Goal: Task Accomplishment & Management: Manage account settings

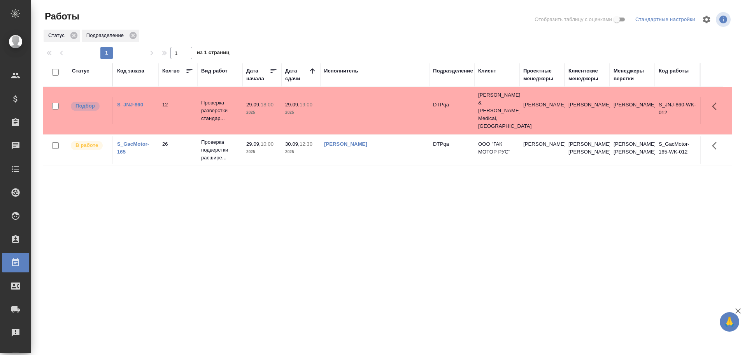
click at [342, 104] on td at bounding box center [374, 110] width 109 height 27
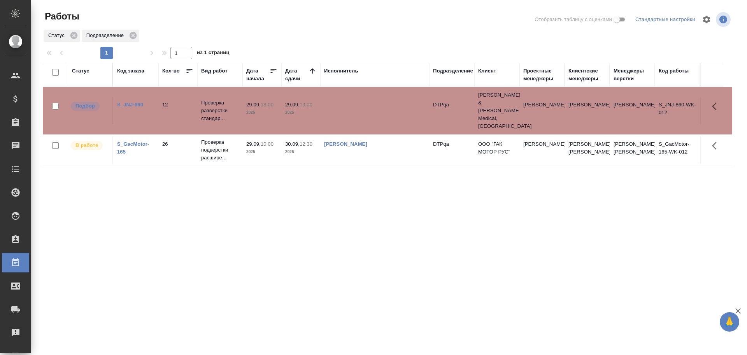
click at [342, 104] on td at bounding box center [374, 110] width 109 height 27
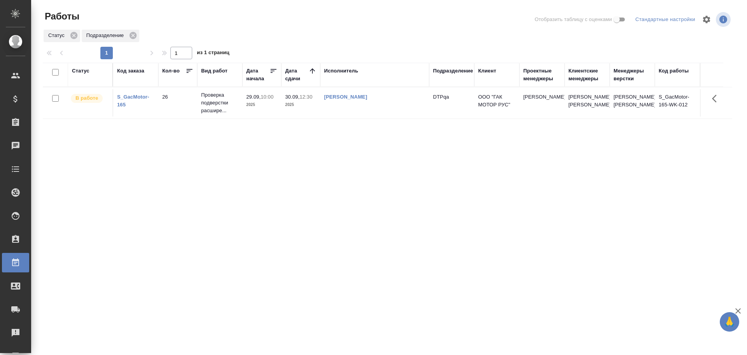
click at [356, 288] on div "Статус Код заказа Кол-во Вид работ Дата начала Дата сдачи Исполнитель Подраздел…" at bounding box center [388, 203] width 690 height 280
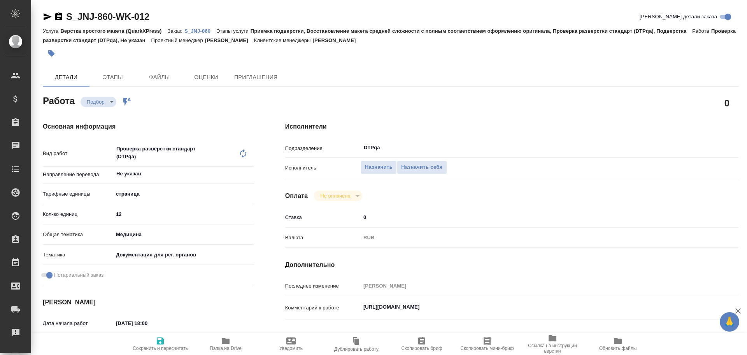
type textarea "x"
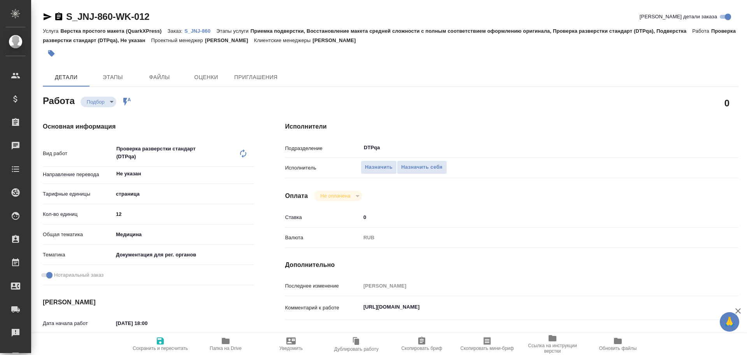
scroll to position [39, 0]
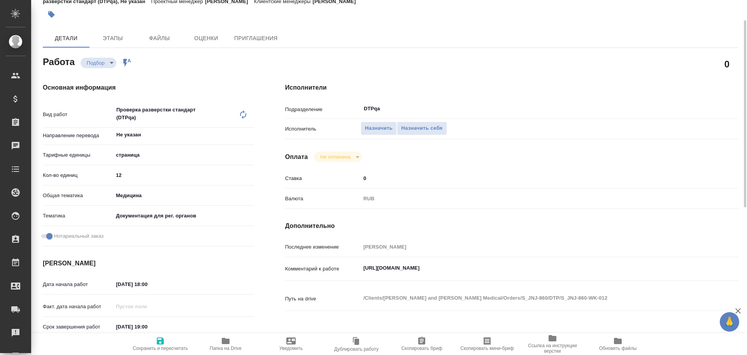
type textarea "x"
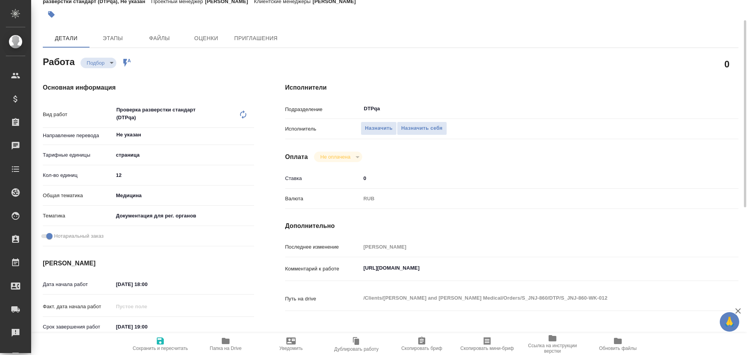
type textarea "x"
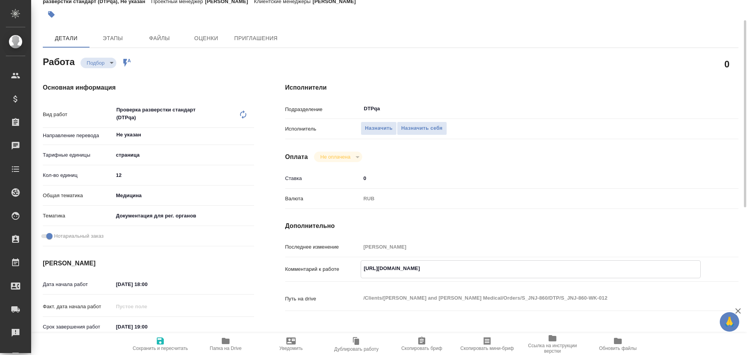
type textarea "x"
drag, startPoint x: 364, startPoint y: 269, endPoint x: 525, endPoint y: 275, distance: 161.3
click at [525, 275] on div "https://tera.awatera.com/Work/68da5a8856fac8f6d1f067de/ x" at bounding box center [531, 269] width 340 height 18
type textarea "x"
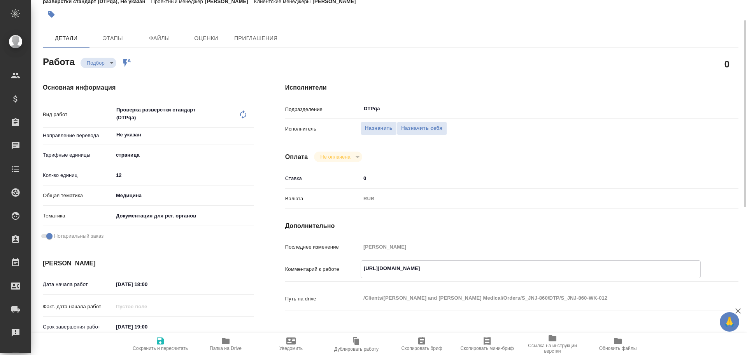
type textarea "x"
click at [427, 127] on span "Назначить себя" at bounding box center [421, 128] width 41 height 9
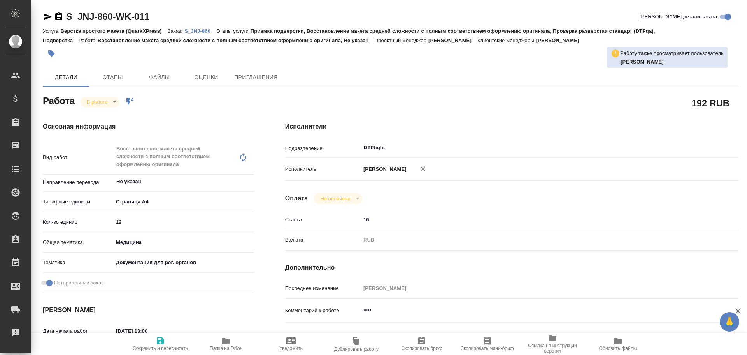
type textarea "x"
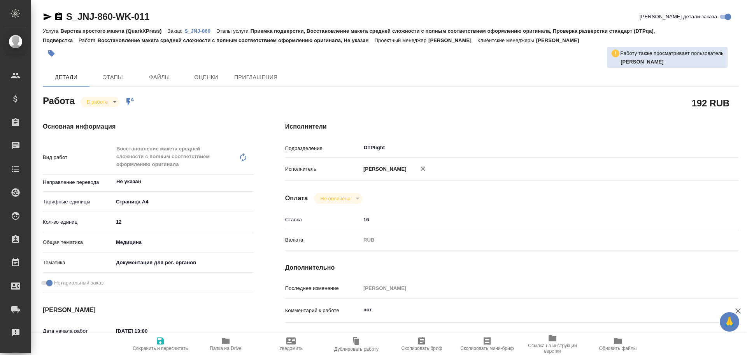
type textarea "x"
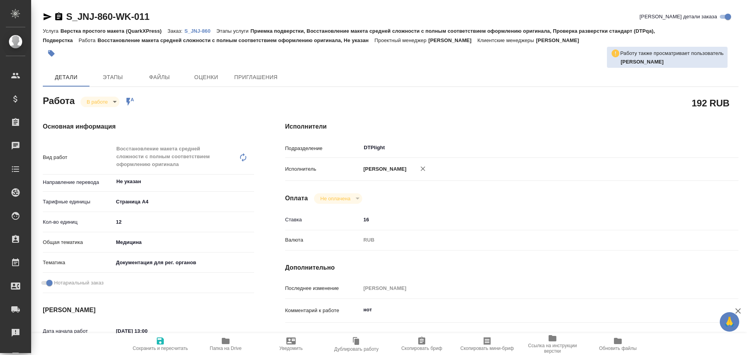
type textarea "x"
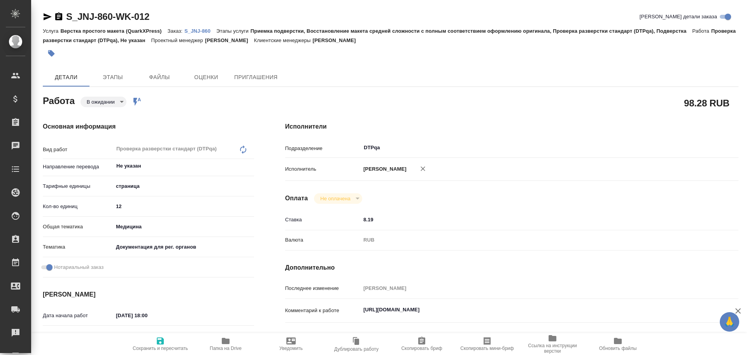
type textarea "x"
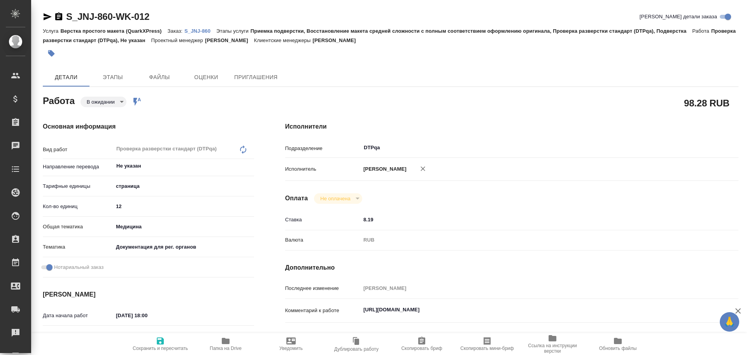
type textarea "x"
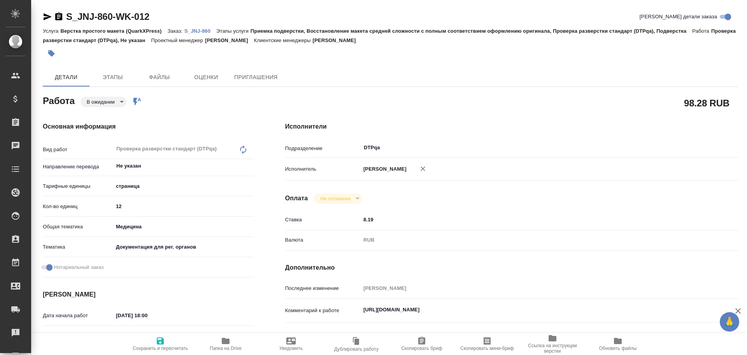
click at [155, 347] on span "Сохранить и пересчитать" at bounding box center [160, 347] width 55 height 5
type textarea "x"
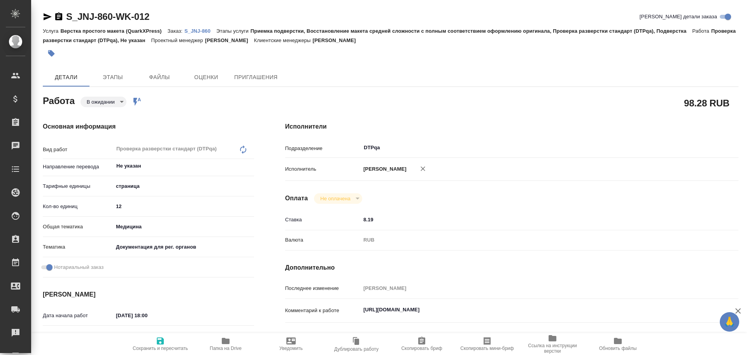
type textarea "x"
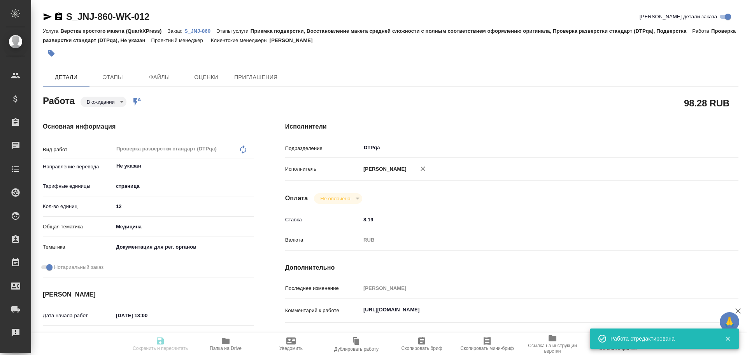
type textarea "x"
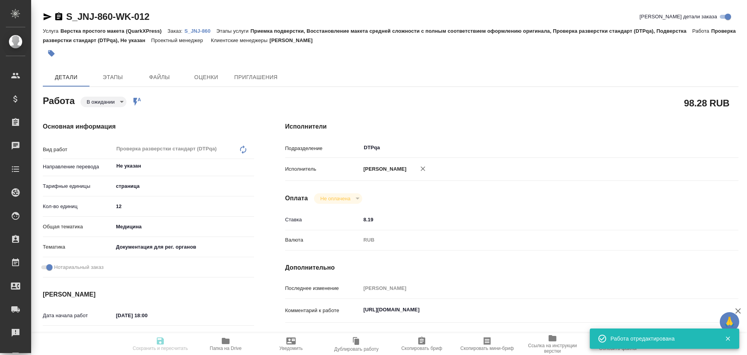
type input "pending"
type textarea "Проверка разверстки стандарт (DTPqa)"
type textarea "x"
type input "Не указан"
type input "5a8b1489cc6b4906c91bfdb2"
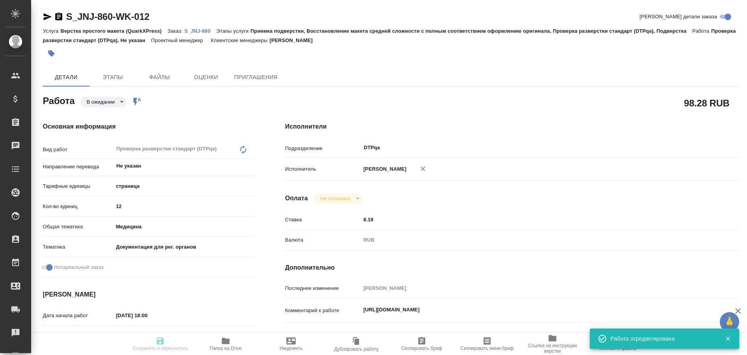
type input "12"
type input "med"
type input "5f647205b73bc97568ca66c6"
checkbox input "true"
type input "29.09.2025 18:00"
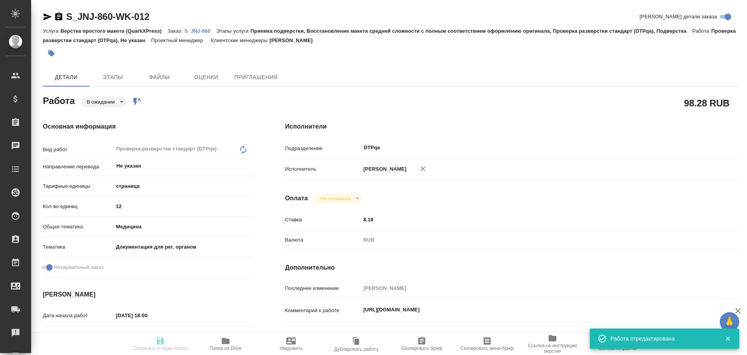
type input "29.09.2025 19:00"
type input "02.10.2025 12:00"
type input "DTPqa"
type input "notPayed"
type input "8.19"
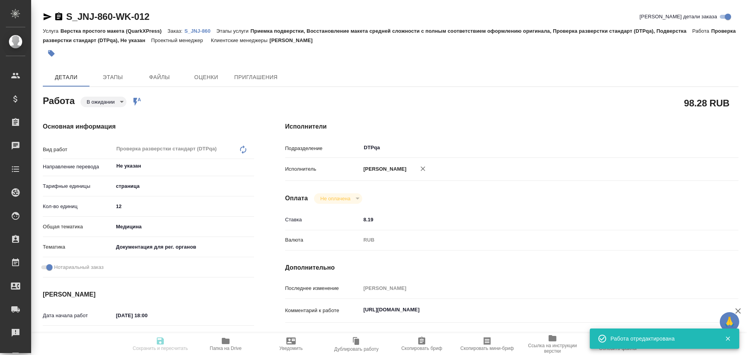
type input "RUB"
type input "Чулец Елена"
type textarea "https://tera.awatera.com/Work/68da5a8856fac8f6d1f067de/"
type textarea "x"
type textarea "/Clients/Johnson and Johnson Medical/Orders/S_JNJ-860/DTP/S_JNJ-860-WK-012"
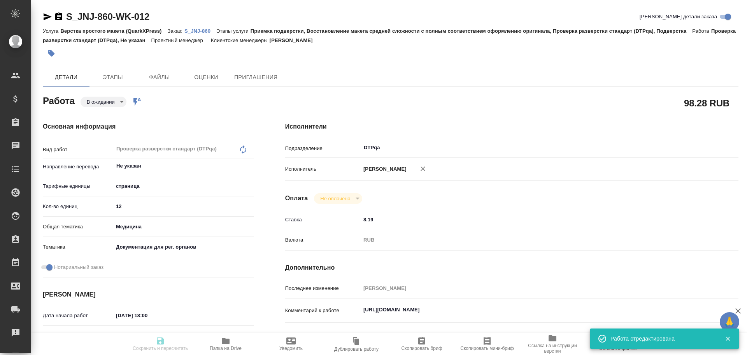
type textarea "x"
type input "S_JNJ-860"
type input "P26124942R"
type input "Верстка простого макета (QuarkXPress)"
type input "Приемка подверстки, Восстановление макета средней сложности с полным соответств…"
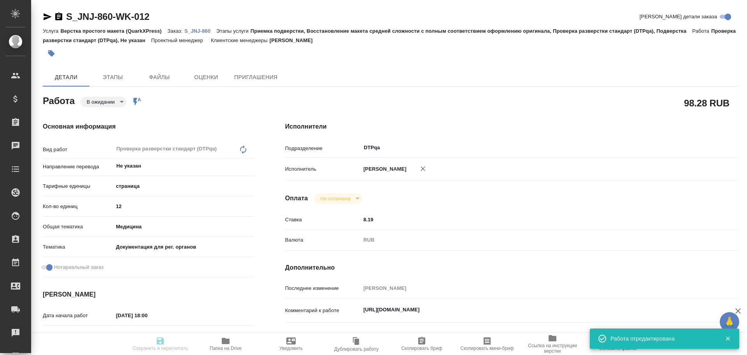
type input "Усманова Ольга"
type input "[PERSON_NAME]"
type input "/Clients/Johnson and Johnson Medical/Orders/S_JNJ-860"
type textarea "x"
type textarea "перевод на русский + заверение"
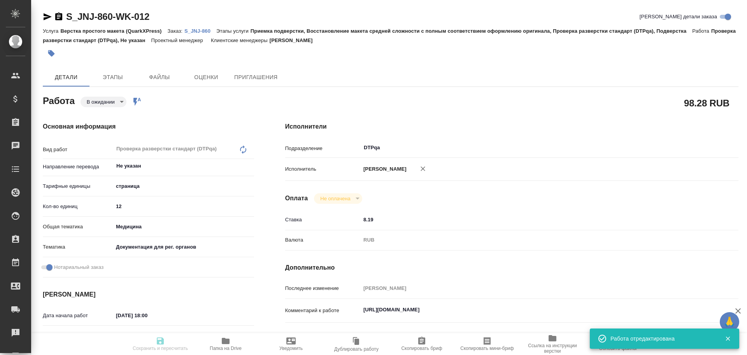
type textarea "x"
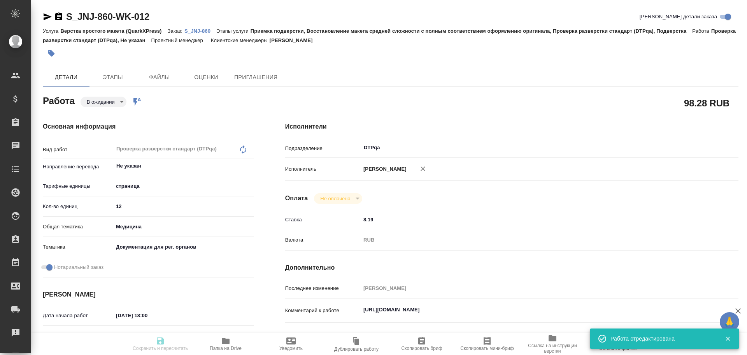
type textarea "x"
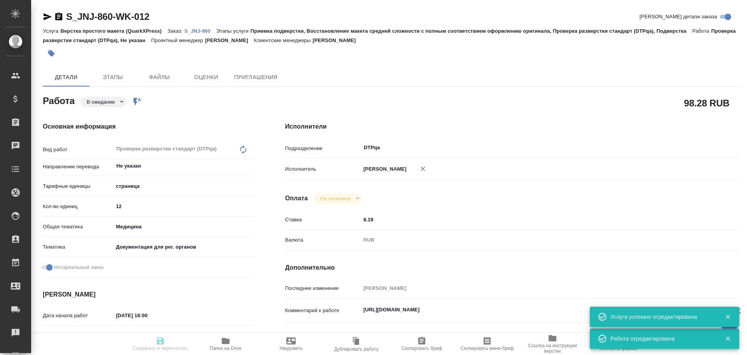
type textarea "x"
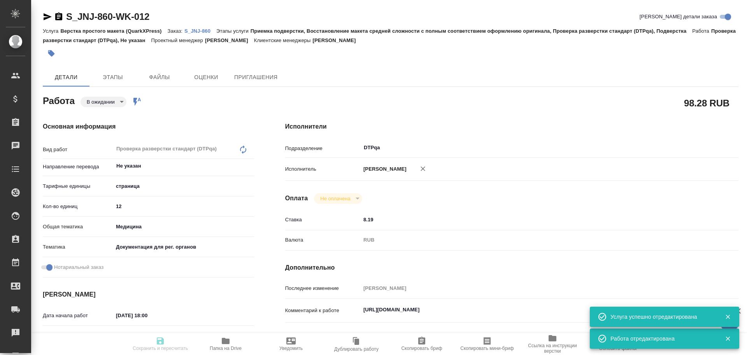
type textarea "x"
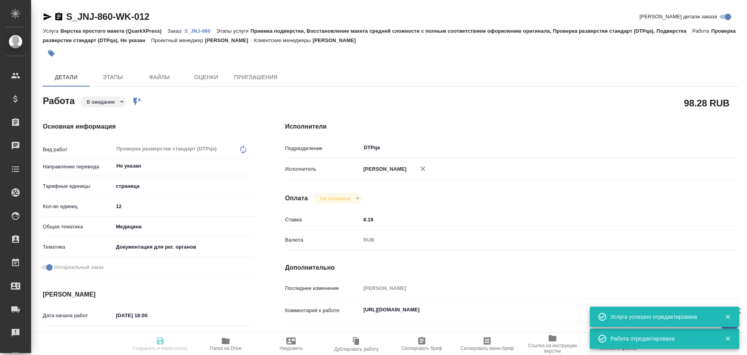
type textarea "x"
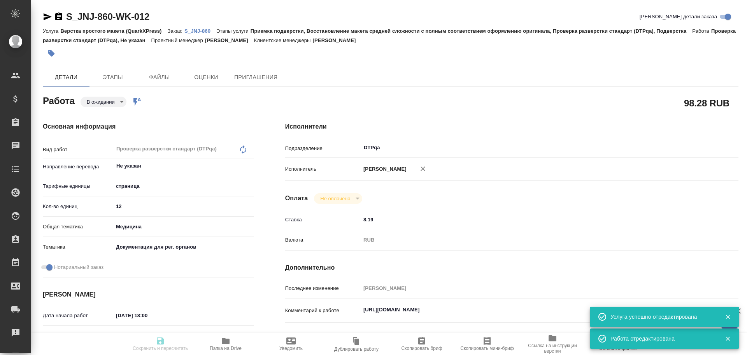
type textarea "x"
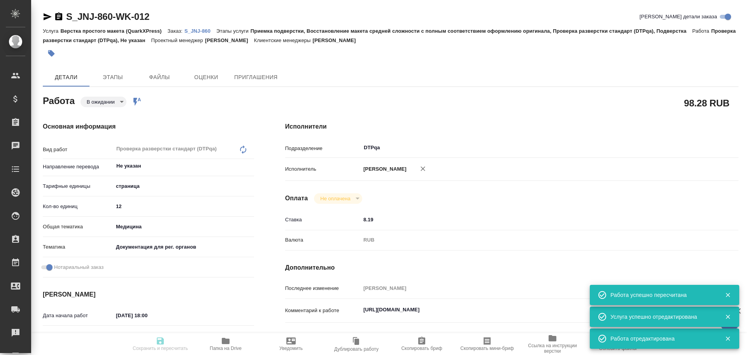
type input "pending"
type textarea "Проверка разверстки стандарт (DTPqa)"
type textarea "x"
type input "Не указан"
type input "5a8b1489cc6b4906c91bfdb2"
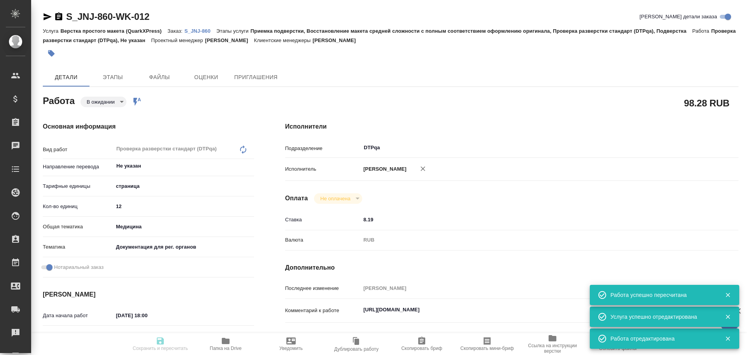
type input "12"
type input "med"
type input "5f647205b73bc97568ca66c6"
checkbox input "true"
type input "29.09.2025 18:00"
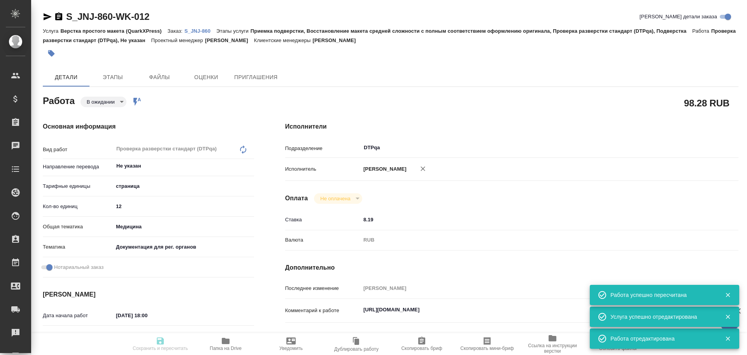
type input "29.09.2025 19:00"
type input "02.10.2025 12:00"
type input "DTPqa"
type input "notPayed"
type input "8.19"
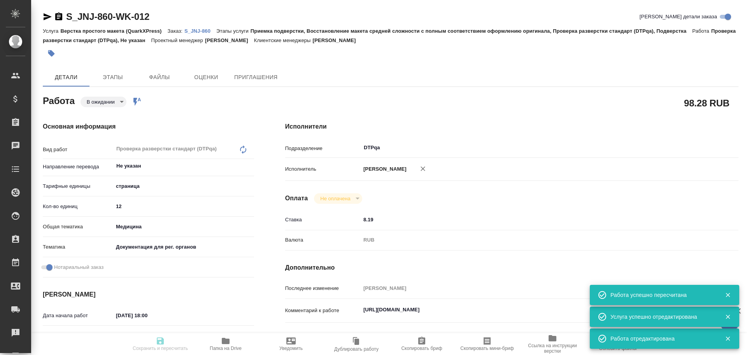
type input "RUB"
type input "Чулец Елена"
type textarea "https://tera.awatera.com/Work/68da5a8856fac8f6d1f067de/"
type textarea "x"
type textarea "/Clients/Johnson and Johnson Medical/Orders/S_JNJ-860/DTP/S_JNJ-860-WK-012"
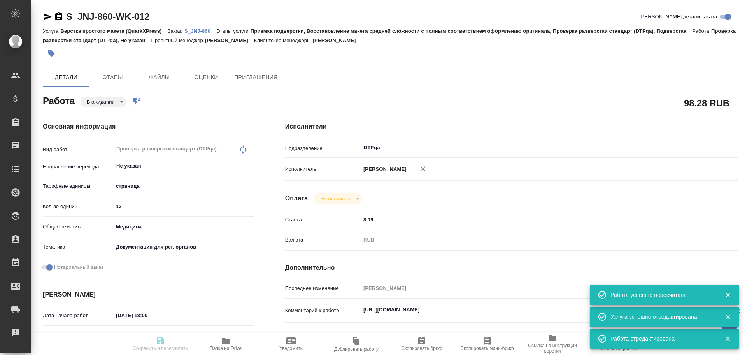
type textarea "x"
type input "S_JNJ-860"
type input "P26124942R"
type input "Верстка простого макета (QuarkXPress)"
type input "Приемка подверстки, Восстановление макета средней сложности с полным соответств…"
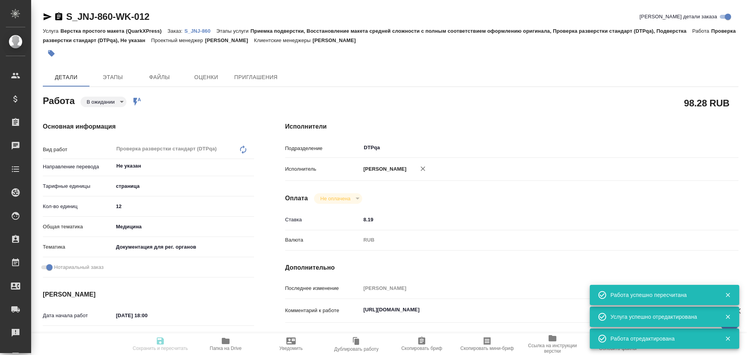
type input "Усманова Ольга"
type input "[PERSON_NAME]"
type input "/Clients/Johnson and Johnson Medical/Orders/S_JNJ-860"
type textarea "x"
type textarea "перевод на русский + заверение"
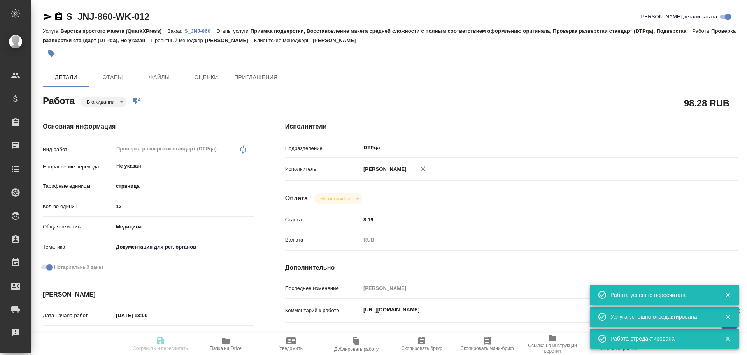
type textarea "x"
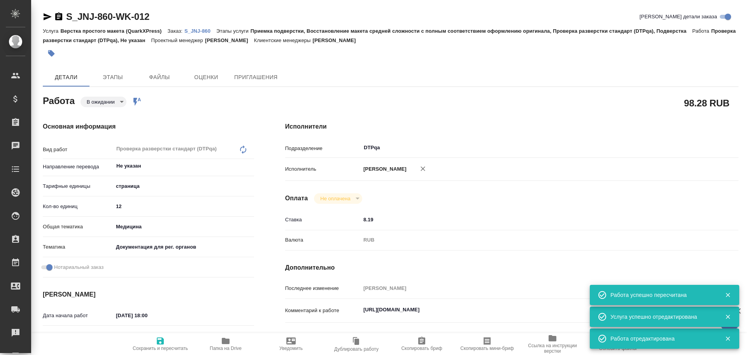
type textarea "x"
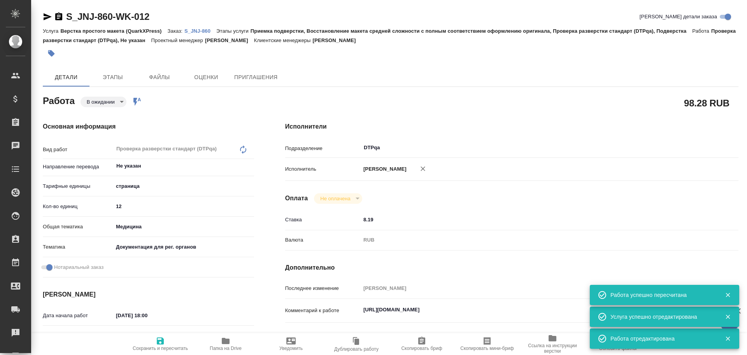
type textarea "x"
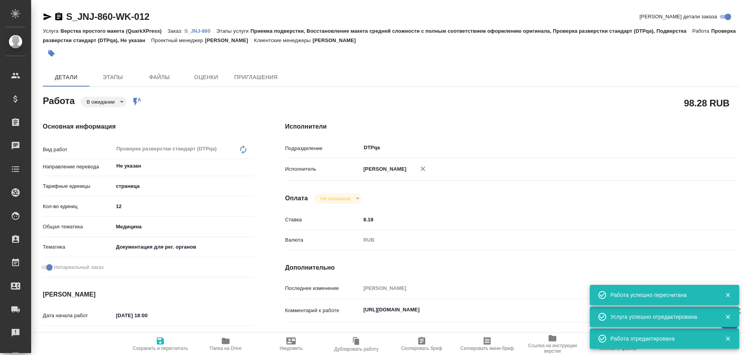
type textarea "x"
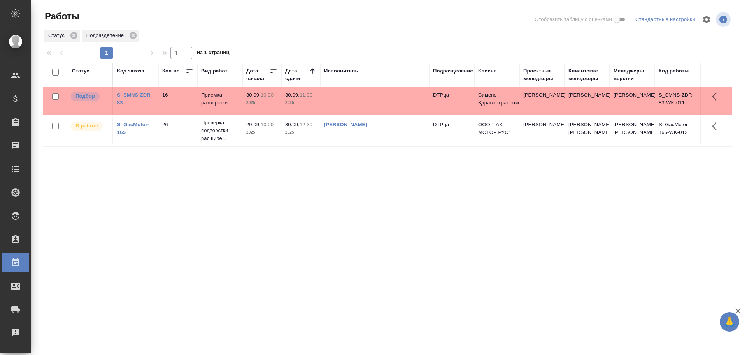
click at [359, 102] on td at bounding box center [374, 100] width 109 height 27
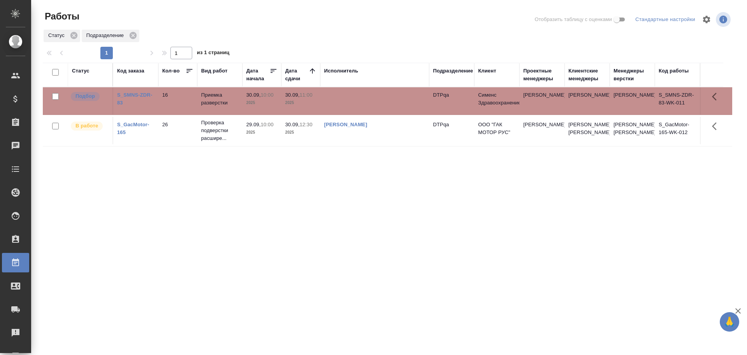
click at [359, 102] on td at bounding box center [374, 100] width 109 height 27
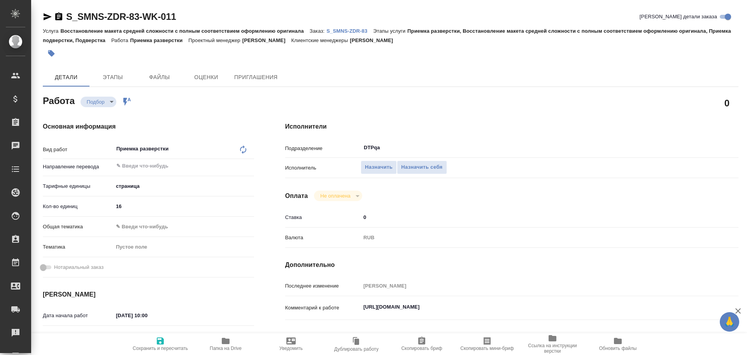
type textarea "x"
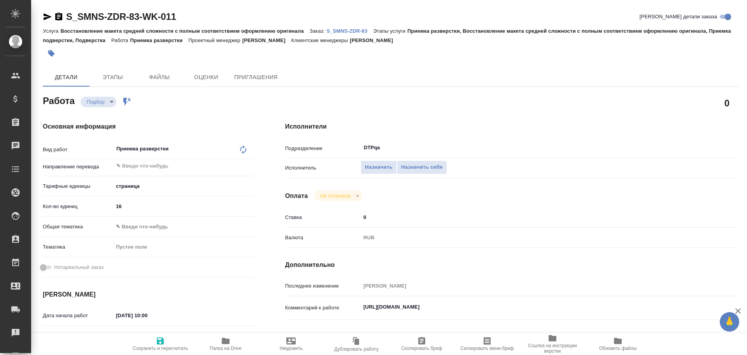
type textarea "x"
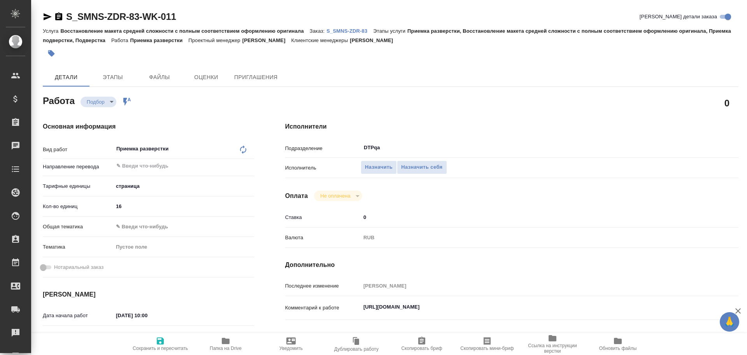
type textarea "x"
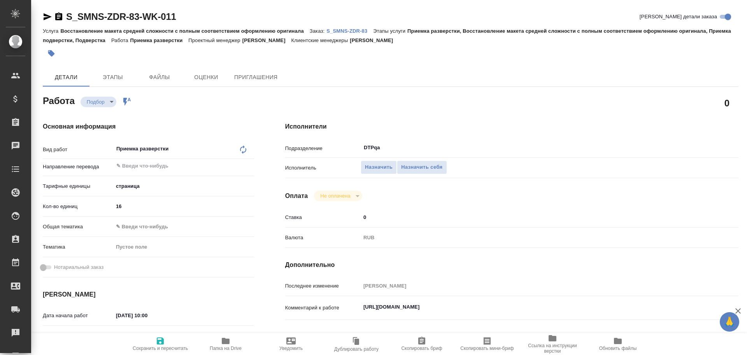
type textarea "x"
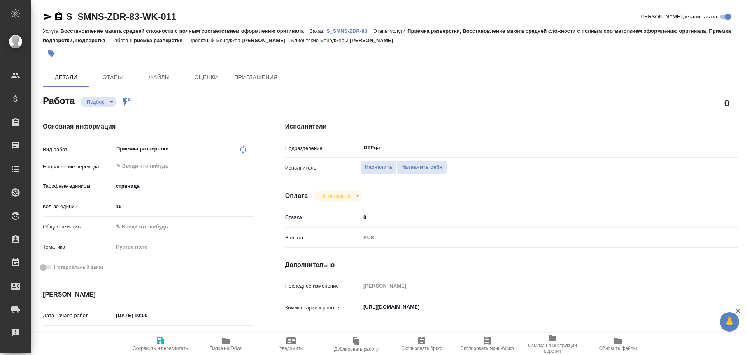
scroll to position [78, 0]
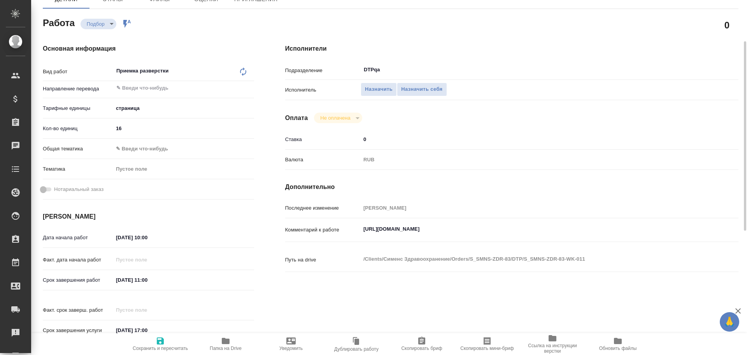
type textarea "x"
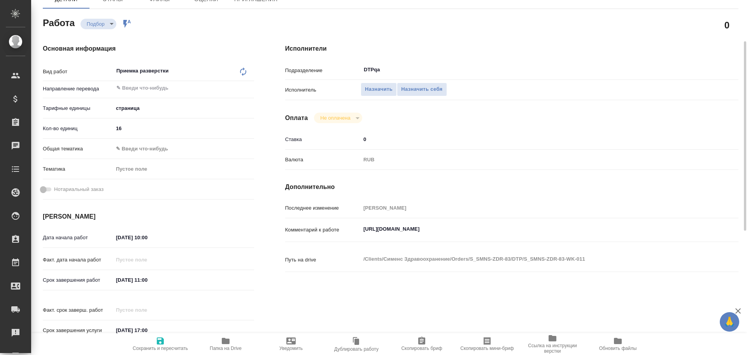
type textarea "x"
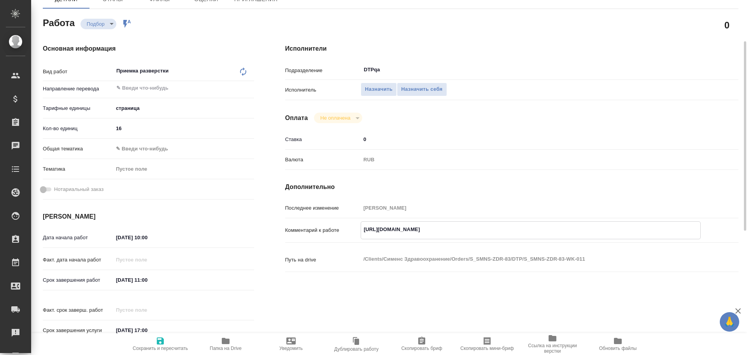
type textarea "x"
drag, startPoint x: 364, startPoint y: 231, endPoint x: 519, endPoint y: 230, distance: 155.3
click at [532, 226] on textarea "[URL][DOMAIN_NAME]" at bounding box center [530, 229] width 339 height 13
type textarea "x"
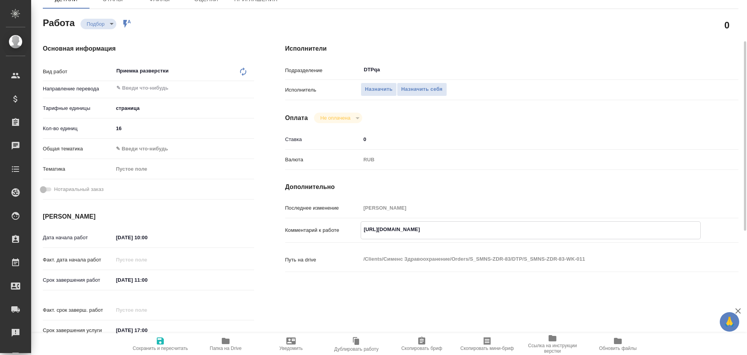
type textarea "x"
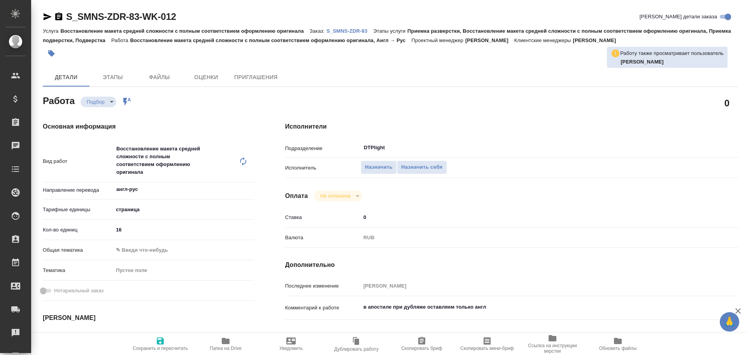
type textarea "x"
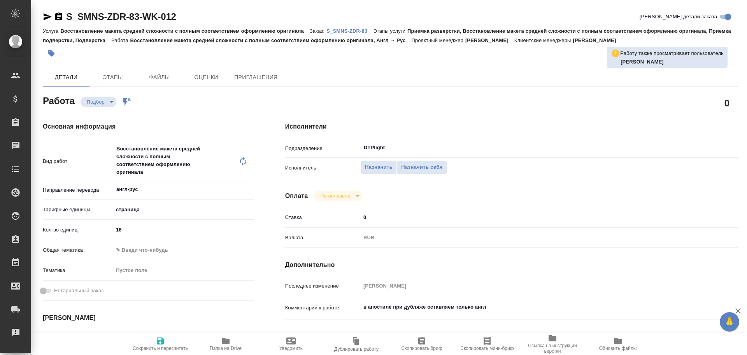
type textarea "x"
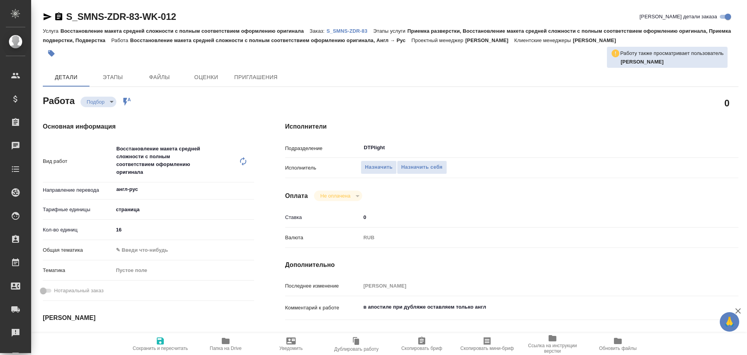
type textarea "x"
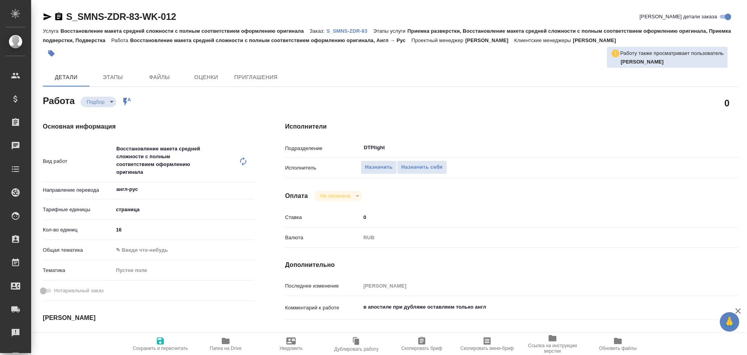
type textarea "x"
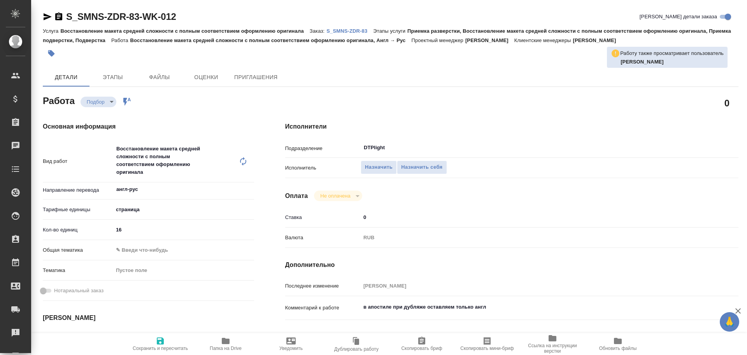
type textarea "x"
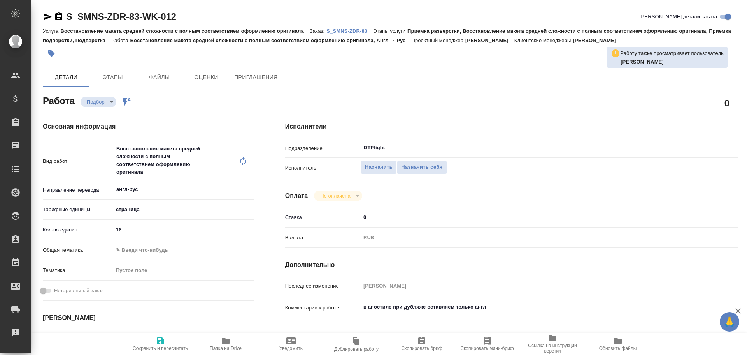
type textarea "x"
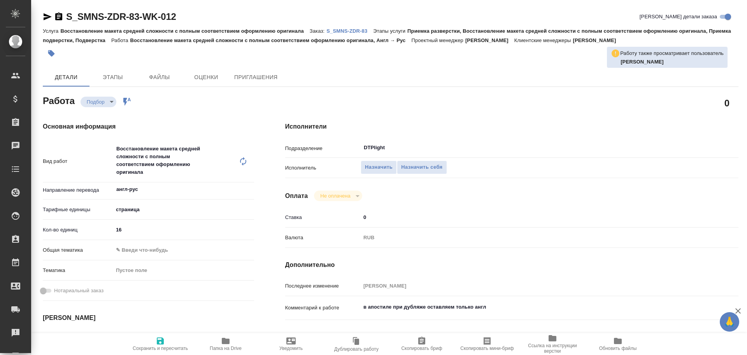
type textarea "x"
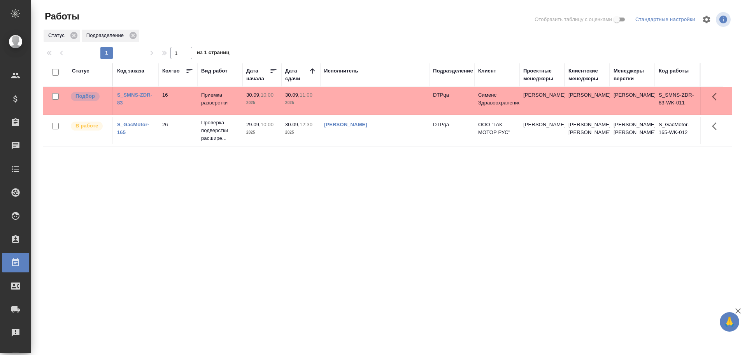
drag, startPoint x: 0, startPoint y: 0, endPoint x: 420, endPoint y: 67, distance: 424.8
click at [400, 72] on div "Исполнитель" at bounding box center [374, 71] width 101 height 8
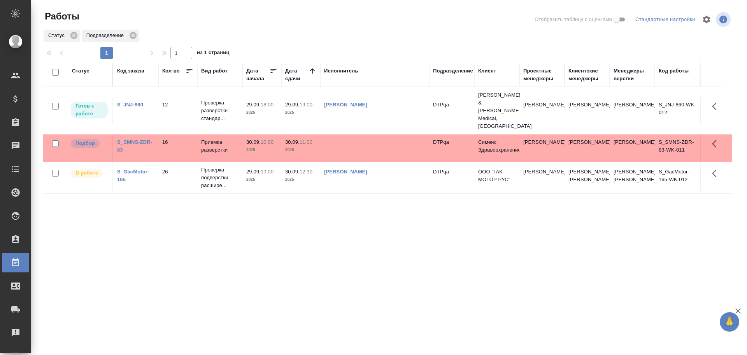
click at [387, 106] on td "Чулец Елена Сергеевна" at bounding box center [374, 110] width 109 height 27
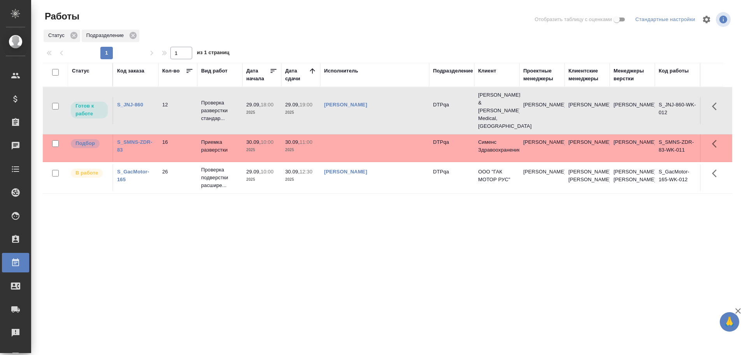
click at [387, 106] on td "[PERSON_NAME]" at bounding box center [374, 110] width 109 height 27
click at [393, 107] on td "[PERSON_NAME]" at bounding box center [374, 110] width 109 height 27
click at [393, 107] on td "Чулец Елена Сергеевна" at bounding box center [374, 110] width 109 height 27
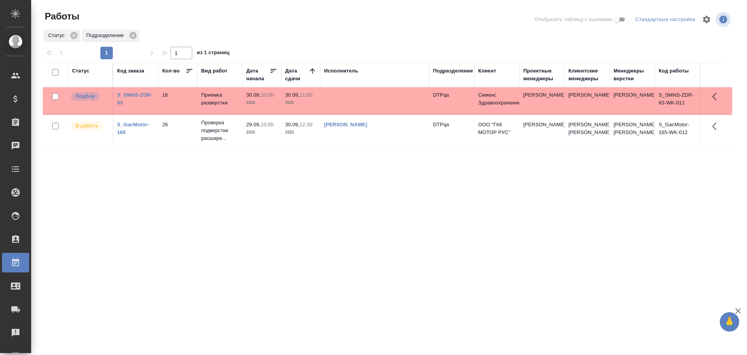
click at [240, 328] on div "Статус Код заказа Кол-во Вид работ Дата начала Дата сдачи Исполнитель Подраздел…" at bounding box center [388, 203] width 690 height 280
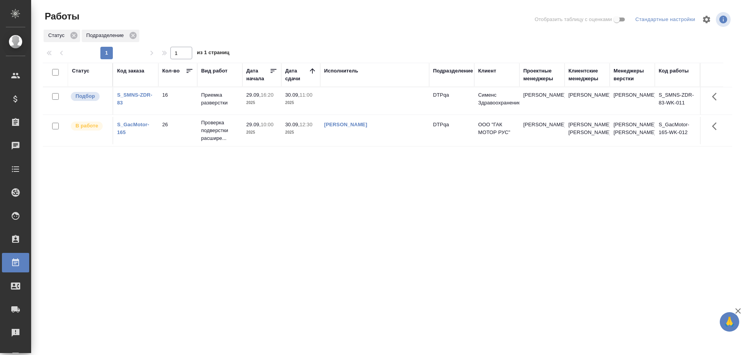
click at [354, 107] on td at bounding box center [374, 100] width 109 height 27
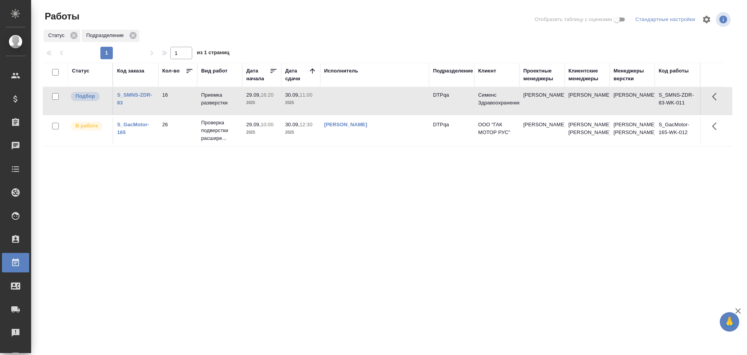
click at [354, 107] on td at bounding box center [374, 100] width 109 height 27
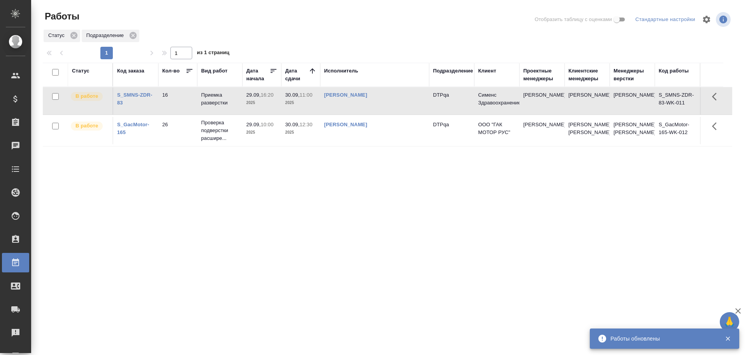
click at [369, 107] on td "Чулец Елена Сергеевна" at bounding box center [374, 100] width 109 height 27
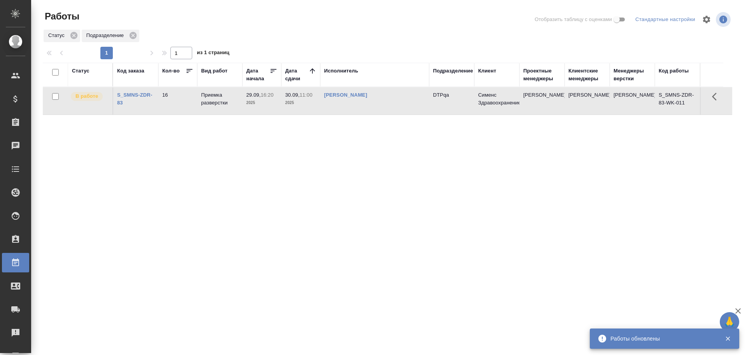
click at [381, 105] on td "Чулец Елена Сергеевна" at bounding box center [374, 100] width 109 height 27
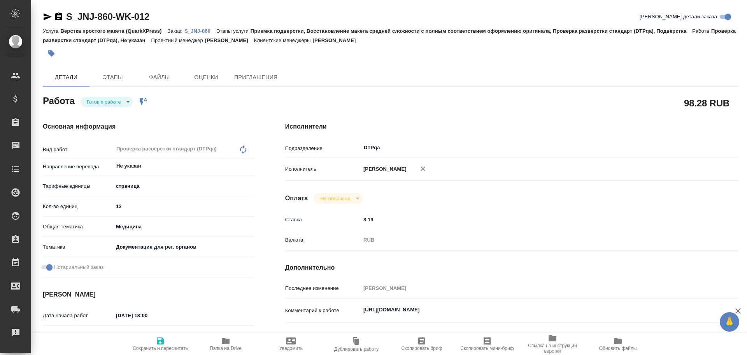
type textarea "x"
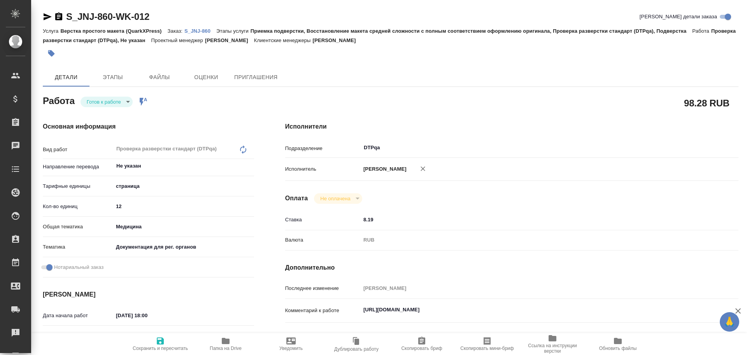
type textarea "x"
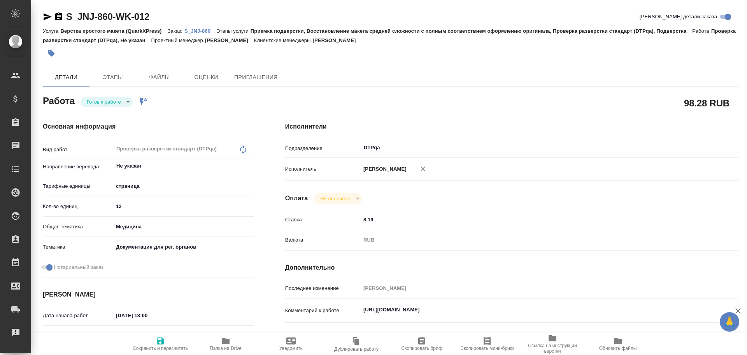
type textarea "x"
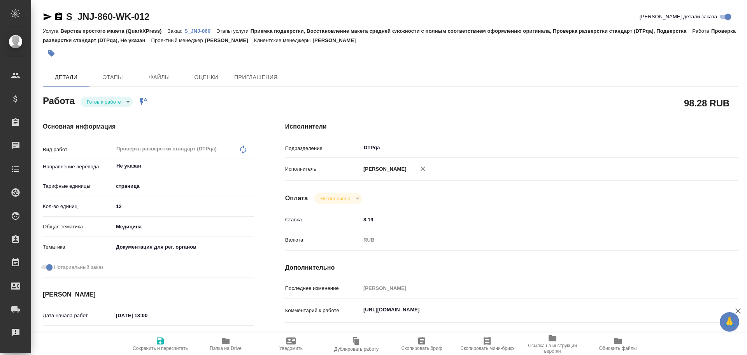
type textarea "x"
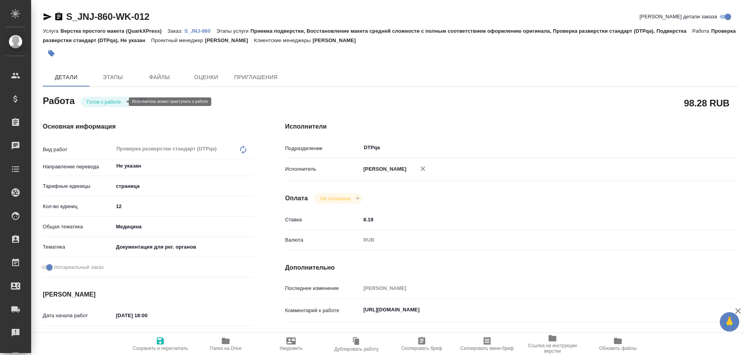
click at [108, 104] on body "🙏 .cls-1 fill:#fff; AWATERA Chulets Elena Клиенты Спецификации Заказы Чаты Todo…" at bounding box center [373, 177] width 747 height 355
type textarea "x"
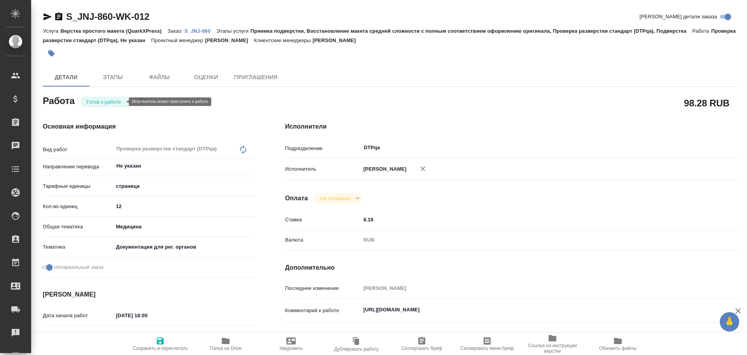
type textarea "x"
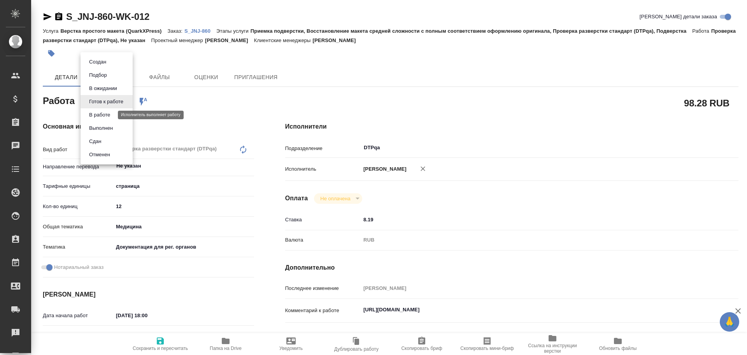
type textarea "x"
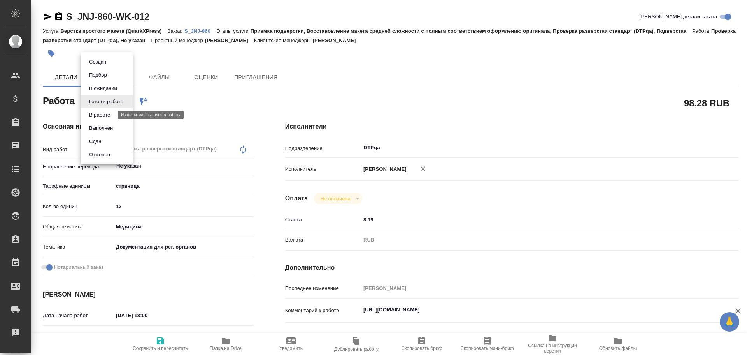
click at [106, 114] on button "В работе" at bounding box center [100, 115] width 26 height 9
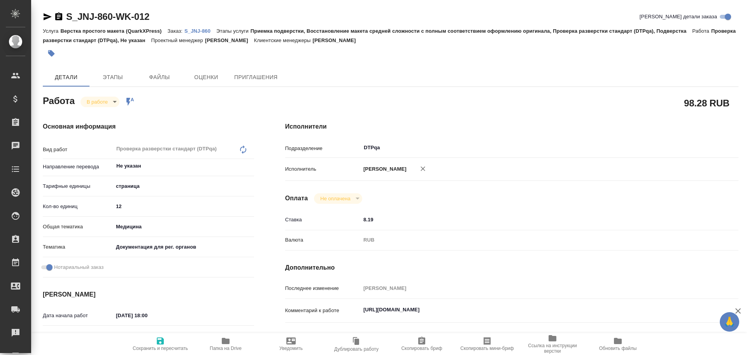
type textarea "x"
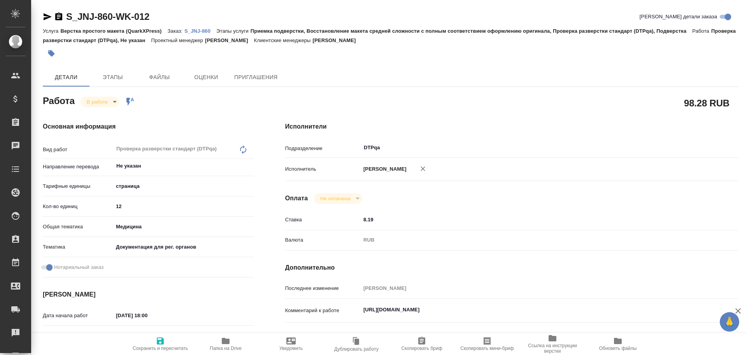
click at [160, 348] on span "Сохранить и пересчитать" at bounding box center [160, 347] width 55 height 5
type textarea "x"
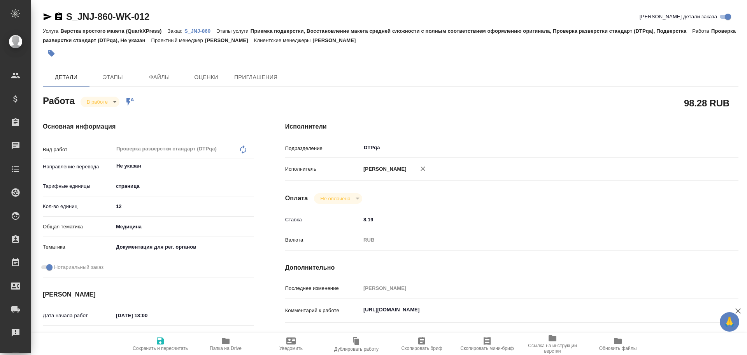
type textarea "x"
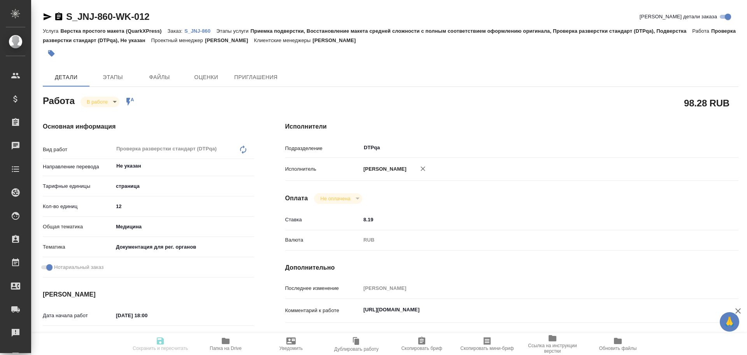
type textarea "x"
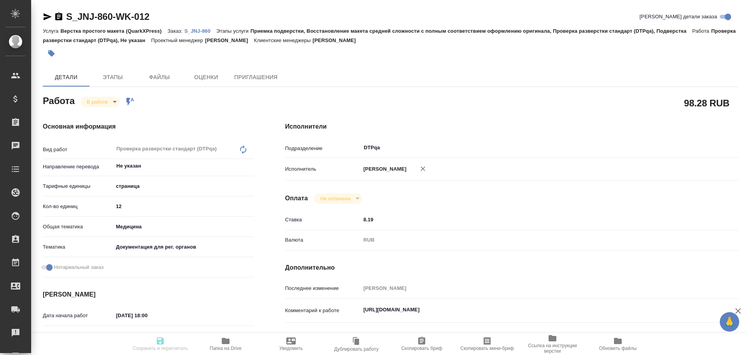
type textarea "x"
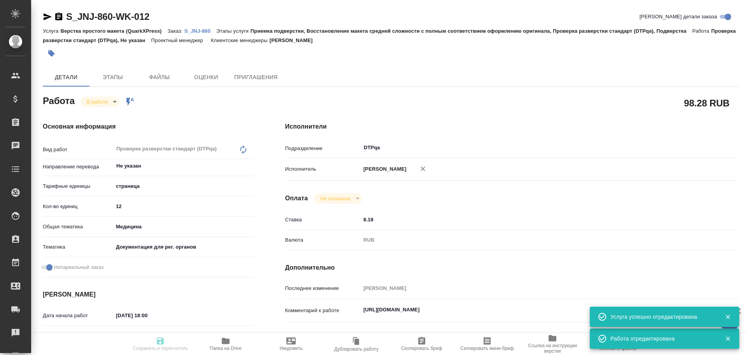
type input "inProgress"
type textarea "Проверка разверстки стандарт (DTPqa)"
type textarea "x"
type input "Не указан"
type input "5a8b1489cc6b4906c91bfdb2"
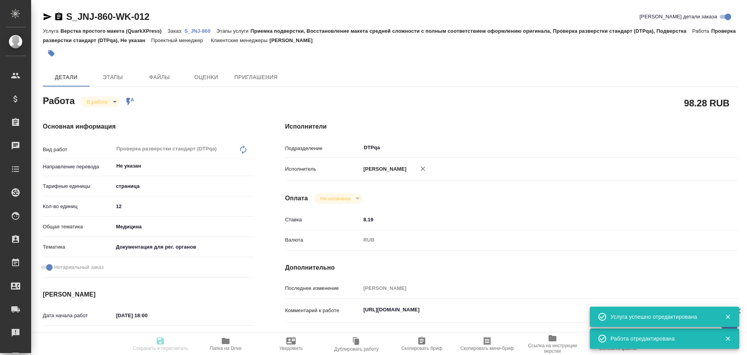
type input "12"
type input "med"
type input "5f647205b73bc97568ca66c6"
checkbox input "true"
type input "29.09.2025 18:00"
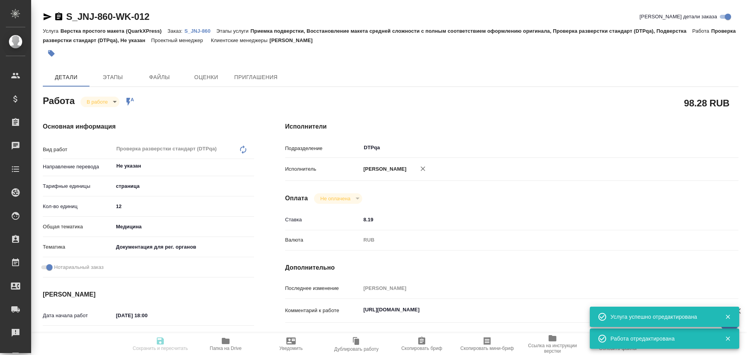
type input "29.09.2025 14:50"
type input "29.09.2025 19:00"
type input "02.10.2025 12:00"
type input "DTPqa"
type input "notPayed"
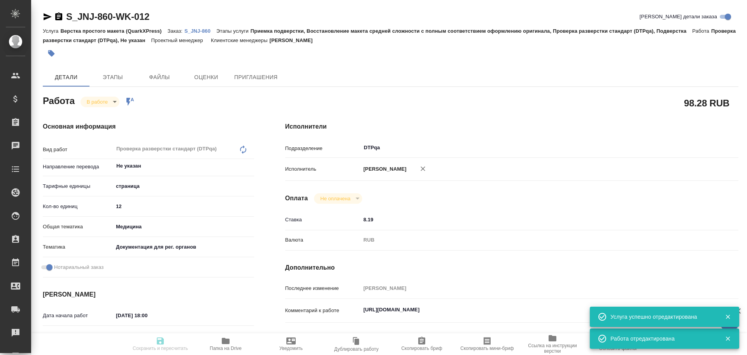
type input "8.19"
type input "RUB"
type input "Чулец Елена"
type textarea "https://tera.awatera.com/Work/68da5a8856fac8f6d1f067de/"
type textarea "x"
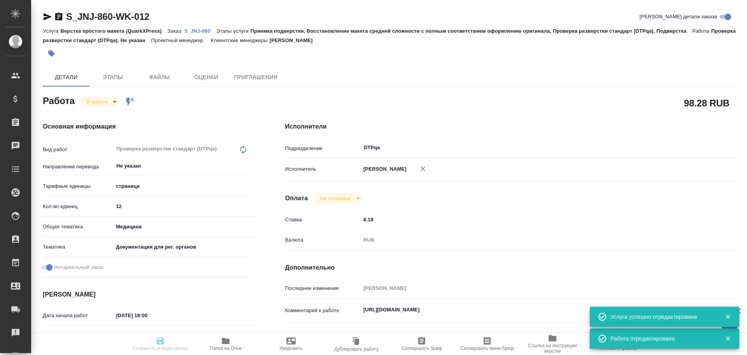
type textarea "/Clients/Johnson and Johnson Medical/Orders/S_JNJ-860/DTP/S_JNJ-860-WK-012"
type textarea "x"
type input "S_JNJ-860"
type input "P26124942R"
type input "Верстка простого макета (QuarkXPress)"
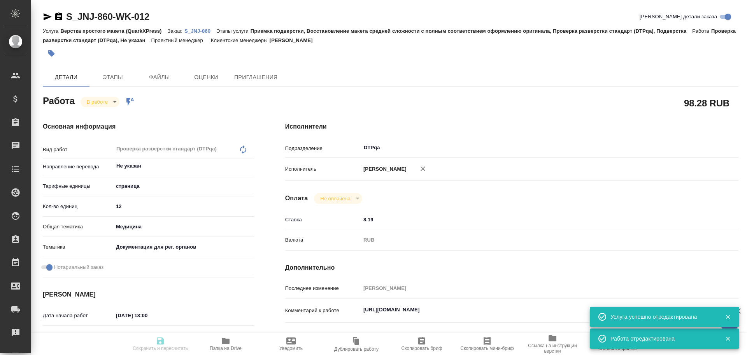
type input "Приемка подверстки, Восстановление макета средней сложности с полным соответств…"
type input "Усманова Ольга"
type input "[PERSON_NAME]"
type input "/Clients/Johnson and Johnson Medical/Orders/S_JNJ-860"
type textarea "x"
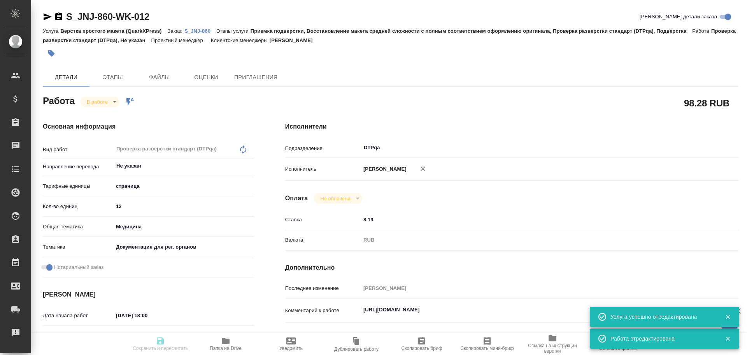
type textarea "перевод на русский + заверение"
type textarea "x"
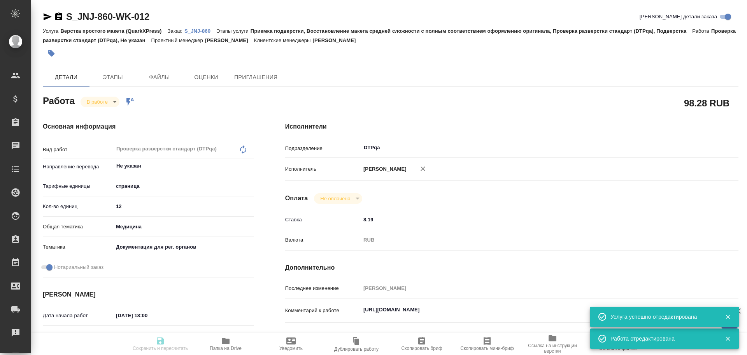
type textarea "x"
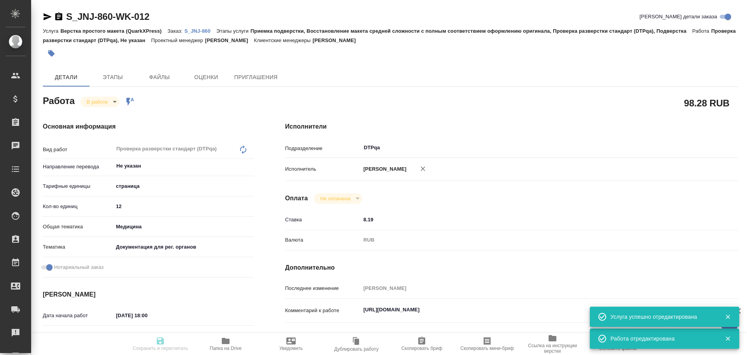
type textarea "x"
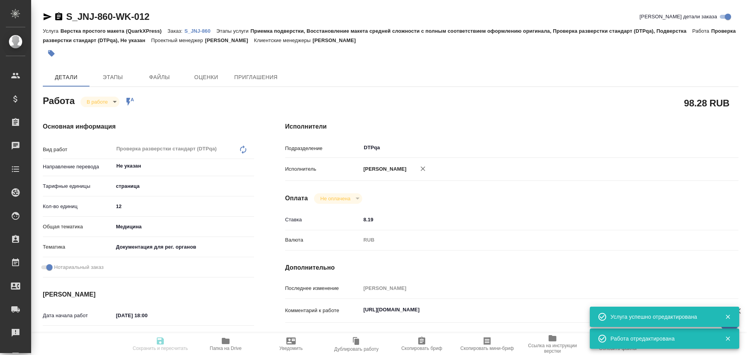
type textarea "x"
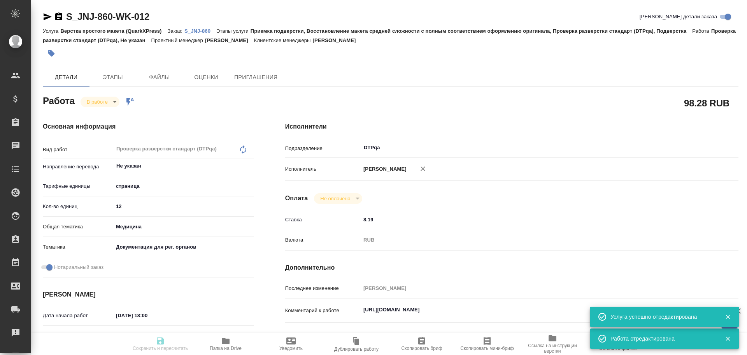
type textarea "x"
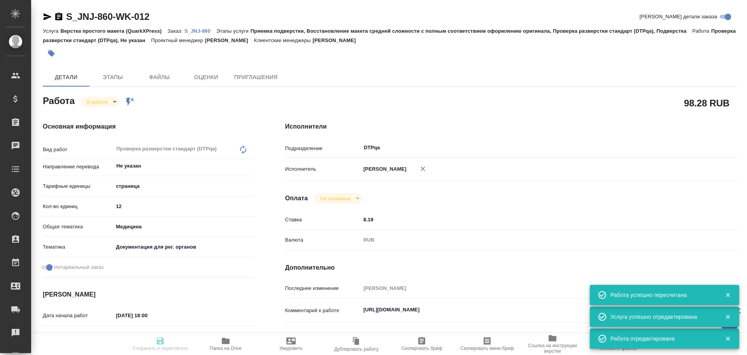
type input "inProgress"
type textarea "Проверка разверстки стандарт (DTPqa)"
type textarea "x"
type input "Не указан"
type input "5a8b1489cc6b4906c91bfdb2"
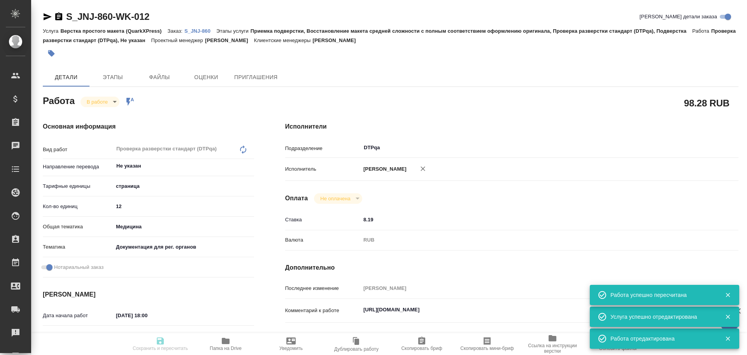
type input "12"
type input "med"
type input "5f647205b73bc97568ca66c6"
checkbox input "true"
type input "29.09.2025 18:00"
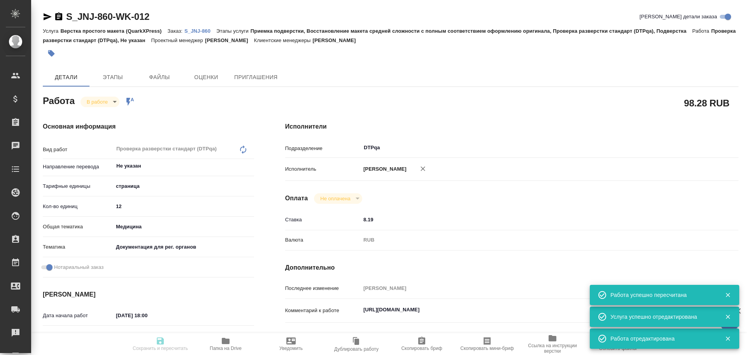
type input "29.09.2025 14:50"
type input "29.09.2025 19:00"
type input "02.10.2025 12:00"
type input "DTPqa"
type input "notPayed"
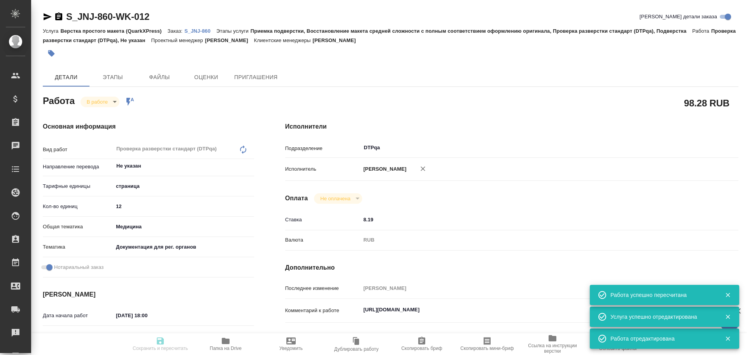
type input "8.19"
type input "RUB"
type input "Чулец Елена"
type textarea "https://tera.awatera.com/Work/68da5a8856fac8f6d1f067de/"
type textarea "x"
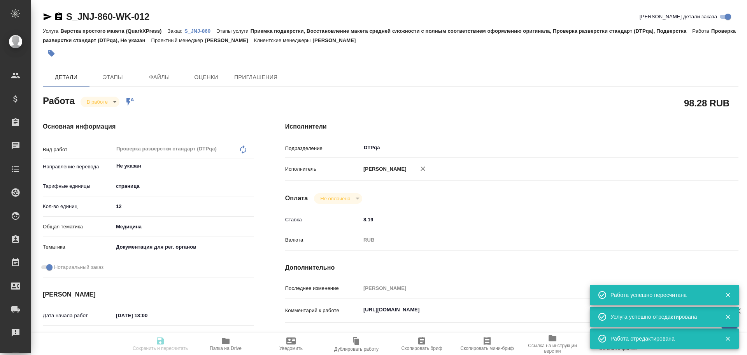
type textarea "/Clients/Johnson and Johnson Medical/Orders/S_JNJ-860/DTP/S_JNJ-860-WK-012"
type textarea "x"
type input "S_JNJ-860"
type input "P26124942R"
type input "Верстка простого макета (QuarkXPress)"
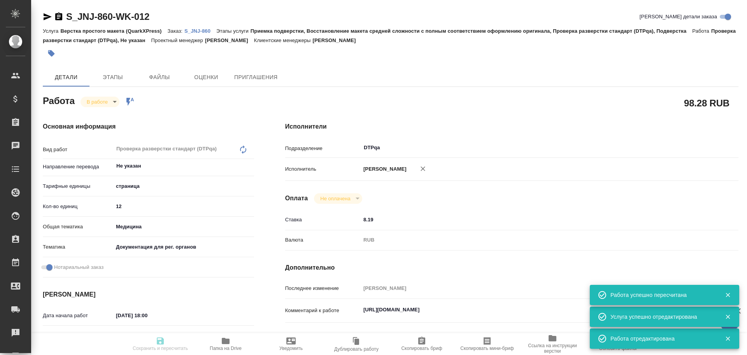
type input "Приемка подверстки, Восстановление макета средней сложности с полным соответств…"
type input "Усманова Ольга"
type input "[PERSON_NAME]"
type input "/Clients/Johnson and Johnson Medical/Orders/S_JNJ-860"
type textarea "x"
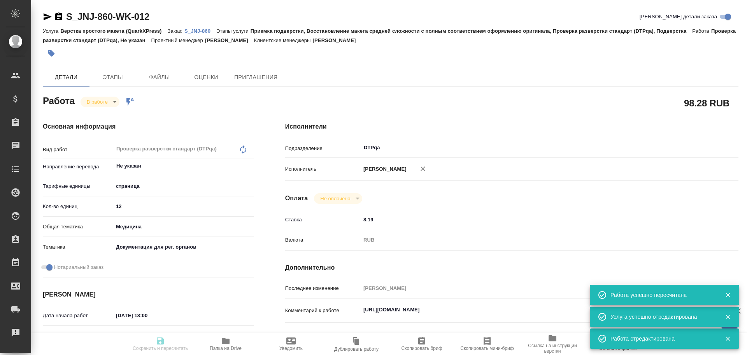
type textarea "перевод на русский + заверение"
type textarea "x"
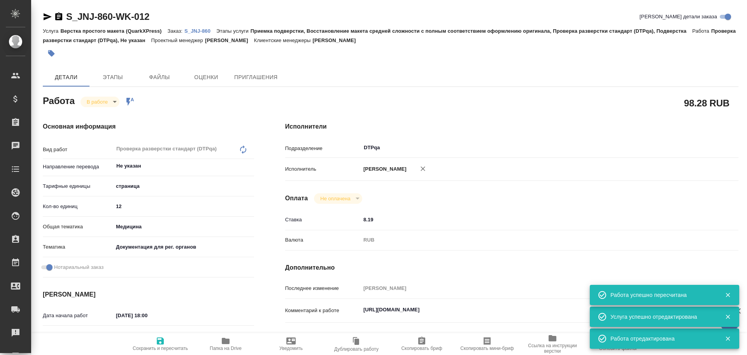
type textarea "x"
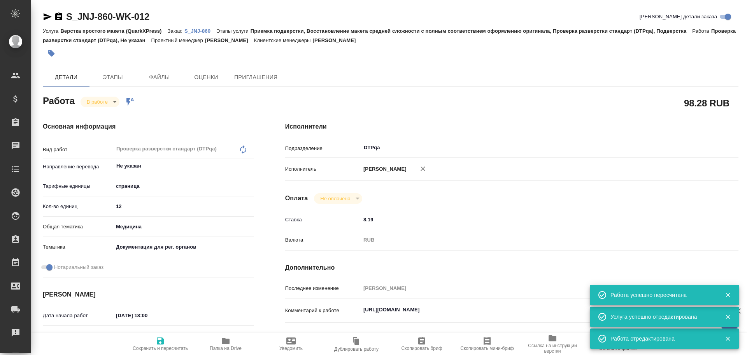
type textarea "x"
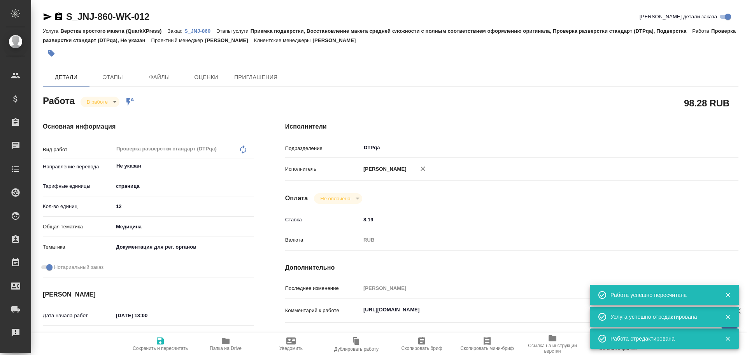
type textarea "x"
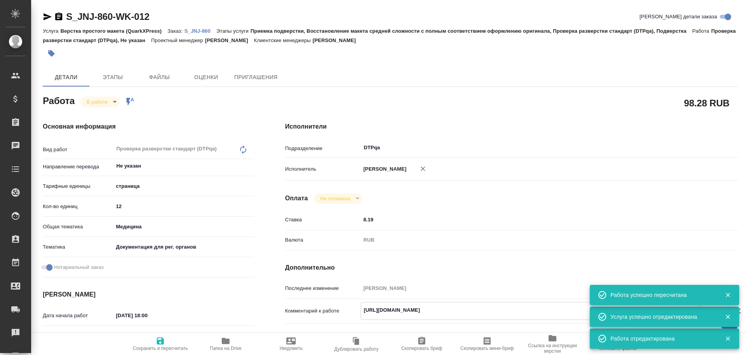
type textarea "x"
drag, startPoint x: 362, startPoint y: 312, endPoint x: 509, endPoint y: 314, distance: 147.5
click at [509, 314] on textarea "https://tera.awatera.com/Work/68da5a8856fac8f6d1f067de/" at bounding box center [530, 309] width 339 height 13
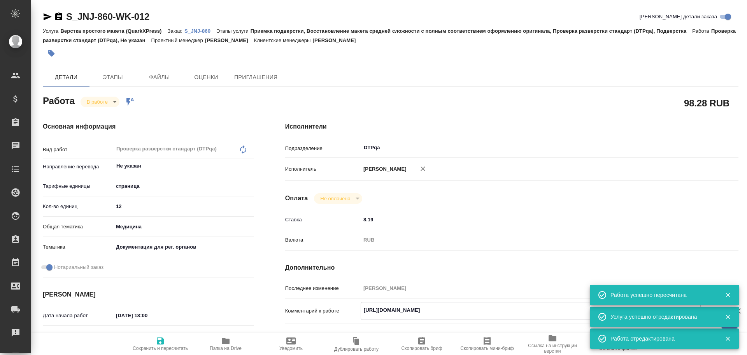
type textarea "x"
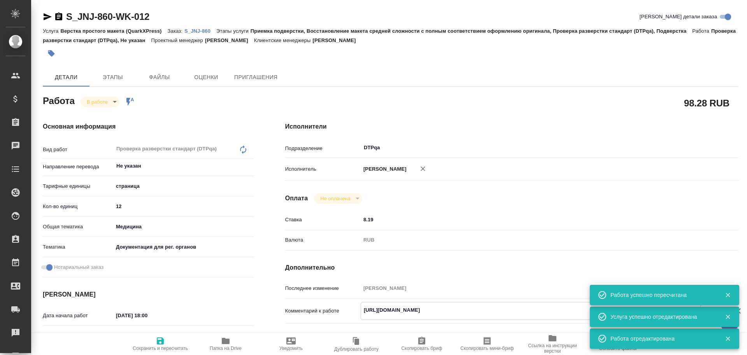
type textarea "x"
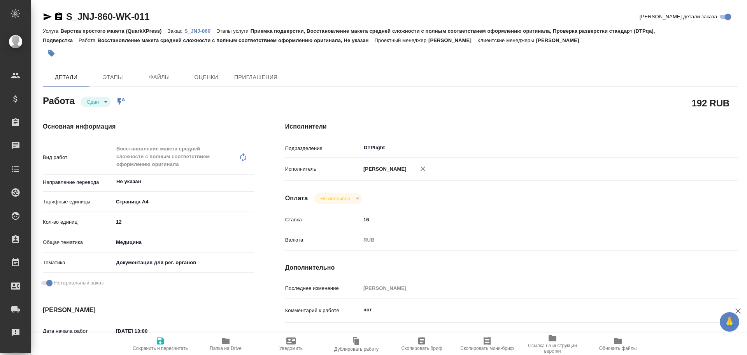
type textarea "x"
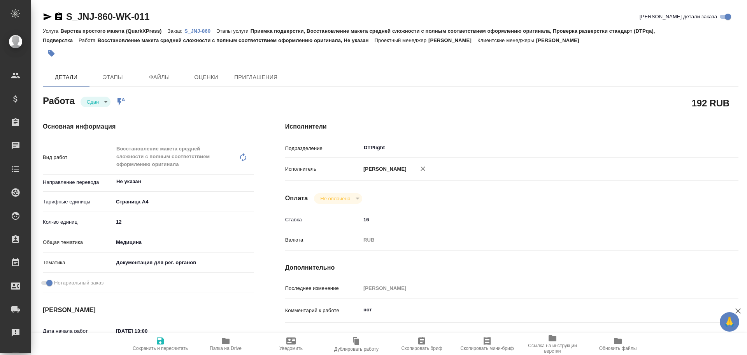
type textarea "x"
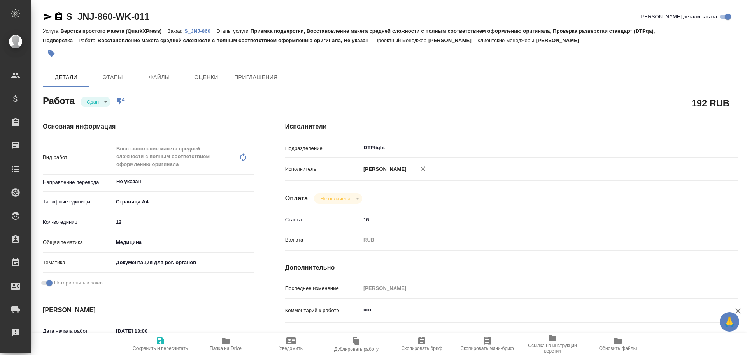
type textarea "x"
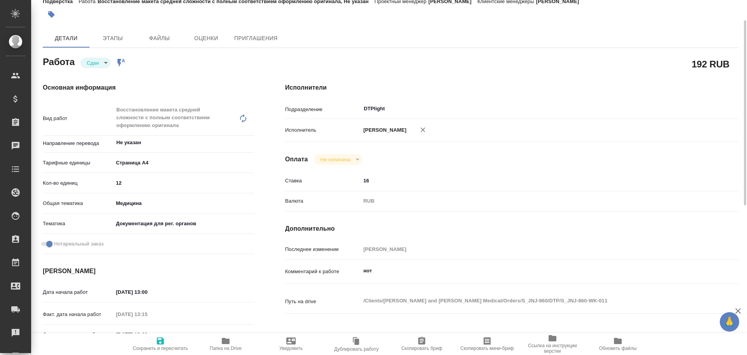
type textarea "x"
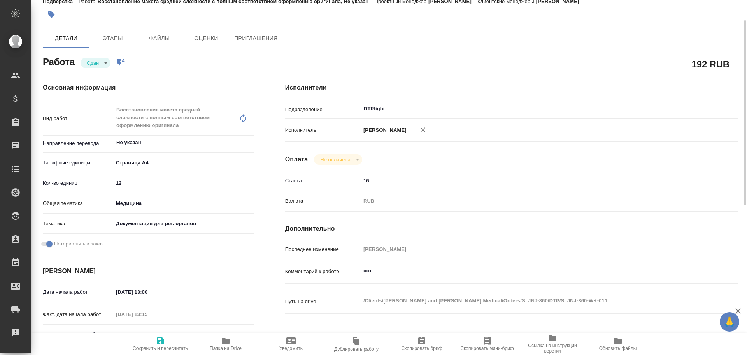
scroll to position [156, 0]
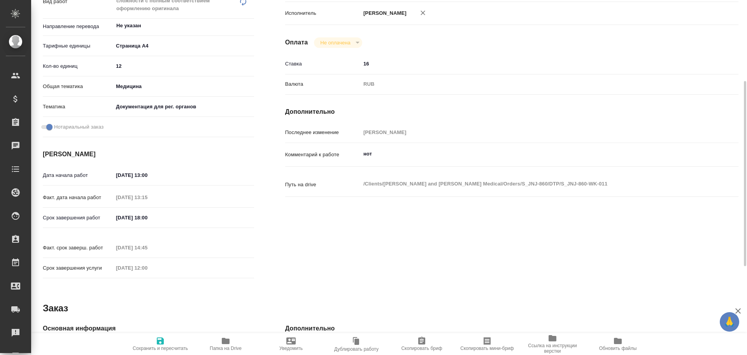
click at [231, 348] on span "Папка на Drive" at bounding box center [226, 347] width 32 height 5
type textarea "x"
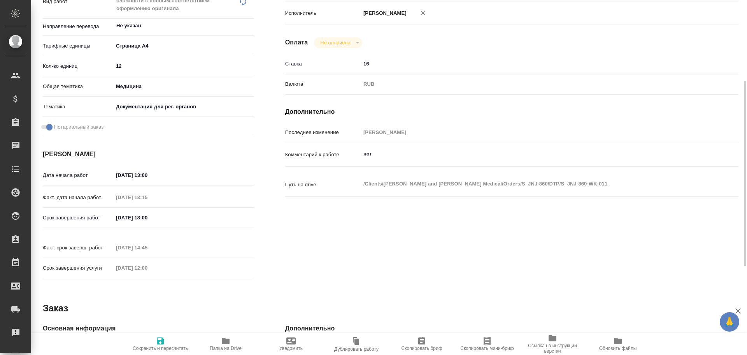
type textarea "x"
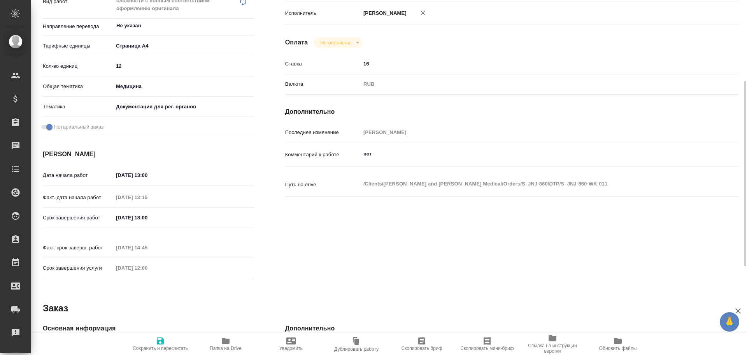
type textarea "x"
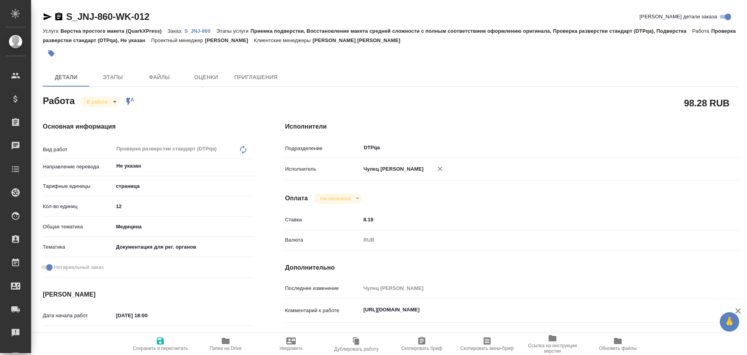
type textarea "x"
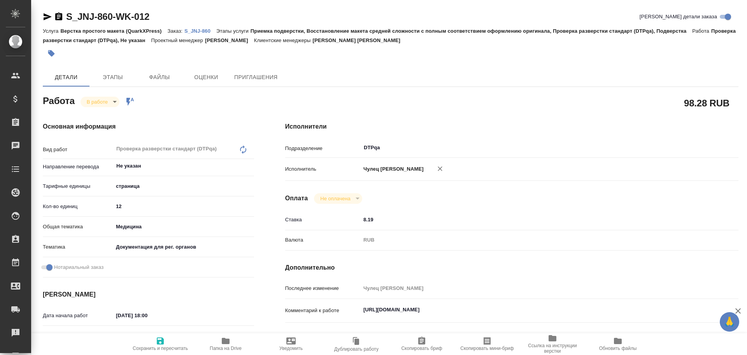
type textarea "x"
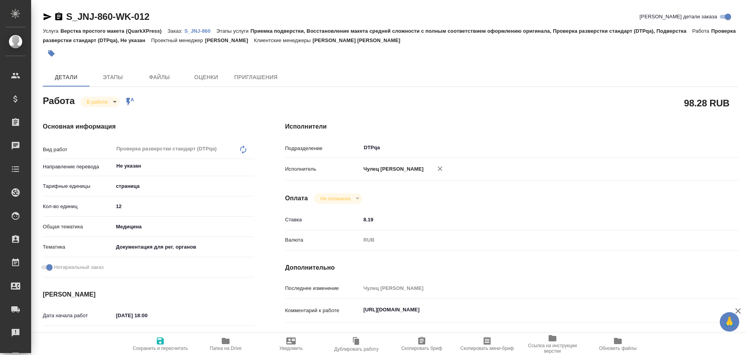
type textarea "x"
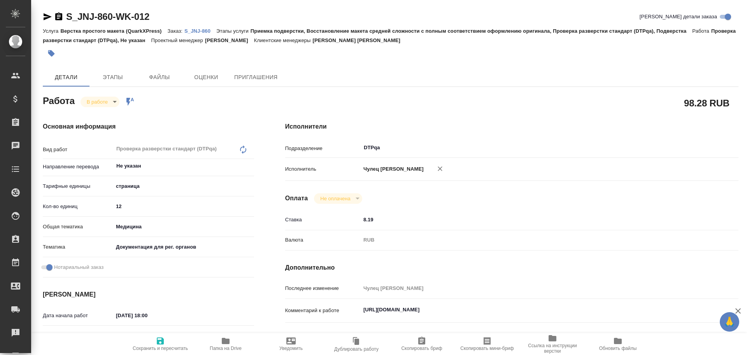
type textarea "x"
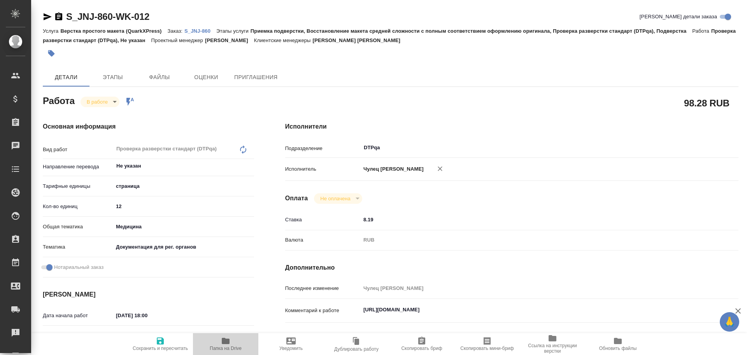
click at [224, 342] on icon "button" at bounding box center [226, 340] width 8 height 6
type textarea "x"
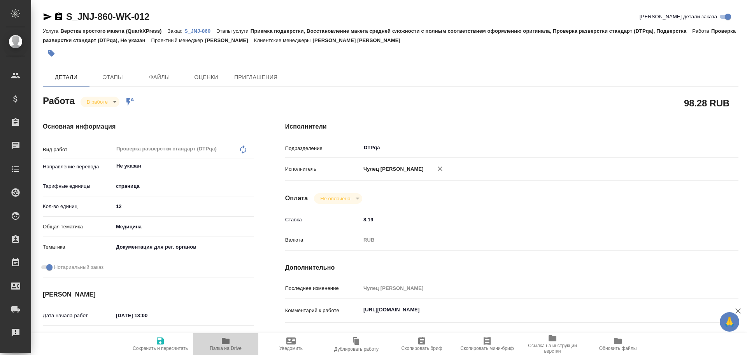
type textarea "x"
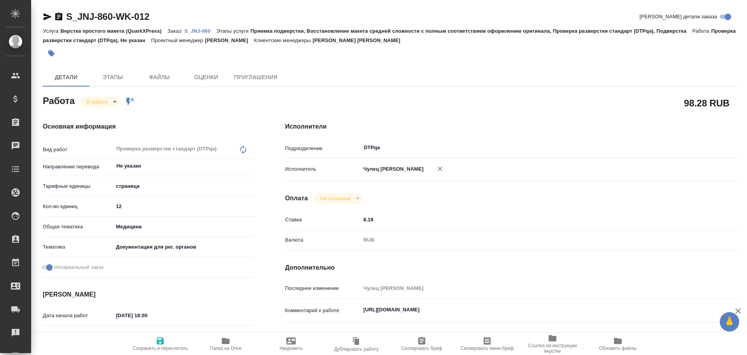
type textarea "x"
click at [516, 307] on textarea "https://tera.awatera.com/Work/68da5a8856fac8f6d1f067de/" at bounding box center [530, 309] width 339 height 13
type textarea "x"
type textarea "https://tera.awatera.com/Work/68da5a8856fac8f6d1f067de/"
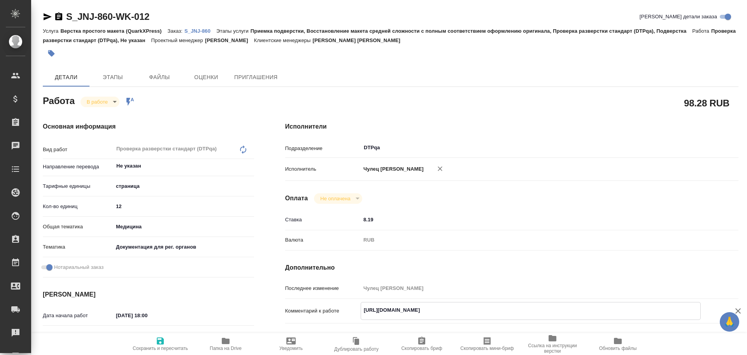
type textarea "x"
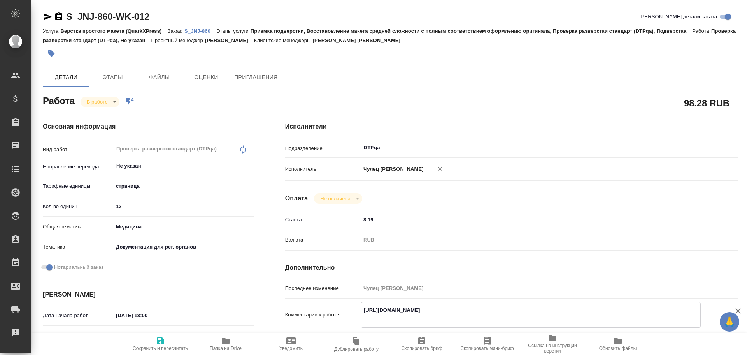
type textarea "https://tera.awatera.com/Work/68da5a8856fac8f6d1f067de/ Р"
type textarea "x"
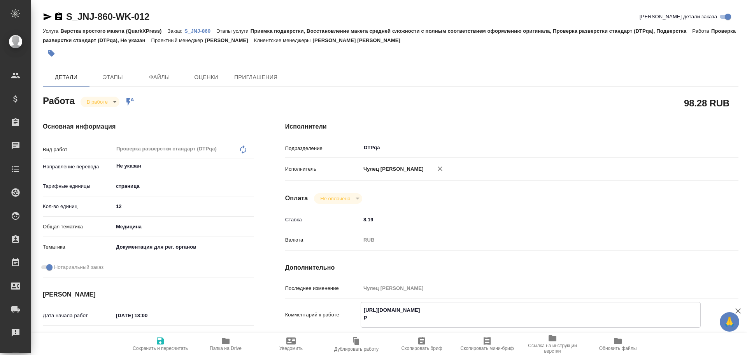
type textarea "x"
type textarea "https://tera.awatera.com/Work/68da5a8856fac8f6d1f067de/ Ра"
type textarea "x"
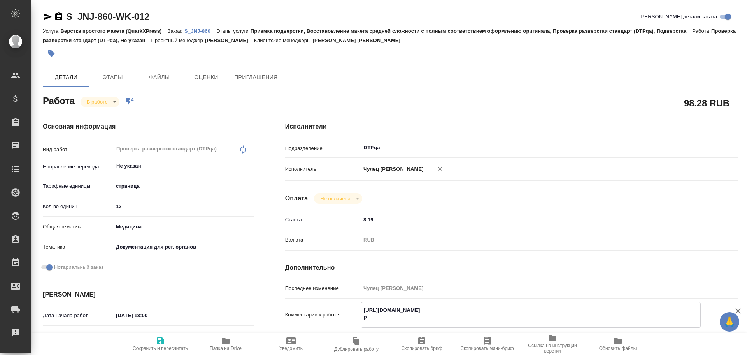
type textarea "x"
type textarea "https://tera.awatera.com/Work/68da5a8856fac8f6d1f067de/ Раз"
type textarea "x"
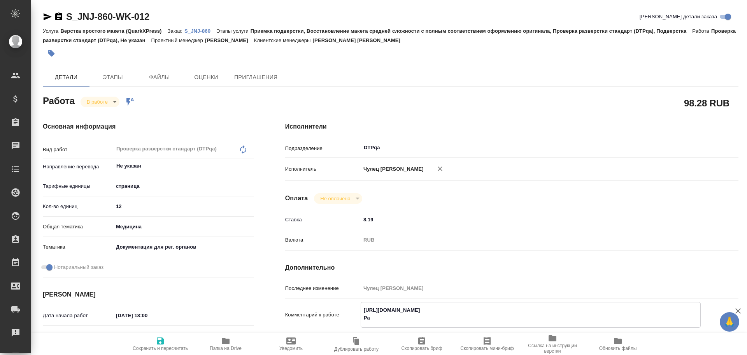
type textarea "x"
type textarea "https://tera.awatera.com/Work/68da5a8856fac8f6d1f067de/ Разб"
type textarea "x"
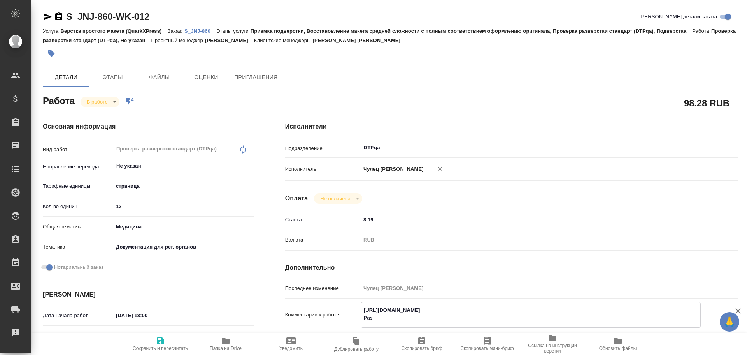
type textarea "x"
type textarea "https://tera.awatera.com/Work/68da5a8856fac8f6d1f067de/ Разбо"
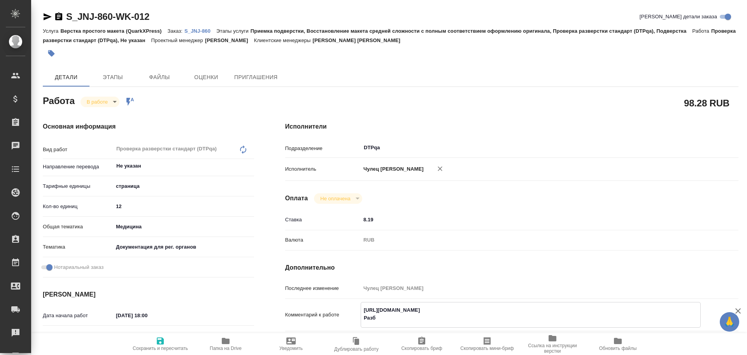
type textarea "x"
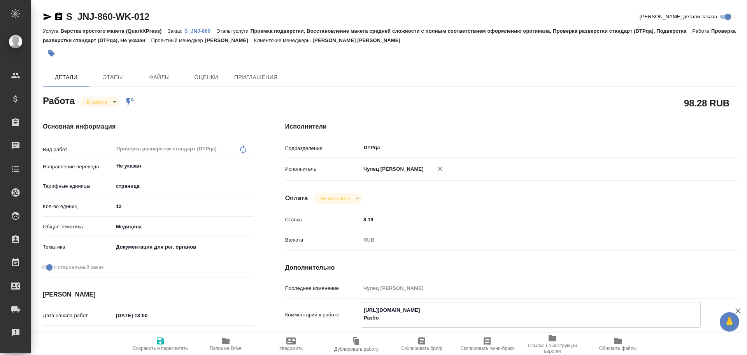
type textarea "https://tera.awatera.com/Work/68da5a8856fac8f6d1f067de/ Разбор"
type textarea "x"
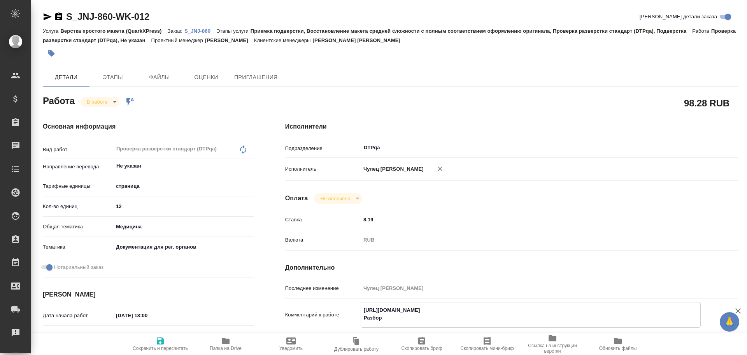
type textarea "x"
type textarea "https://tera.awatera.com/Work/68da5a8856fac8f6d1f067de/ Разбор"
type textarea "x"
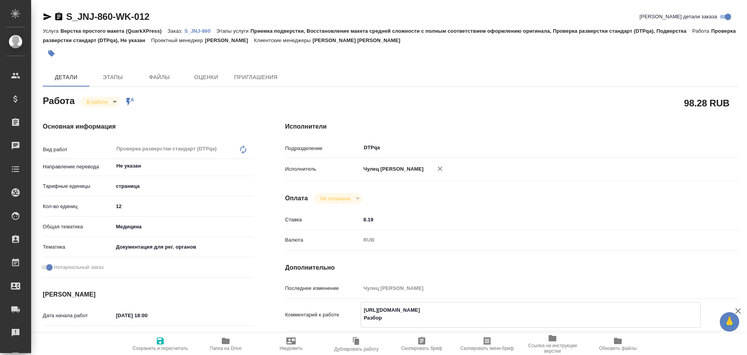
type textarea "x"
paste textarea "https://drive.awatera.com/f/10533195"
type textarea "x"
type textarea "https://tera.awatera.com/Work/68da5a8856fac8f6d1f067de/ Разбор https://drive.aw…"
type textarea "x"
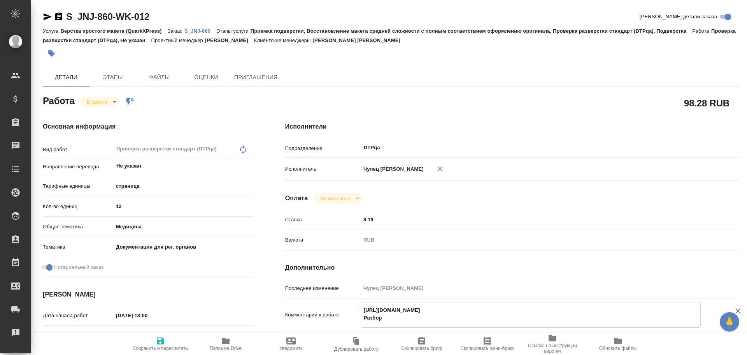
type textarea "x"
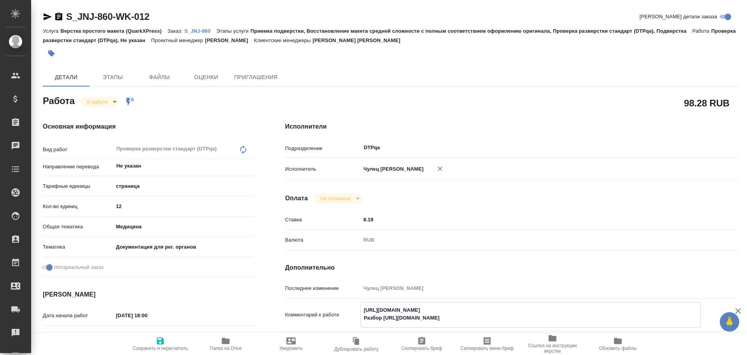
type textarea "x"
type textarea "https://tera.awatera.com/Work/68da5a8856fac8f6d1f067de/ Разбор https://drive.aw…"
type textarea "x"
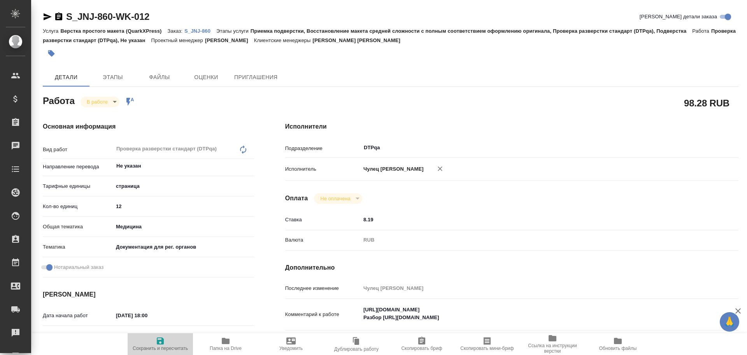
click at [161, 346] on span "Сохранить и пересчитать" at bounding box center [160, 347] width 55 height 5
type textarea "x"
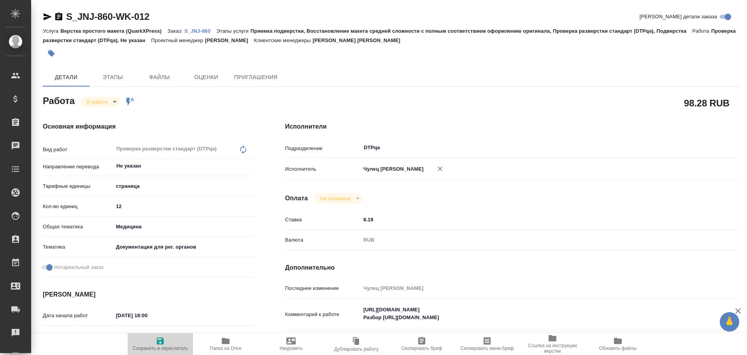
type textarea "x"
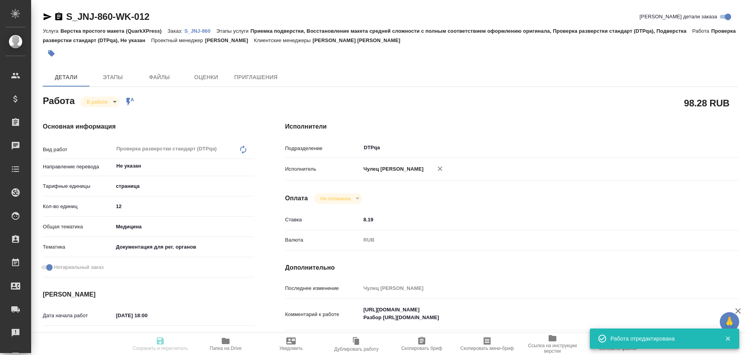
type textarea "x"
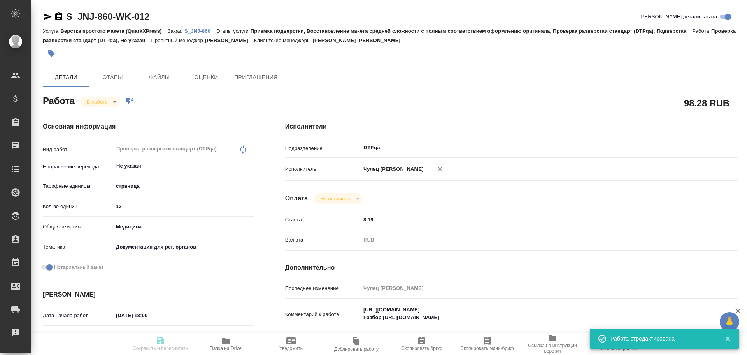
type textarea "x"
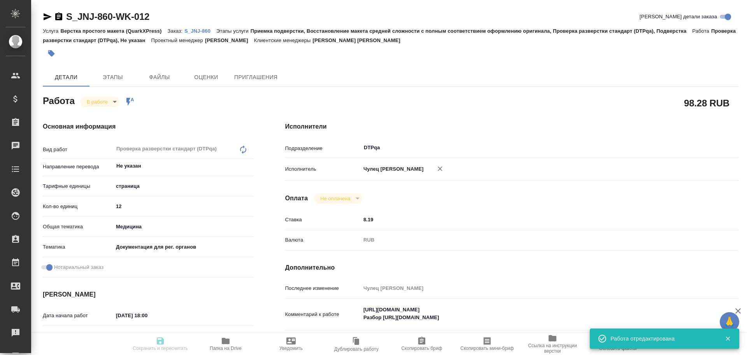
type input "inProgress"
type textarea "Проверка разверстки стандарт (DTPqa)"
type textarea "x"
type input "Не указан"
type input "5a8b1489cc6b4906c91bfdb2"
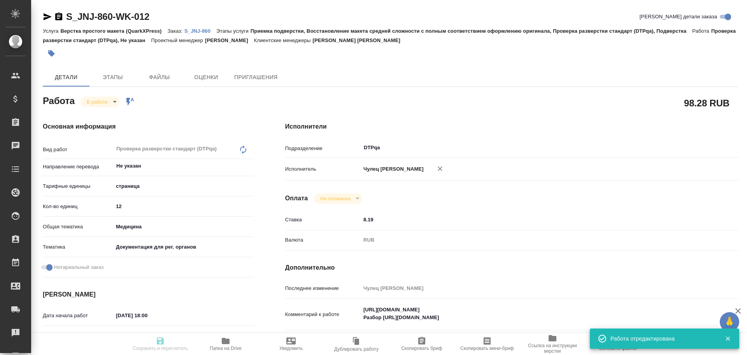
type input "12"
type input "med"
type input "5f647205b73bc97568ca66c6"
checkbox input "true"
type input "29.09.2025 18:00"
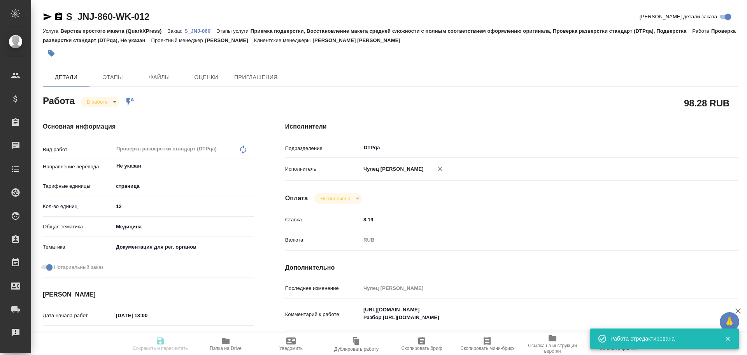
type input "29.09.2025 14:50"
type input "29.09.2025 19:00"
type input "02.10.2025 12:00"
type input "DTPqa"
type input "notPayed"
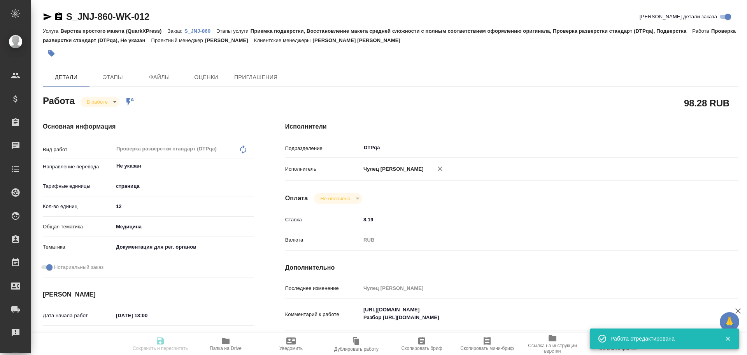
type input "8.19"
type input "RUB"
type input "[PERSON_NAME]"
type textarea "https://tera.awatera.com/Work/68da5a8856fac8f6d1f067de/ Разбор https://drive.aw…"
type textarea "x"
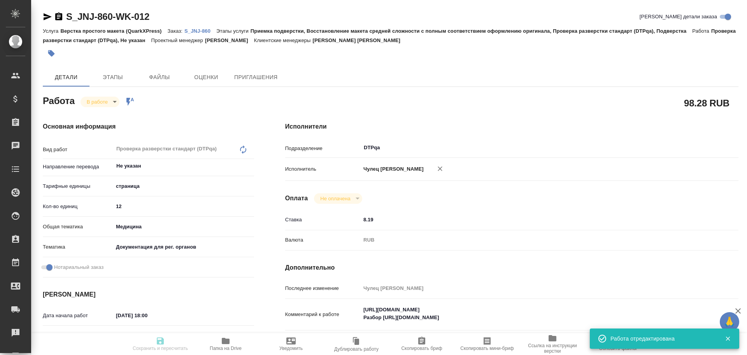
type textarea "/Clients/Johnson and Johnson Medical/Orders/S_JNJ-860/DTP/S_JNJ-860-WK-012"
type textarea "x"
type input "S_JNJ-860"
type input "P26124942R"
type input "Верстка простого макета (QuarkXPress)"
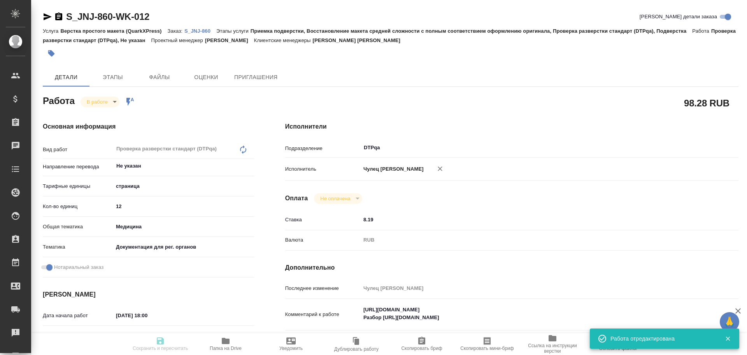
type input "Приемка подверстки, Восстановление макета средней сложности с полным соответств…"
type input "Усманова Ольга"
type input "[PERSON_NAME]"
type input "/Clients/Johnson and Johnson Medical/Orders/S_JNJ-860"
type textarea "x"
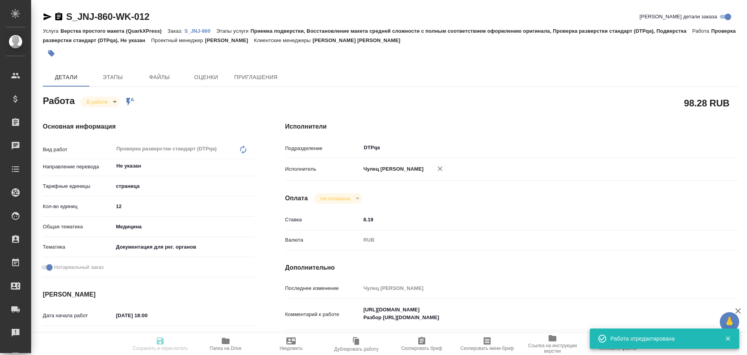
type textarea "перевод на русский + заверение"
type textarea "x"
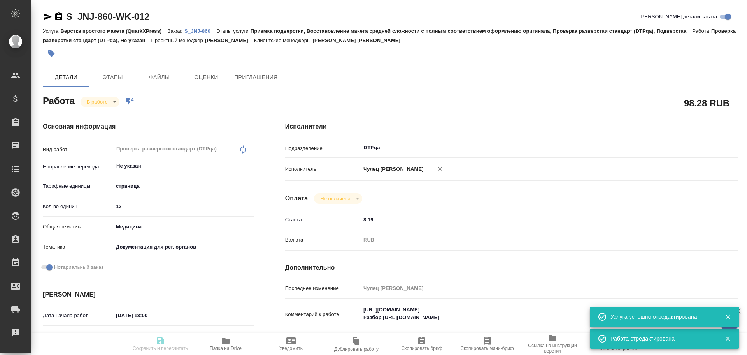
type textarea "x"
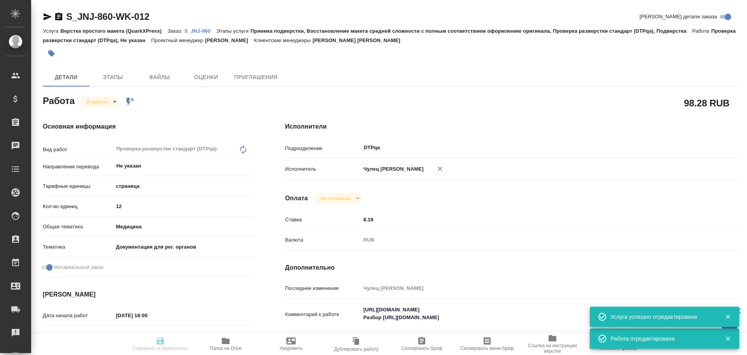
type textarea "x"
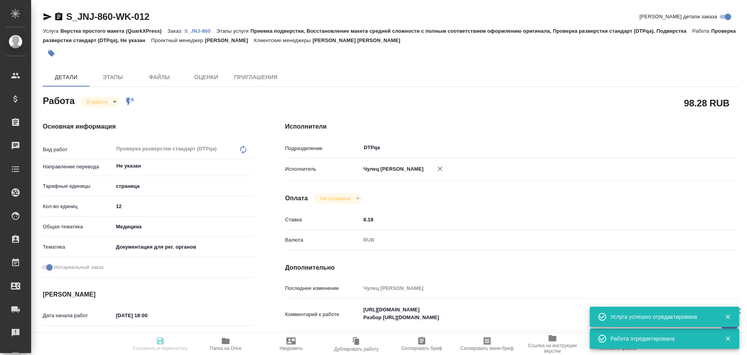
type textarea "x"
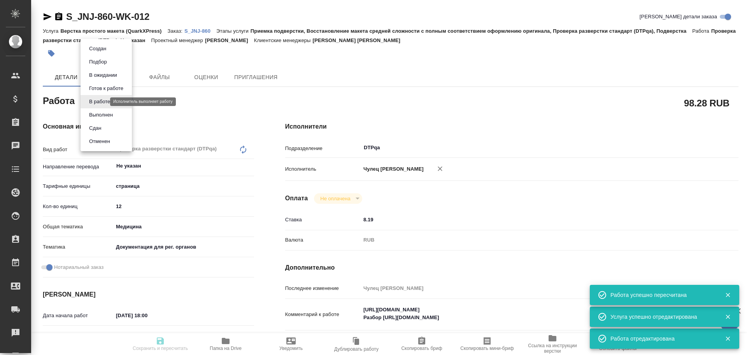
type input "inProgress"
type textarea "Проверка разверстки стандарт (DTPqa)"
type textarea "x"
type input "Не указан"
type input "5a8b1489cc6b4906c91bfdb2"
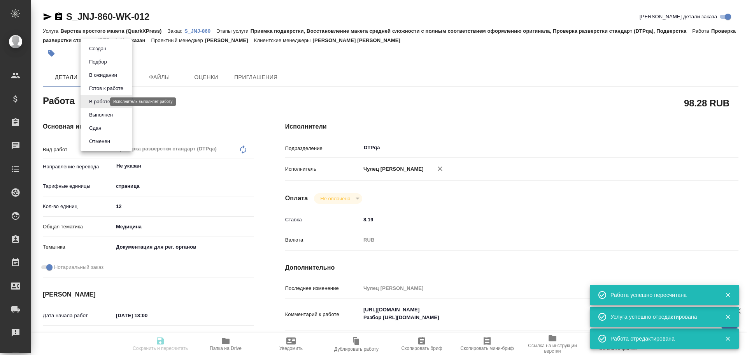
type input "12"
type input "med"
type input "5f647205b73bc97568ca66c6"
checkbox input "true"
type input "29.09.2025 18:00"
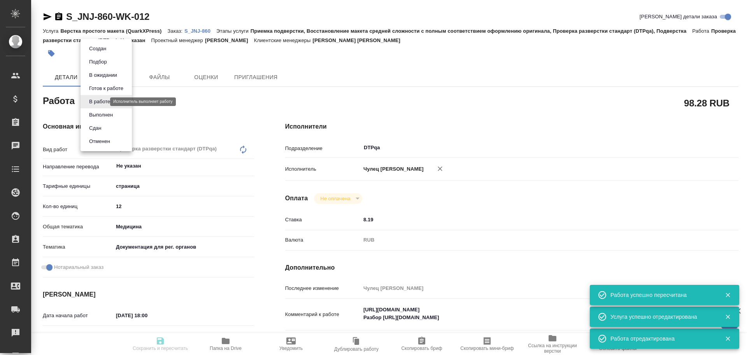
type input "29.09.2025 14:50"
type input "29.09.2025 19:00"
type input "02.10.2025 12:00"
type input "DTPqa"
type input "notPayed"
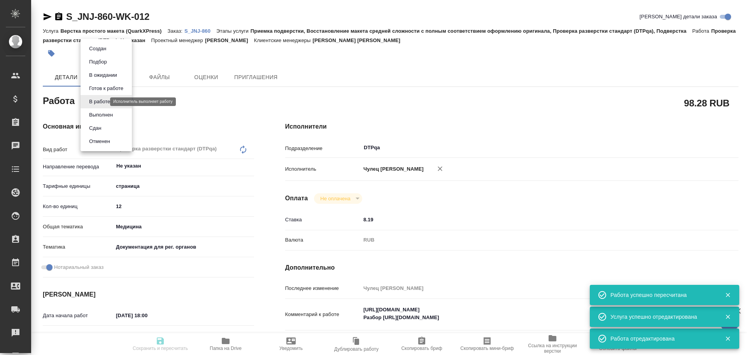
type input "8.19"
type input "RUB"
type input "[PERSON_NAME]"
type textarea "https://tera.awatera.com/Work/68da5a8856fac8f6d1f067de/ Разбор https://drive.aw…"
type textarea "x"
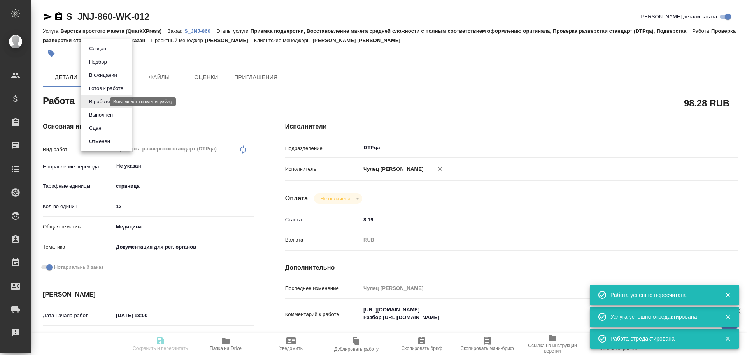
type textarea "/Clients/Johnson and Johnson Medical/Orders/S_JNJ-860/DTP/S_JNJ-860-WK-012"
type textarea "x"
type input "S_JNJ-860"
type input "P26124942R"
type input "Верстка простого макета (QuarkXPress)"
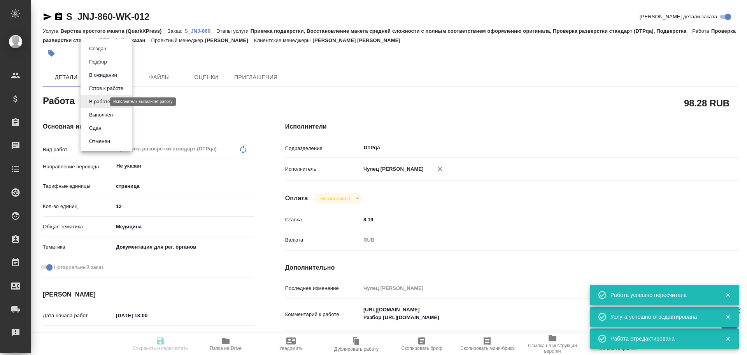
type input "Приемка подверстки, Восстановление макета средней сложности с полным соответств…"
type input "Усманова Ольга"
type input "[PERSON_NAME]"
type input "/Clients/Johnson and Johnson Medical/Orders/S_JNJ-860"
type textarea "x"
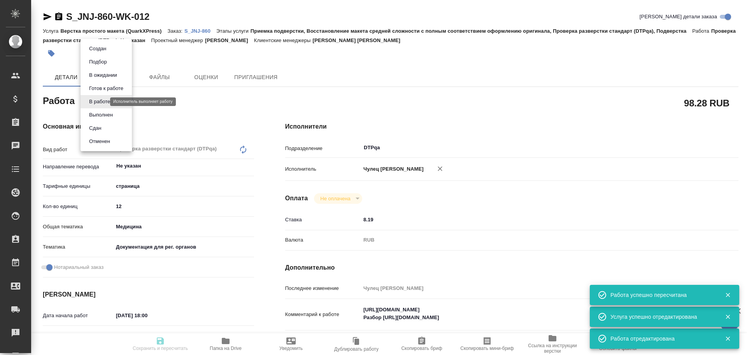
type textarea "перевод на русский + заверение"
type textarea "x"
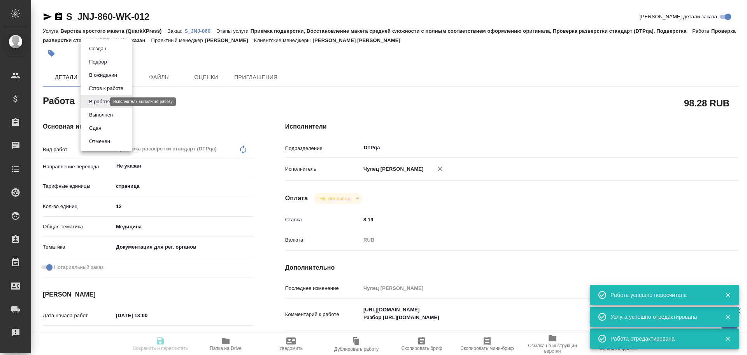
type textarea "x"
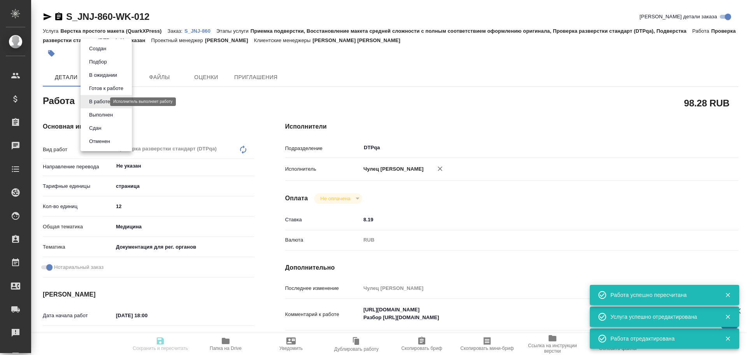
type textarea "x"
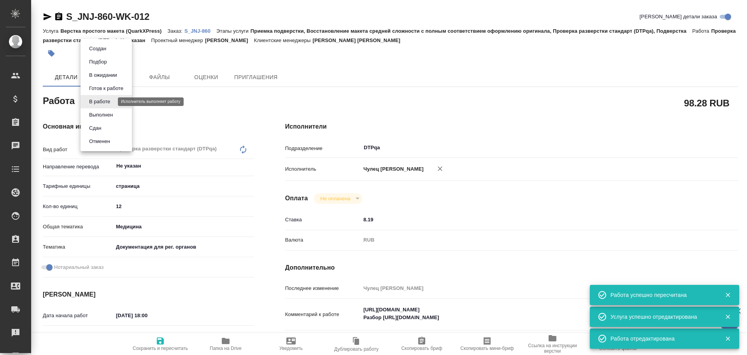
type textarea "x"
click at [97, 114] on button "Выполнен" at bounding box center [101, 115] width 28 height 9
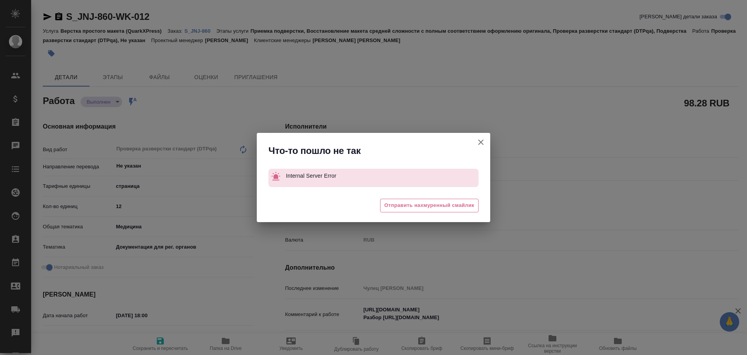
click at [477, 140] on icon "button" at bounding box center [480, 141] width 9 height 9
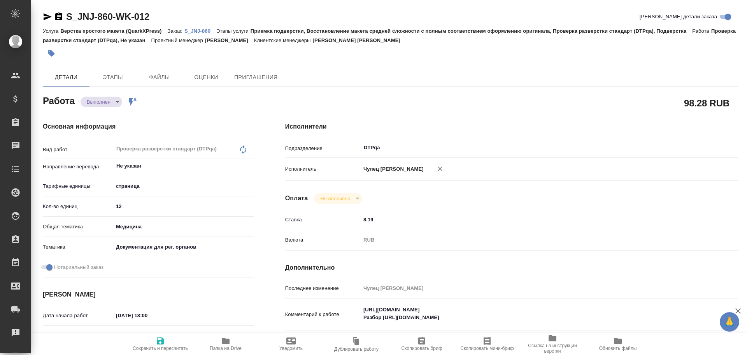
click at [165, 343] on span "Сохранить и пересчитать" at bounding box center [160, 343] width 56 height 15
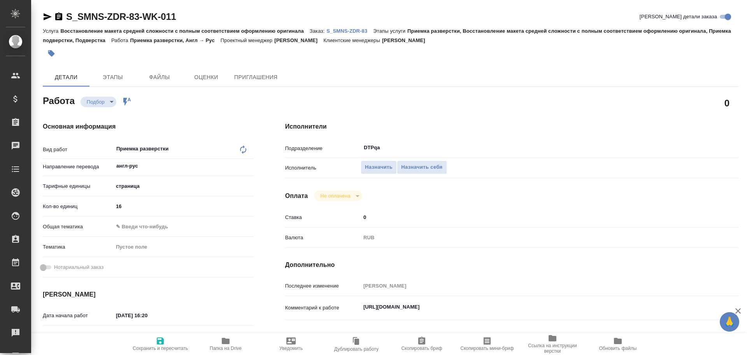
type textarea "x"
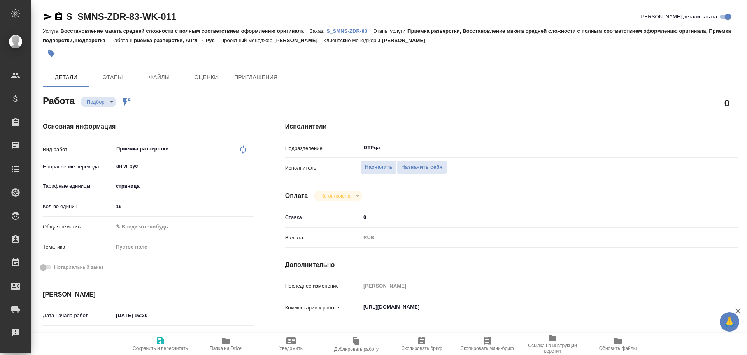
type textarea "x"
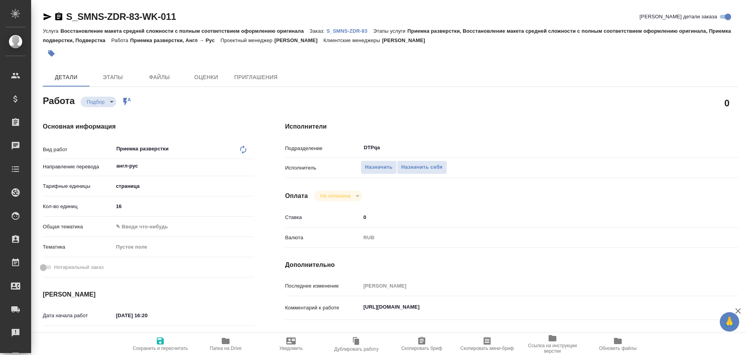
type textarea "x"
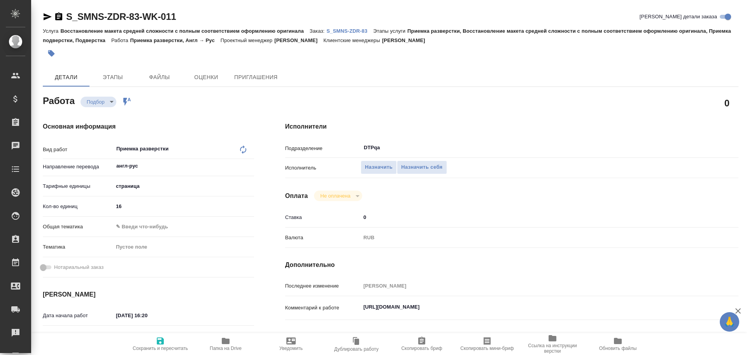
scroll to position [39, 0]
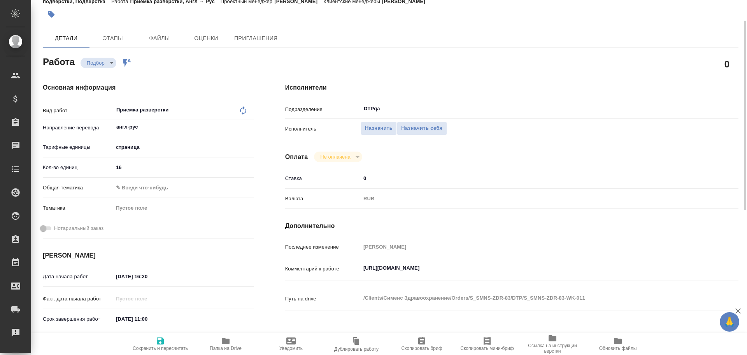
type textarea "x"
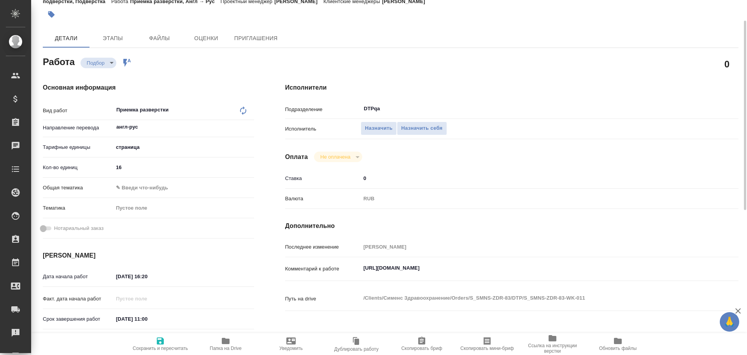
type textarea "x"
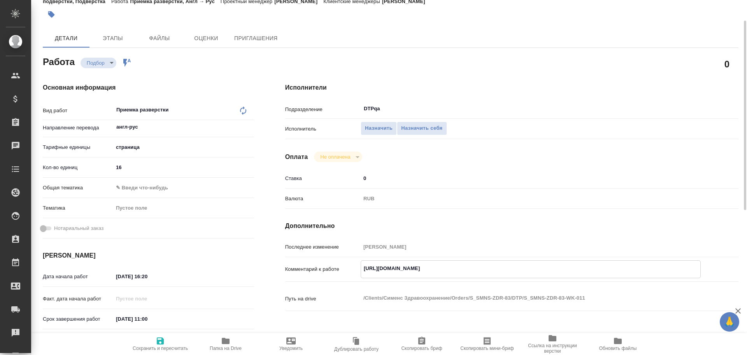
type textarea "x"
drag, startPoint x: 363, startPoint y: 268, endPoint x: 526, endPoint y: 260, distance: 162.9
click at [528, 259] on div "Последнее изменение [PERSON_NAME] к работе [URL][DOMAIN_NAME] x Путь на drive /…" at bounding box center [511, 280] width 453 height 80
type textarea "x"
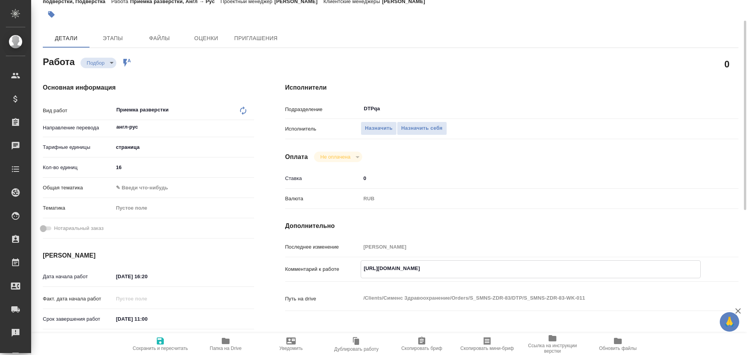
type textarea "x"
click at [430, 131] on span "Назначить себя" at bounding box center [421, 128] width 41 height 9
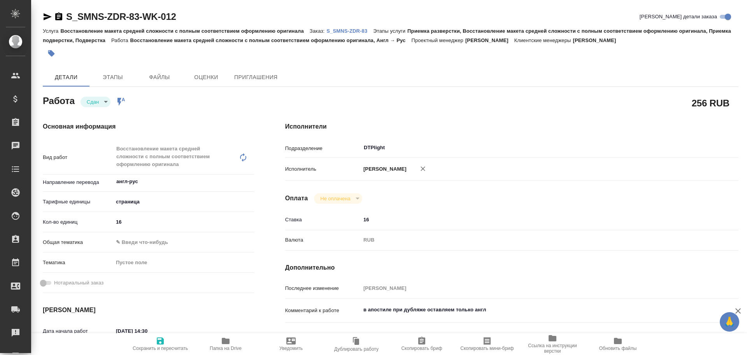
type textarea "x"
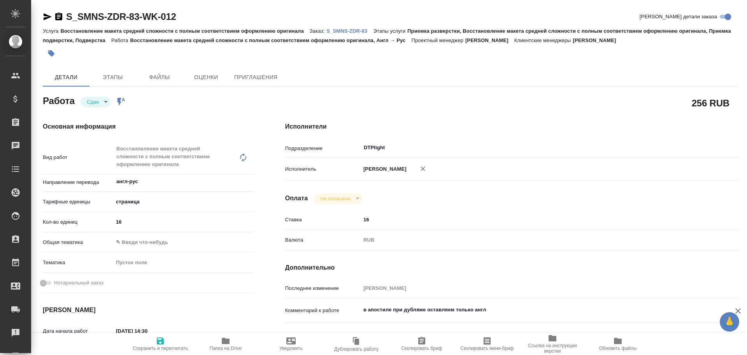
type textarea "x"
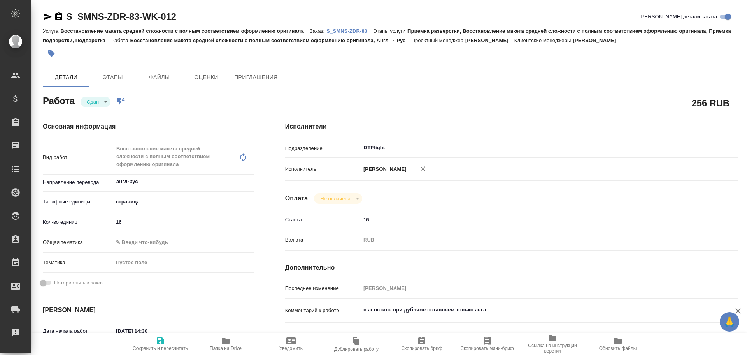
type textarea "x"
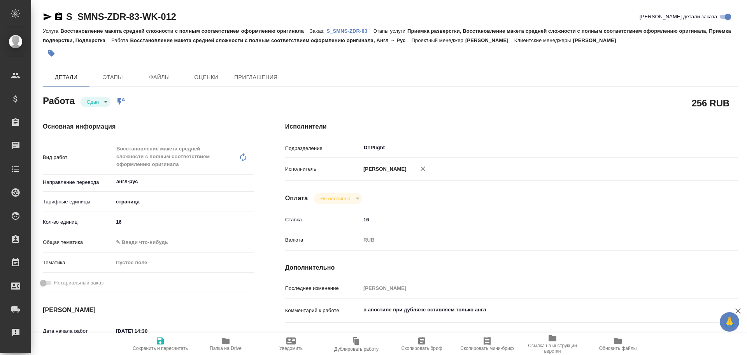
type textarea "x"
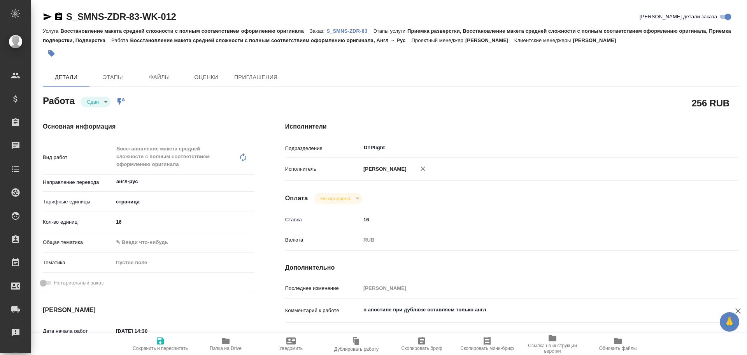
type textarea "x"
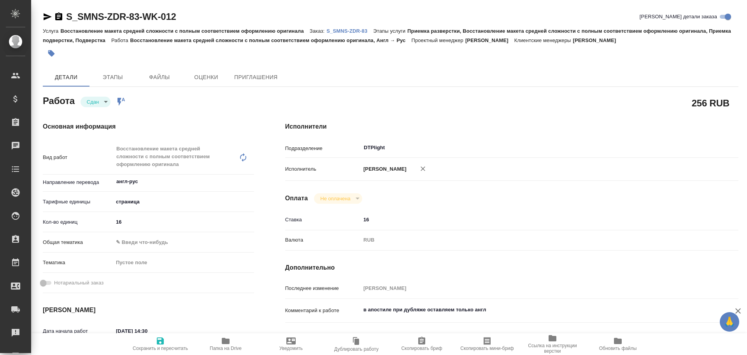
type textarea "x"
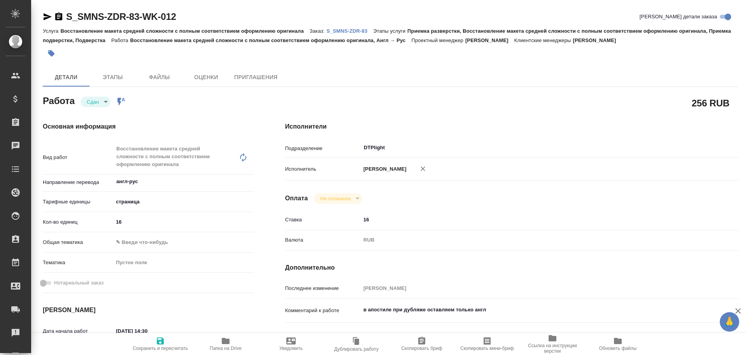
scroll to position [39, 0]
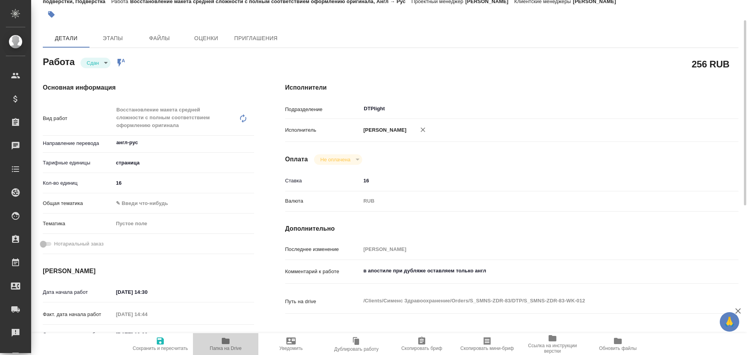
click at [222, 342] on icon "button" at bounding box center [226, 340] width 8 height 6
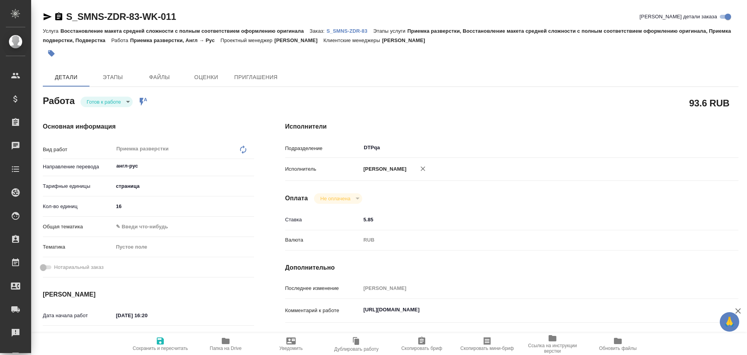
type textarea "x"
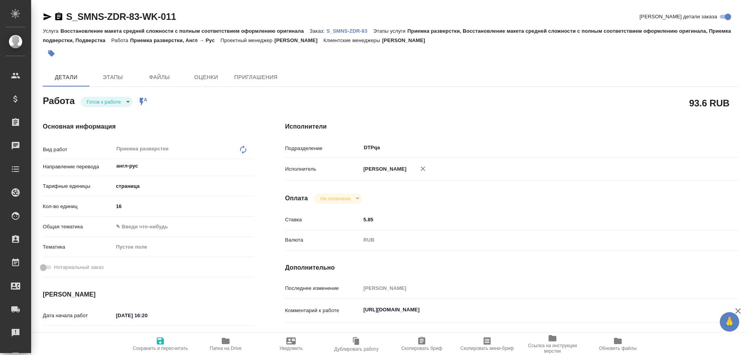
click at [93, 104] on body "🙏 .cls-1 fill:#fff; AWATERA Chulets Elena Клиенты Спецификации Заказы Чаты Todo…" at bounding box center [373, 177] width 747 height 355
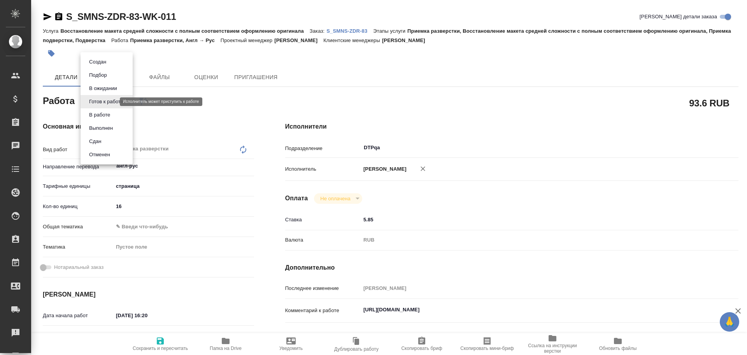
type textarea "x"
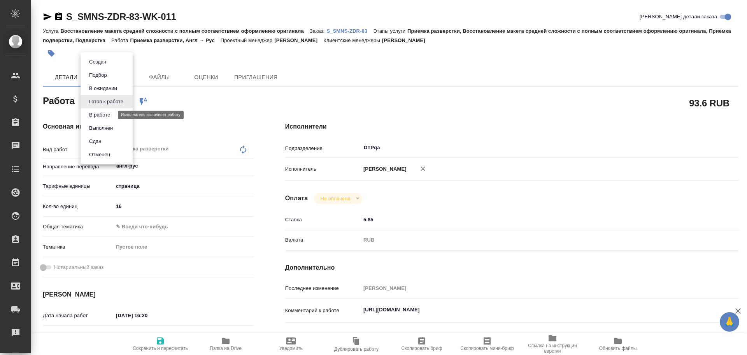
click at [95, 116] on button "В работе" at bounding box center [100, 115] width 26 height 9
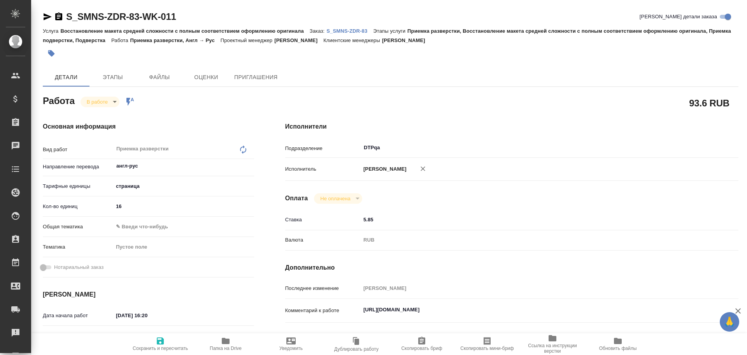
type textarea "x"
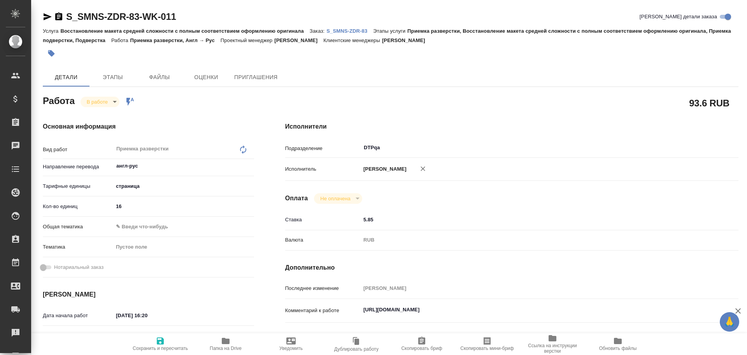
type textarea "x"
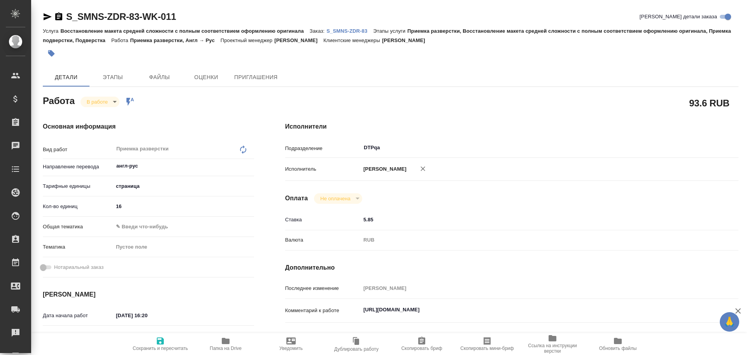
type textarea "x"
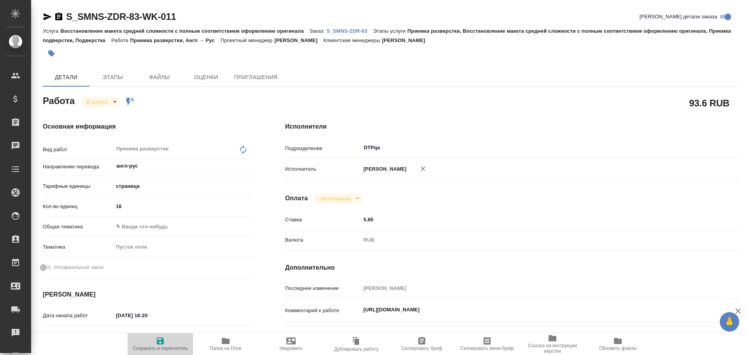
click at [154, 348] on span "Сохранить и пересчитать" at bounding box center [160, 347] width 55 height 5
type textarea "x"
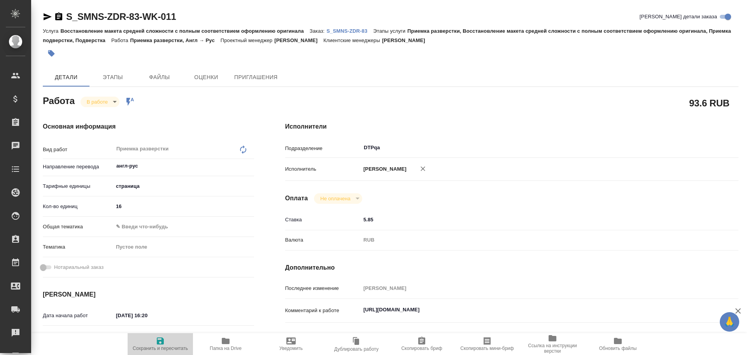
type textarea "x"
type input "inProgress"
type textarea "Приемка разверстки"
type textarea "x"
type input "англ-рус"
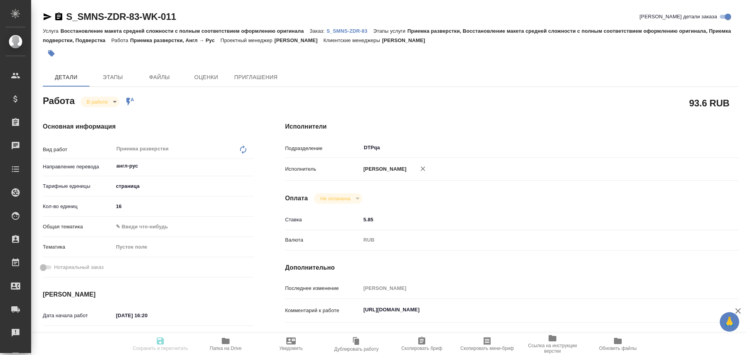
type input "5a8b1489cc6b4906c91bfdb2"
type input "16"
type input "[DATE] 16:20"
type input "[DATE] 11:00"
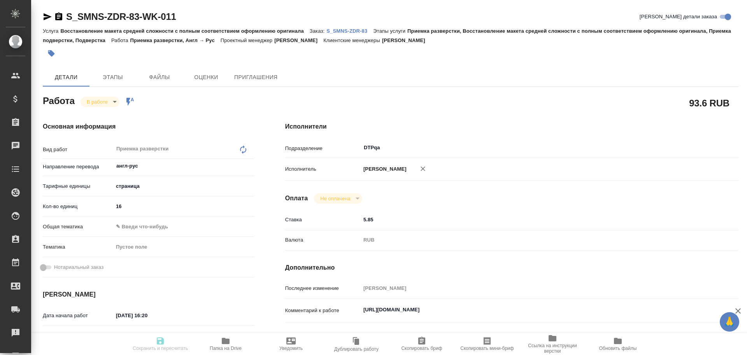
type input "[DATE] 17:00"
type input "DTPqa"
type input "notPayed"
type input "5.85"
type input "RUB"
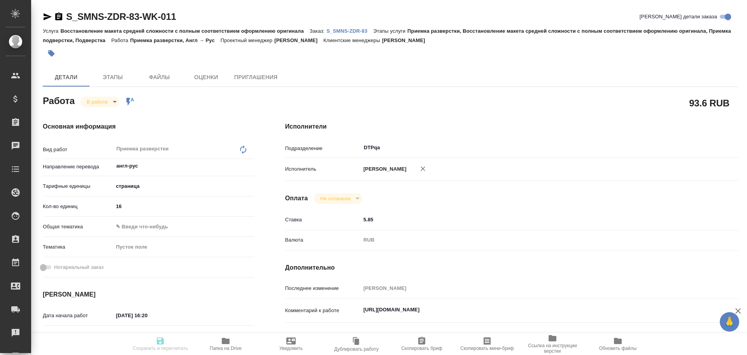
type input "[PERSON_NAME]"
type textarea "[URL][DOMAIN_NAME]"
type textarea "x"
type textarea "/Clients/Сименс Здравоохранение/Orders/S_SMNS-ZDR-83/DTP/S_SMNS-ZDR-83-WK-011"
type textarea "x"
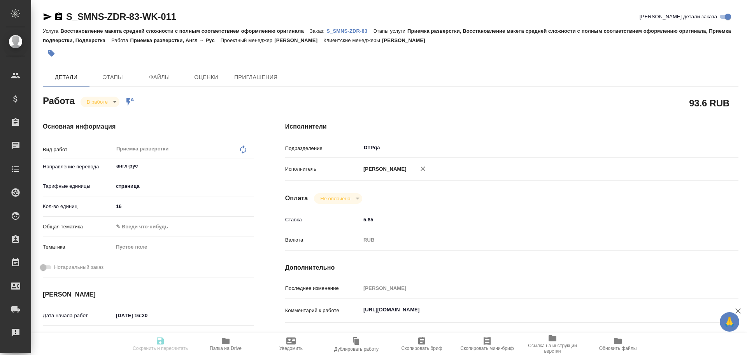
type input "S_SMNS-ZDR-83"
type input "СЗЦБ-014934"
type input "Восстановление макета средней сложности с полным соответствием оформлению ориги…"
type input "Приемка разверстки, Восстановление макета средней сложности с полным соответств…"
type input "[PERSON_NAME]"
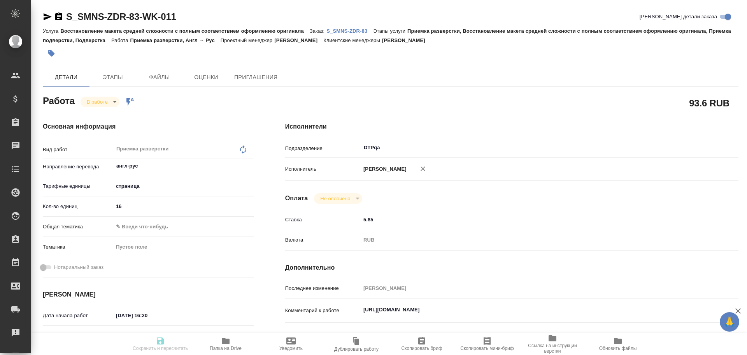
type input "[PERSON_NAME]"
type input "/Clients/Сименс Здравоохранение/Orders/S_SMNS-ZDR-83"
type textarea "x"
type textarea "англ-рус есть юр (апостиль)"
type textarea "x"
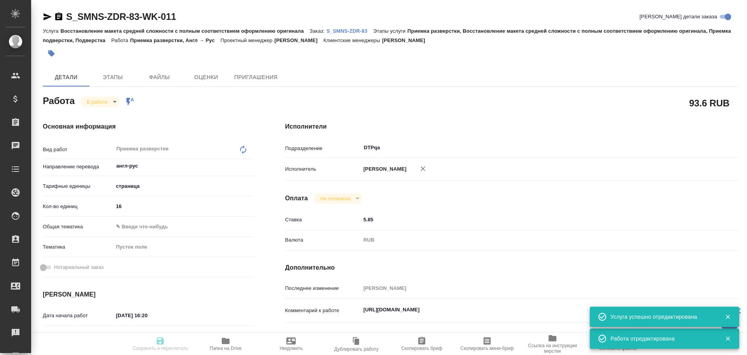
type textarea "x"
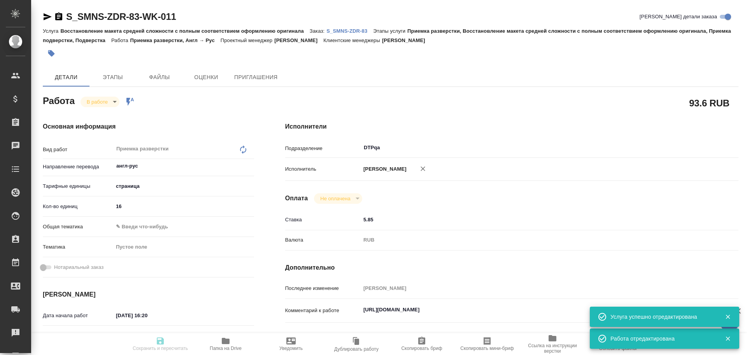
type textarea "x"
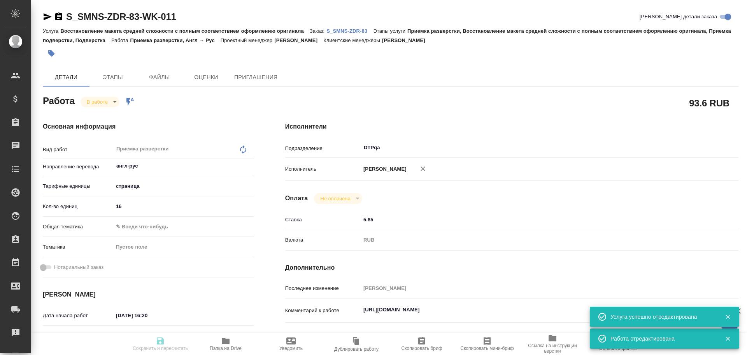
type textarea "x"
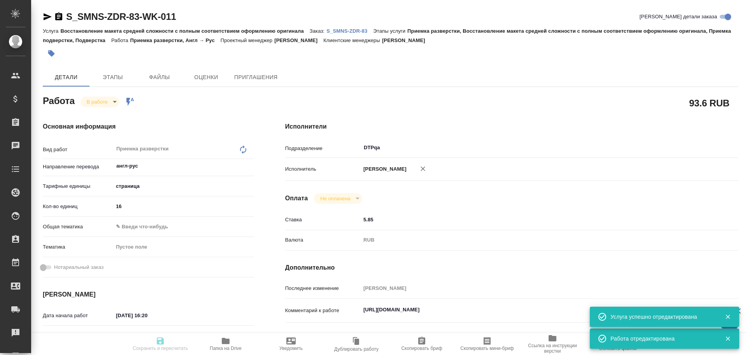
type textarea "x"
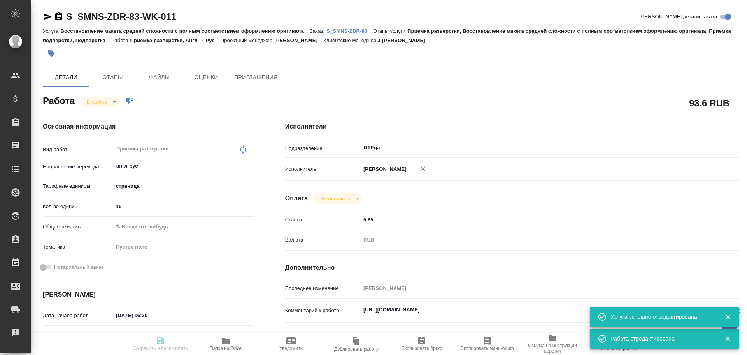
type textarea "x"
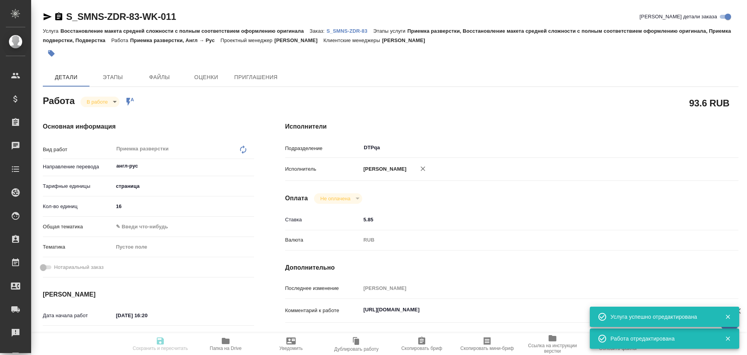
type input "inProgress"
type textarea "Приемка разверстки"
type textarea "x"
type input "англ-рус"
type input "5a8b1489cc6b4906c91bfdb2"
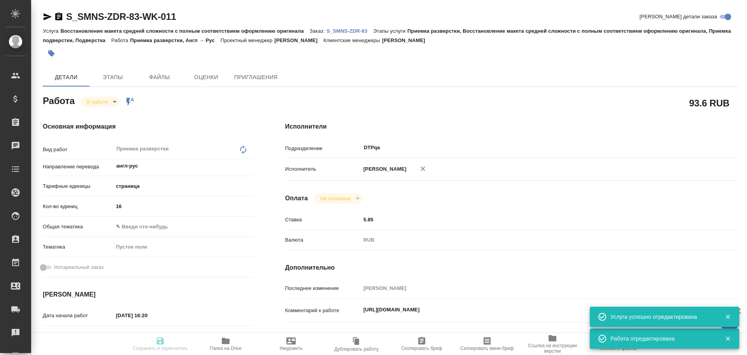
type input "16"
type input "[DATE] 16:20"
type input "[DATE] 11:00"
type input "[DATE] 17:00"
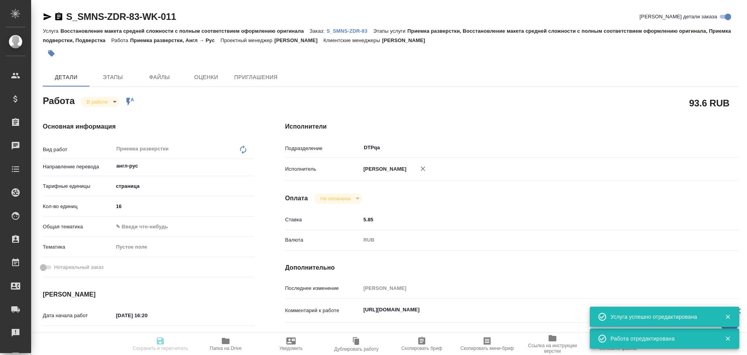
type input "DTPqa"
type input "notPayed"
type input "5.85"
type input "RUB"
type input "[PERSON_NAME]"
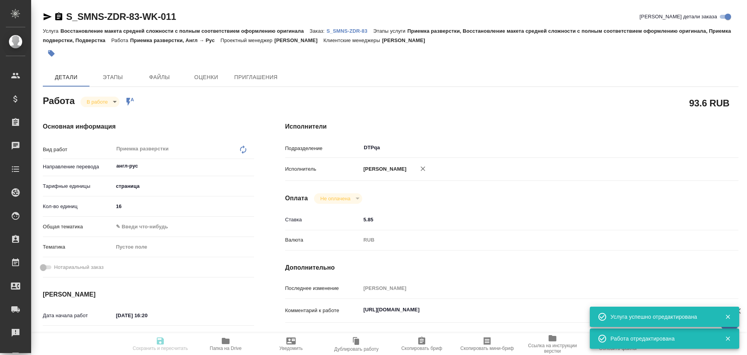
type textarea "[URL][DOMAIN_NAME]"
type textarea "x"
type textarea "/Clients/Сименс Здравоохранение/Orders/S_SMNS-ZDR-83/DTP/S_SMNS-ZDR-83-WK-011"
type textarea "x"
type input "S_SMNS-ZDR-83"
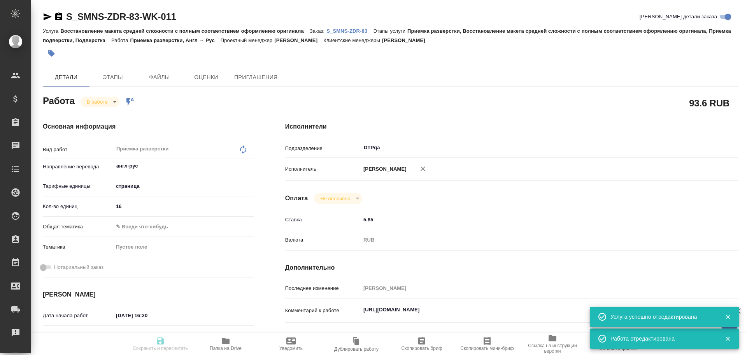
type input "СЗЦБ-014934"
type input "Восстановление макета средней сложности с полным соответствием оформлению ориги…"
type input "Приемка разверстки, Восстановление макета средней сложности с полным соответств…"
type input "Никифорова Валерия"
type input "Заборова Александра"
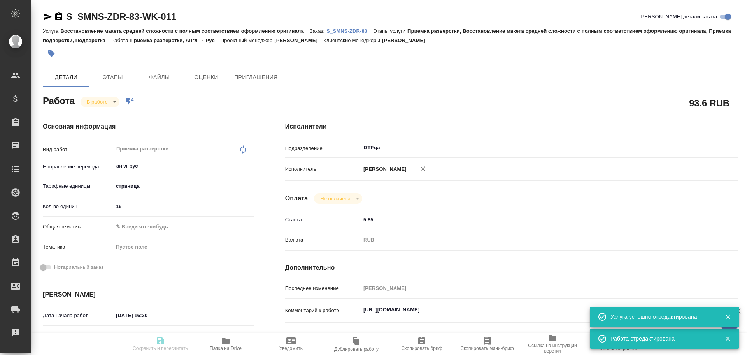
type input "/Clients/Сименс Здравоохранение/Orders/S_SMNS-ZDR-83"
type textarea "x"
type textarea "англ-рус есть юр (апостиль)"
type textarea "x"
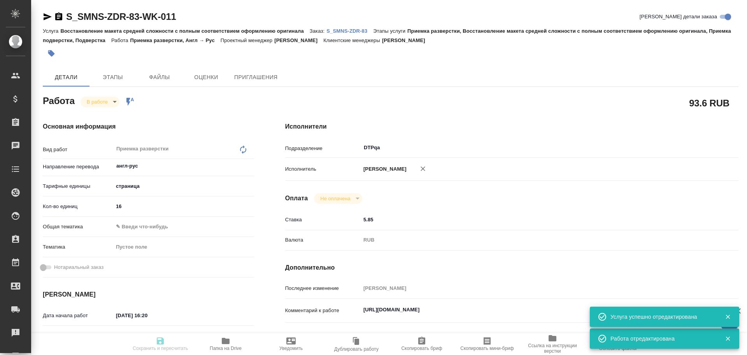
type textarea "x"
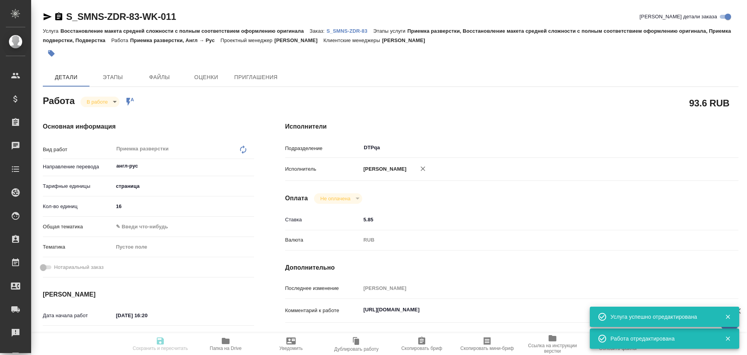
type textarea "x"
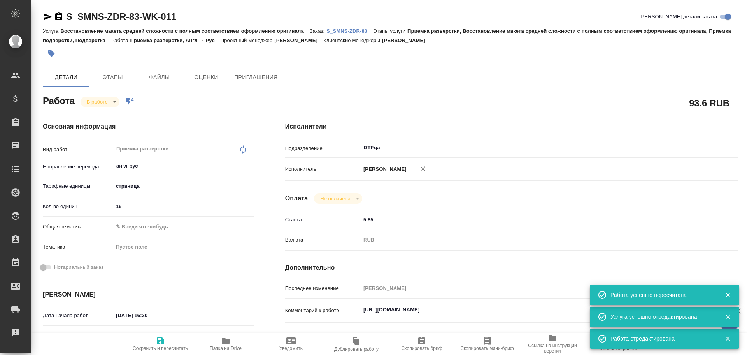
type textarea "x"
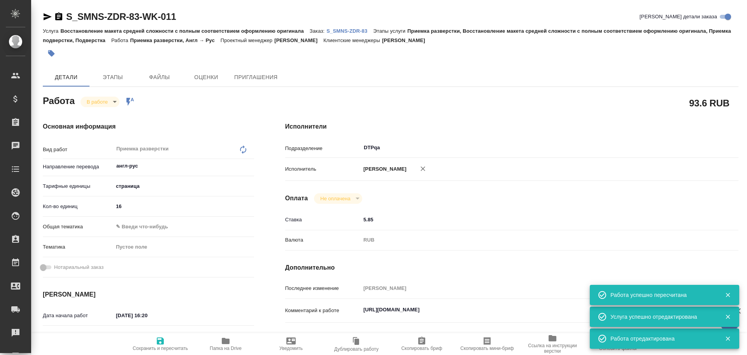
type textarea "x"
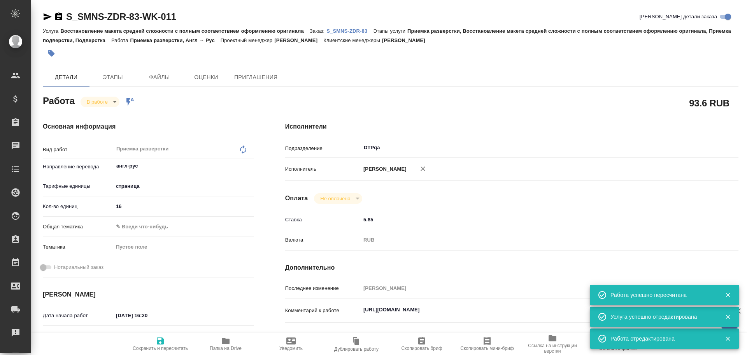
type textarea "x"
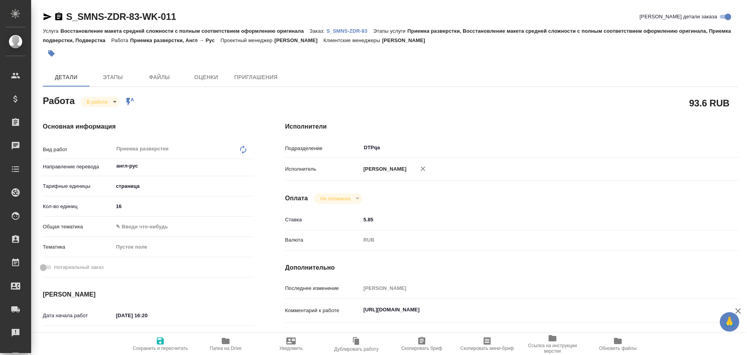
type textarea "x"
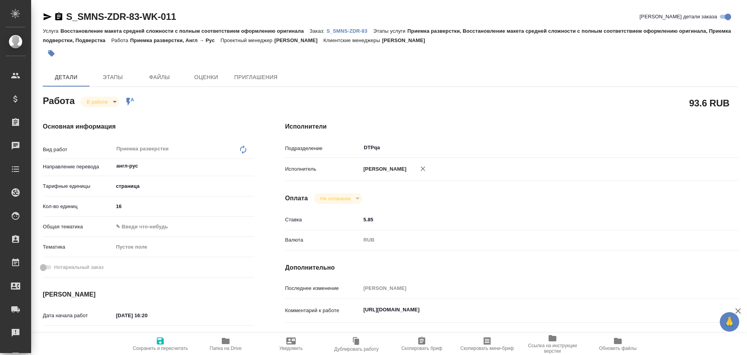
type textarea "x"
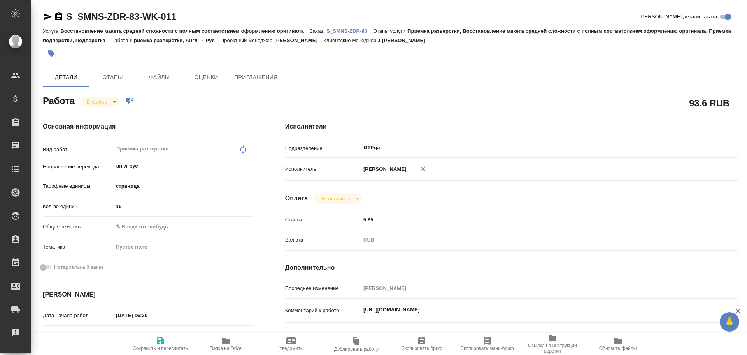
click at [231, 344] on span "Папка на Drive" at bounding box center [226, 343] width 56 height 15
type textarea "x"
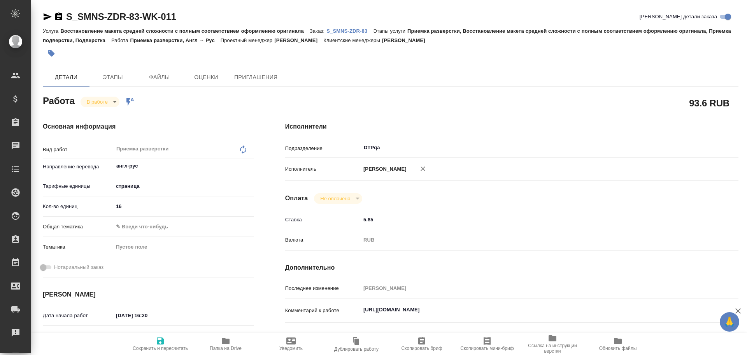
type textarea "x"
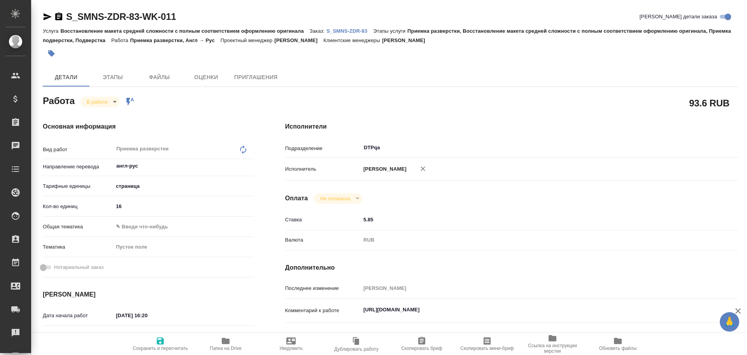
type textarea "x"
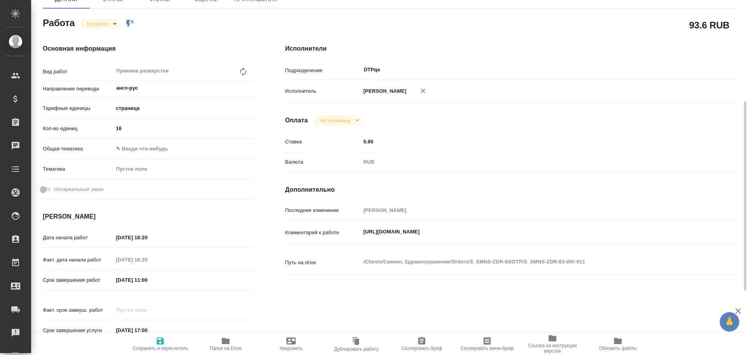
scroll to position [117, 0]
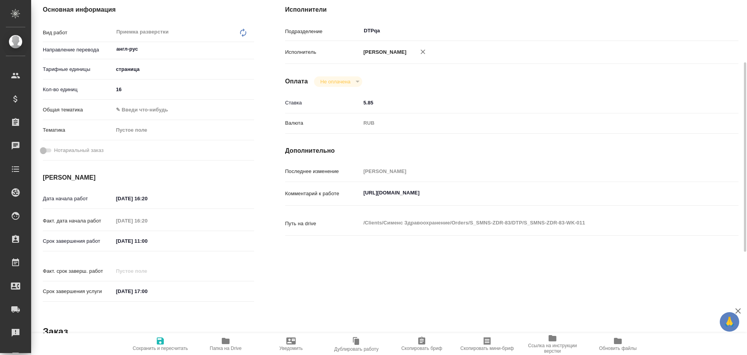
type textarea "x"
click at [551, 199] on textarea "https://tera.awatera.com/Work/68da625756fac8f6d1f068da/details" at bounding box center [530, 192] width 339 height 13
type textarea "x"
type textarea "https://tera.awatera.com/Work/68da625756fac8f6d1f068da/details"
type textarea "x"
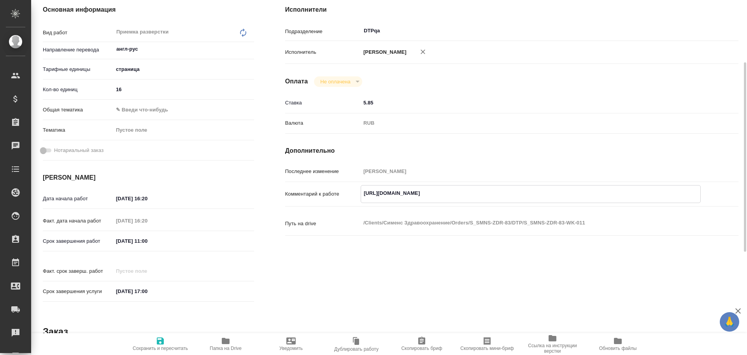
type textarea "x"
type textarea "https://tera.awatera.com/Work/68da625756fac8f6d1f068da/details H"
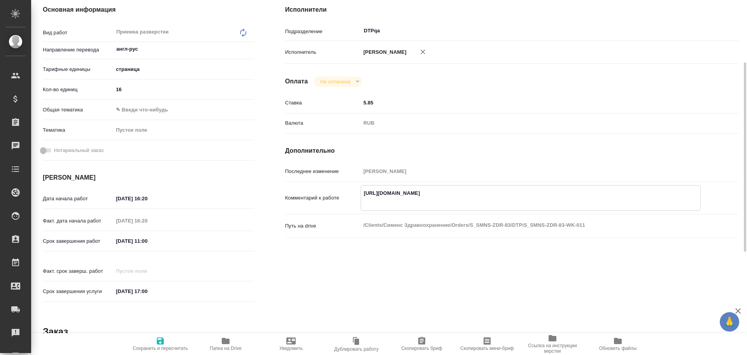
type textarea "x"
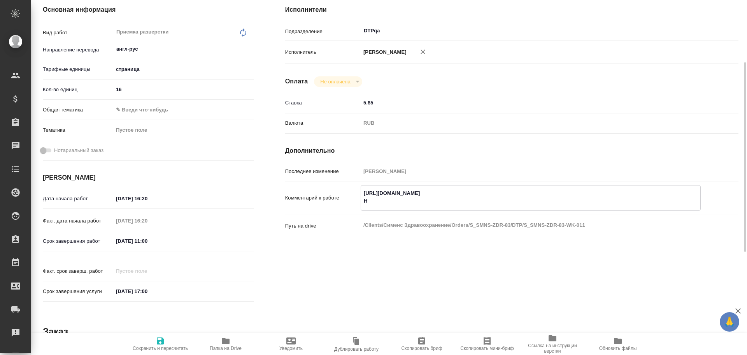
type textarea "https://tera.awatera.com/Work/68da625756fac8f6d1f068da/details Hf"
type textarea "x"
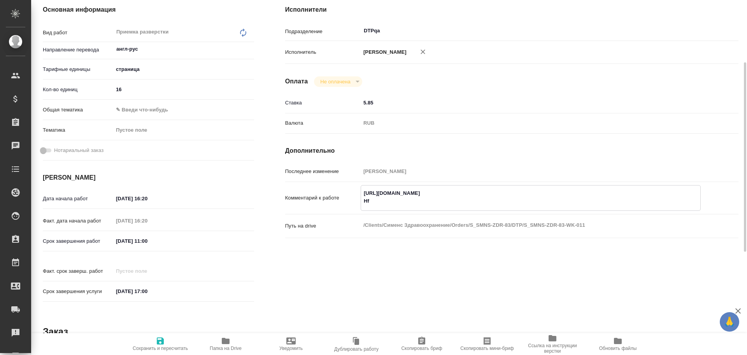
type textarea "x"
type textarea "https://tera.awatera.com/Work/68da625756fac8f6d1f068da/details H"
type textarea "x"
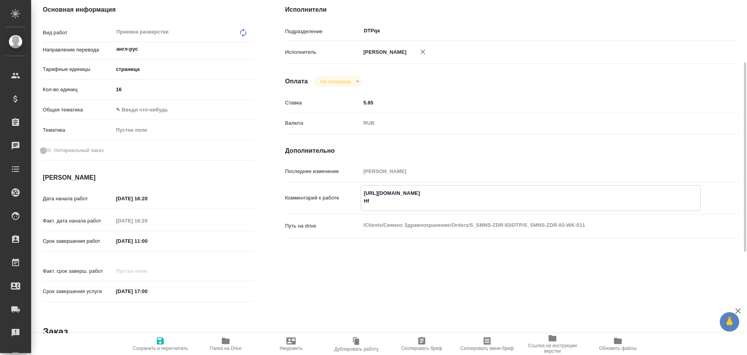
type textarea "x"
type textarea "https://tera.awatera.com/Work/68da625756fac8f6d1f068da/details"
type textarea "x"
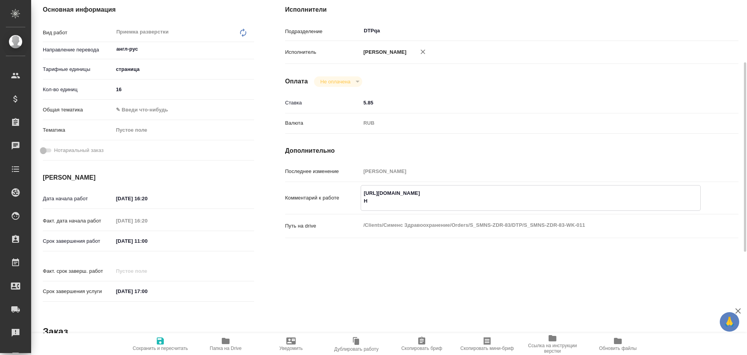
type textarea "x"
type textarea "https://tera.awatera.com/Work/68da625756fac8f6d1f068da/details Р"
type textarea "x"
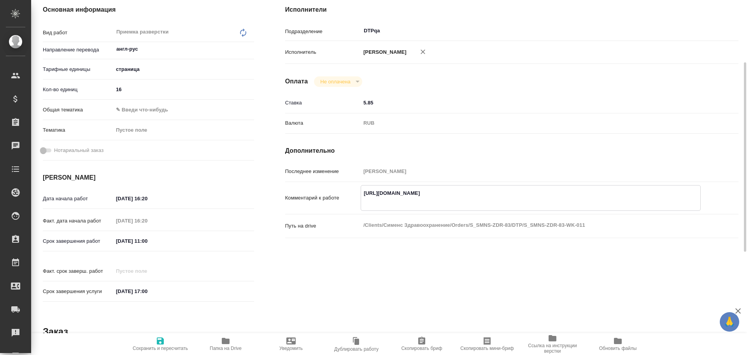
type textarea "x"
type textarea "https://tera.awatera.com/Work/68da625756fac8f6d1f068da/details Ра"
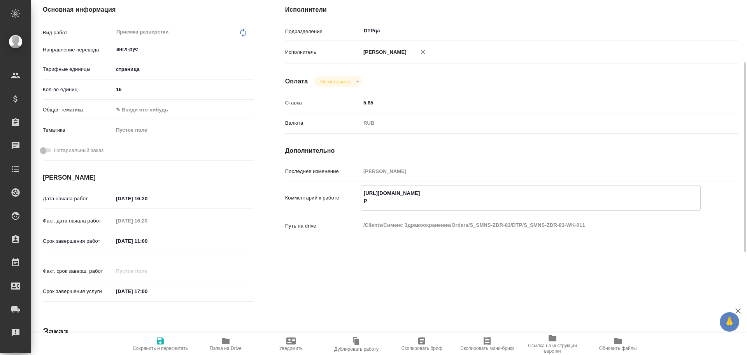
type textarea "x"
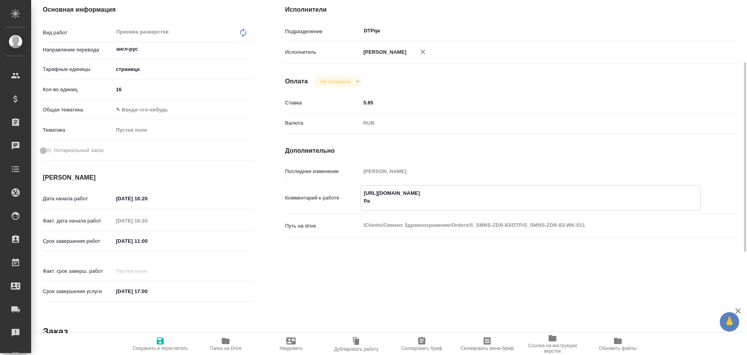
type textarea "https://tera.awatera.com/Work/68da625756fac8f6d1f068da/details Раз"
type textarea "x"
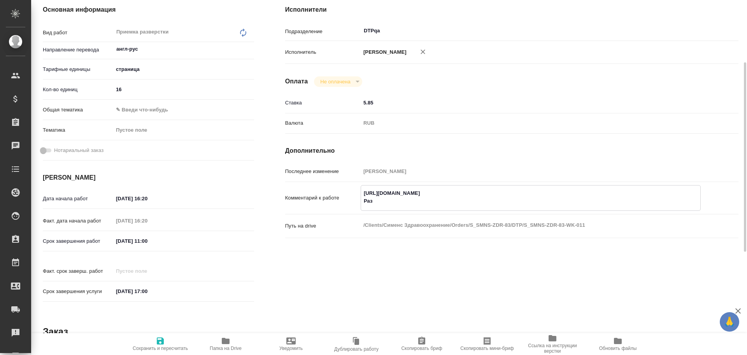
type textarea "x"
type textarea "https://tera.awatera.com/Work/68da625756fac8f6d1f068da/details Разб"
type textarea "x"
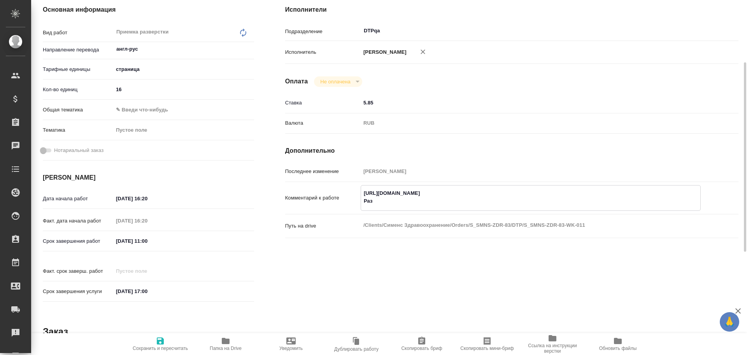
type textarea "x"
type textarea "https://tera.awatera.com/Work/68da625756fac8f6d1f068da/details Разбо"
type textarea "x"
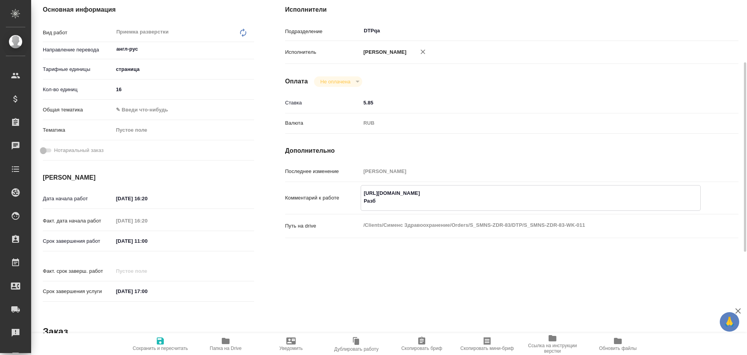
type textarea "x"
type textarea "https://tera.awatera.com/Work/68da625756fac8f6d1f068da/details Разбор"
type textarea "x"
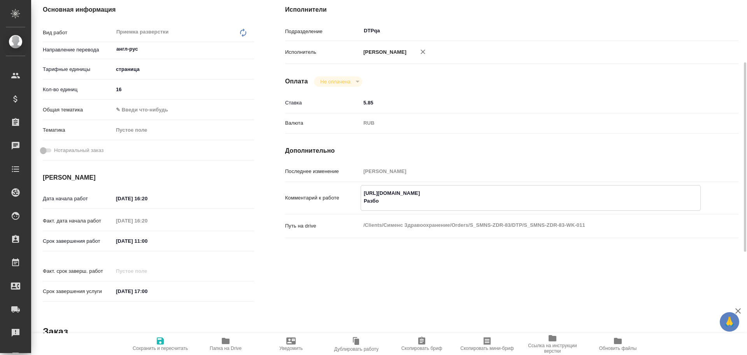
type textarea "x"
type textarea "https://tera.awatera.com/Work/68da625756fac8f6d1f068da/details Разбор"
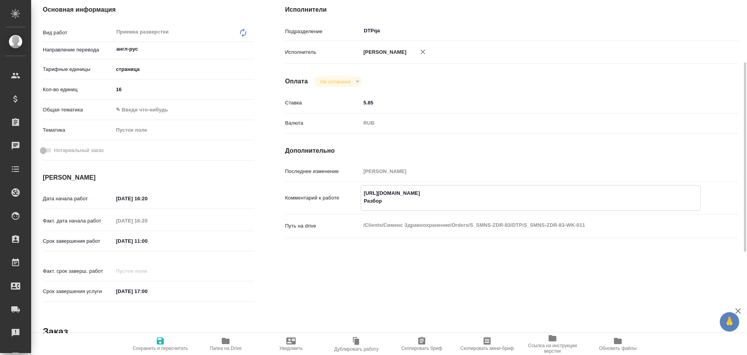
type textarea "x"
paste textarea "https://drive.awatera.com/f/10533799"
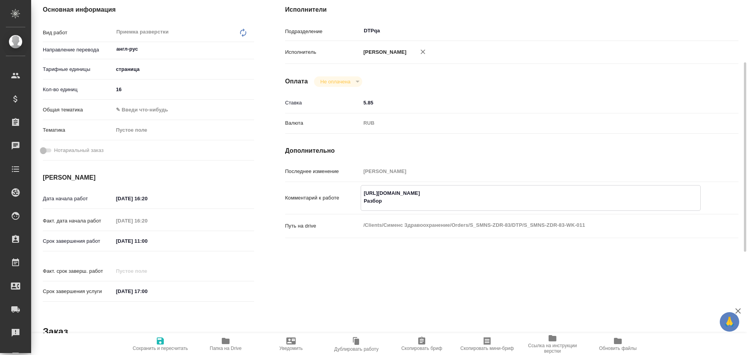
type textarea "x"
type textarea "https://tera.awatera.com/Work/68da625756fac8f6d1f068da/details Разбор https://d…"
type textarea "x"
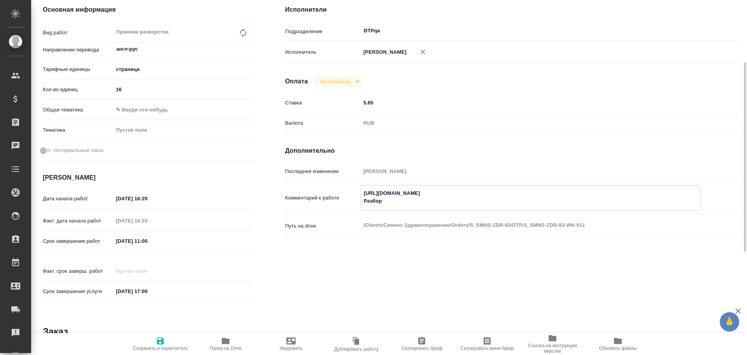
type textarea "x"
type textarea "https://tera.awatera.com/Work/68da625756fac8f6d1f068da/details Разбор https://d…"
type textarea "x"
click at [162, 344] on icon "button" at bounding box center [160, 340] width 9 height 9
type textarea "x"
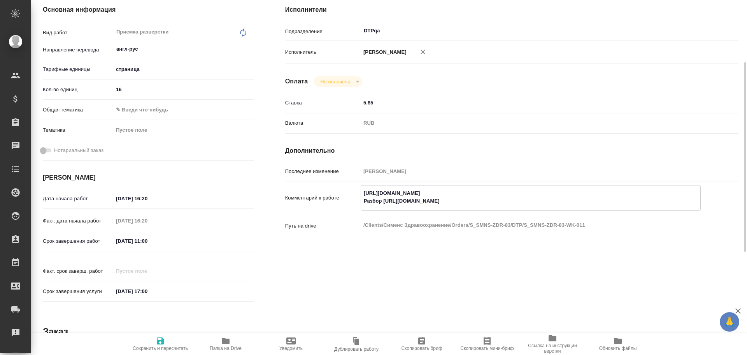
type textarea "x"
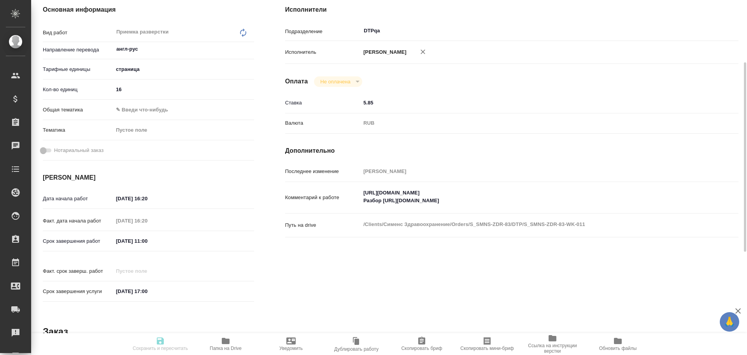
type textarea "x"
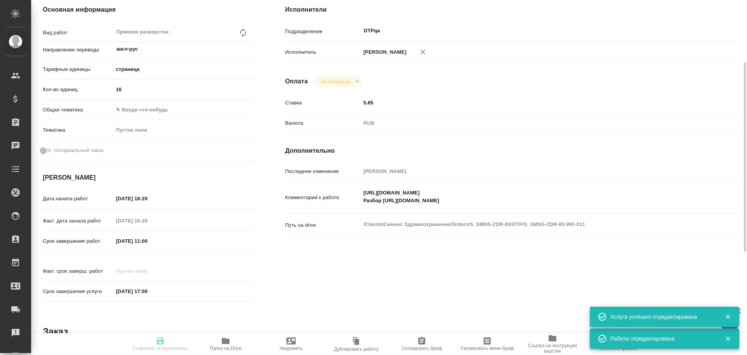
type input "inProgress"
type textarea "Приемка разверстки"
type textarea "x"
type input "англ-рус"
type input "5a8b1489cc6b4906c91bfdb2"
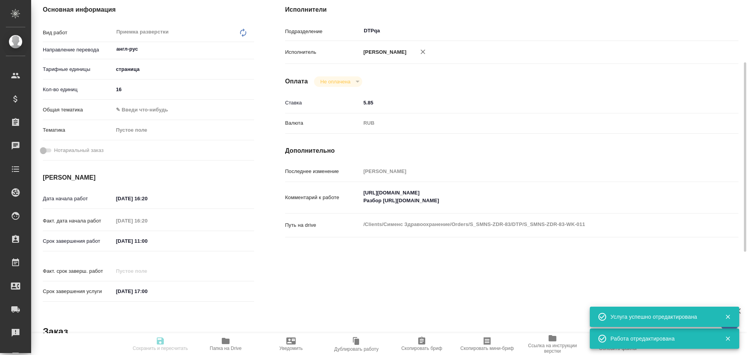
type input "16"
type input "29.09.2025 16:20"
type input "30.09.2025 11:00"
type input "02.10.2025 17:00"
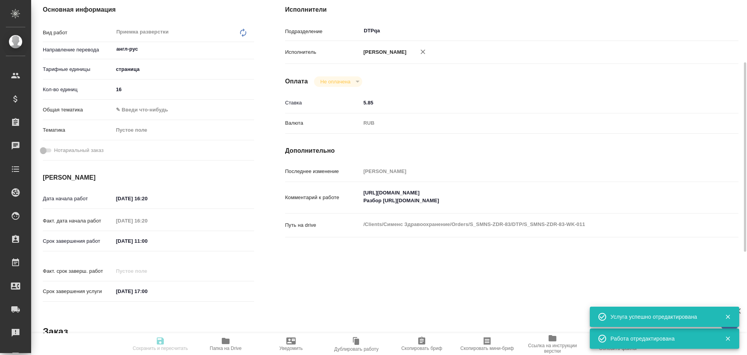
type input "DTPqa"
type input "notPayed"
type input "5.85"
type input "RUB"
type input "Чулец Елена"
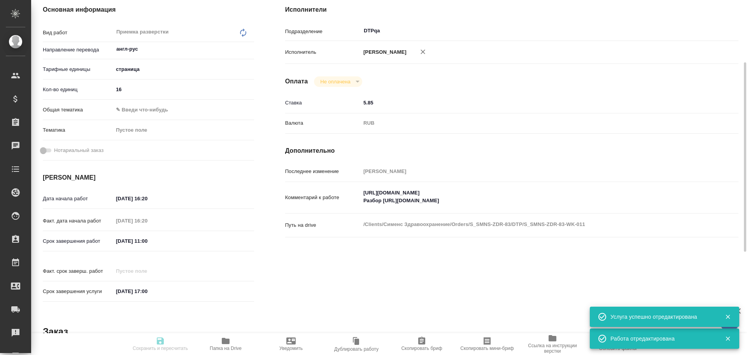
type textarea "https://tera.awatera.com/Work/68da625756fac8f6d1f068da/details Разбор https://d…"
type textarea "x"
type textarea "/Clients/Сименс Здравоохранение/Orders/S_SMNS-ZDR-83/DTP/S_SMNS-ZDR-83-WK-011"
type textarea "x"
type input "S_SMNS-ZDR-83"
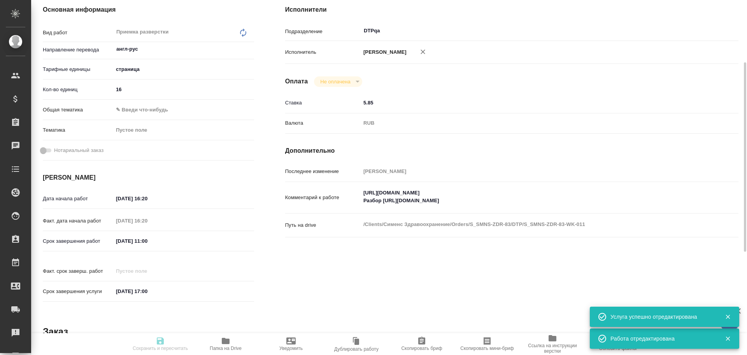
type input "СЗЦБ-014934"
type input "Восстановление макета средней сложности с полным соответствием оформлению ориги…"
type input "Приемка разверстки, Восстановление макета средней сложности с полным соответств…"
type input "[PERSON_NAME]"
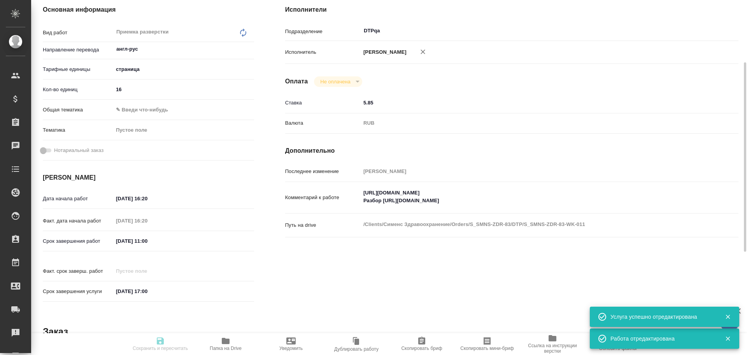
type input "/Clients/Сименс Здравоохранение/Orders/S_SMNS-ZDR-83"
type textarea "x"
type textarea "англ-рус есть юр (апостиль)"
type textarea "x"
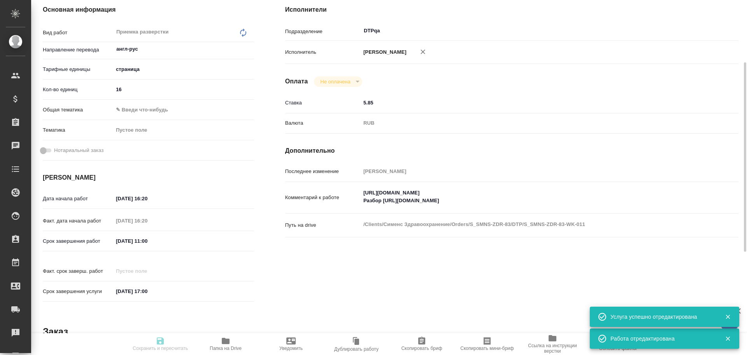
type textarea "x"
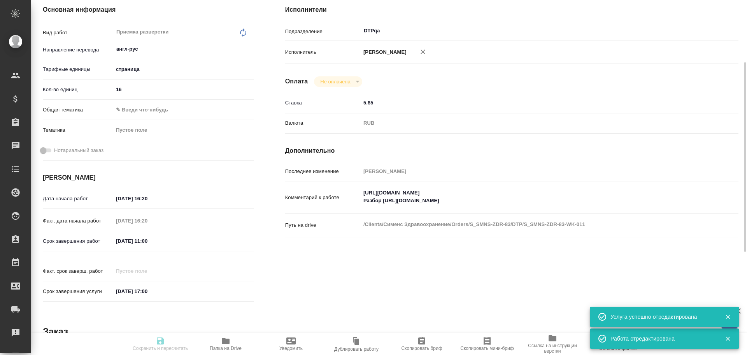
type textarea "x"
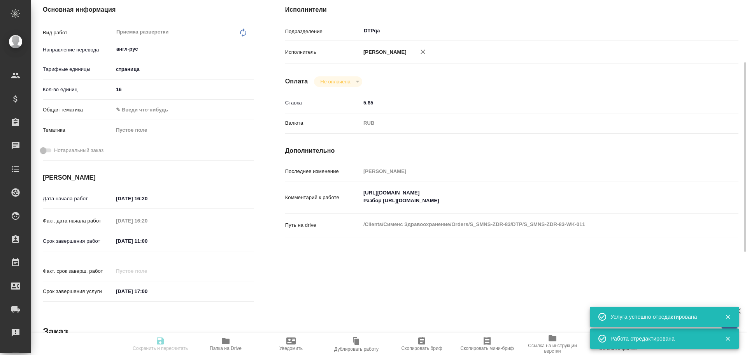
type textarea "x"
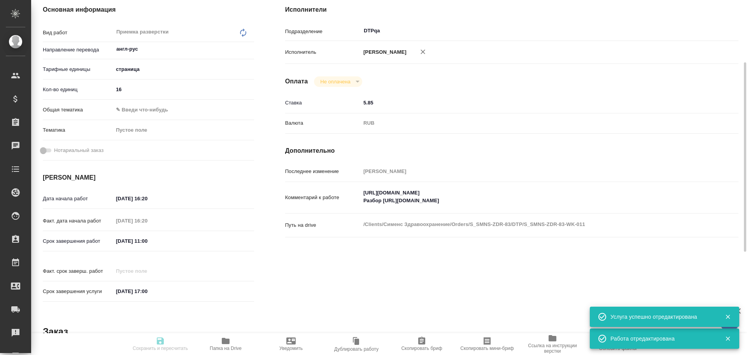
type textarea "x"
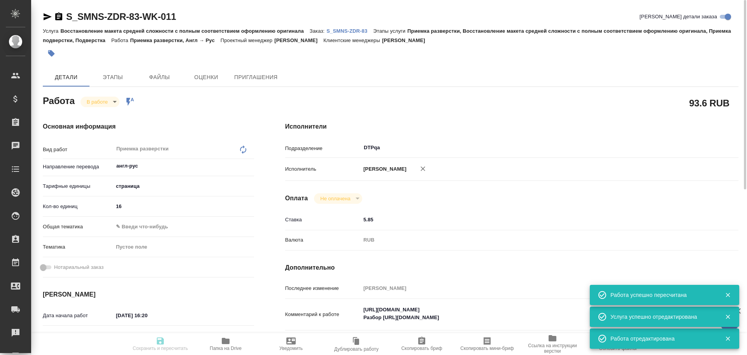
type input "inProgress"
type textarea "Приемка разверстки"
type textarea "x"
type input "англ-рус"
type input "5a8b1489cc6b4906c91bfdb2"
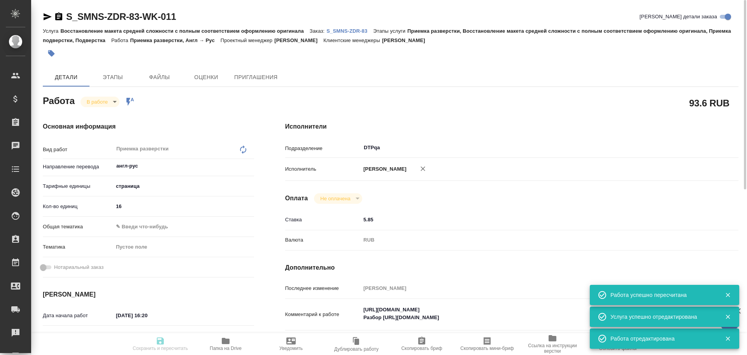
type input "16"
type input "29.09.2025 16:20"
type input "30.09.2025 11:00"
type input "02.10.2025 17:00"
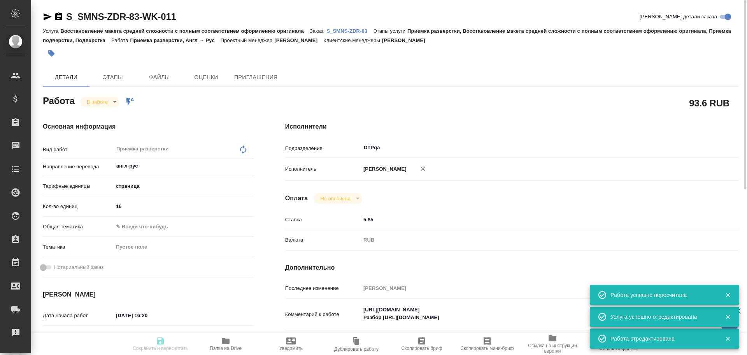
type input "DTPqa"
type input "notPayed"
type input "5.85"
type input "RUB"
type input "Чулец Елена"
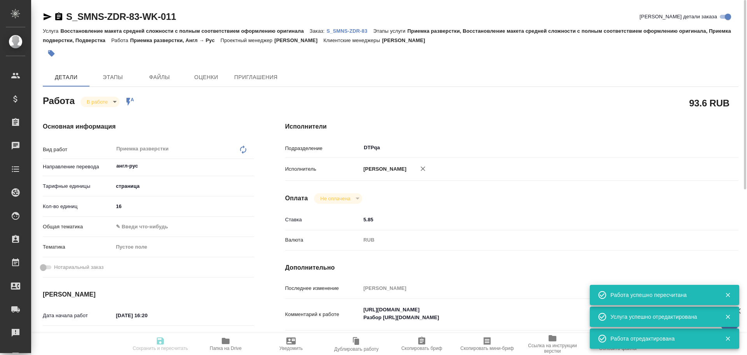
type textarea "https://tera.awatera.com/Work/68da625756fac8f6d1f068da/details Разбор https://d…"
type textarea "x"
type textarea "/Clients/Сименс Здравоохранение/Orders/S_SMNS-ZDR-83/DTP/S_SMNS-ZDR-83-WK-011"
type textarea "x"
type input "S_SMNS-ZDR-83"
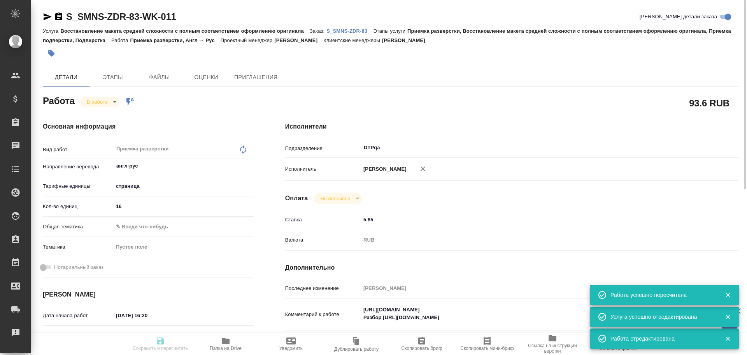
type input "СЗЦБ-014934"
type input "Восстановление макета средней сложности с полным соответствием оформлению ориги…"
type input "Приемка разверстки, Восстановление макета средней сложности с полным соответств…"
type input "[PERSON_NAME]"
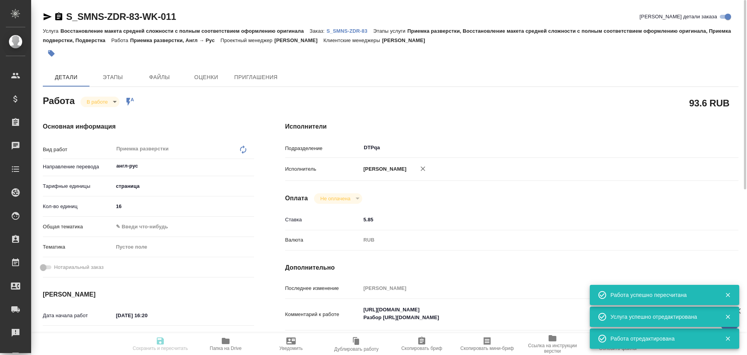
type input "/Clients/Сименс Здравоохранение/Orders/S_SMNS-ZDR-83"
type textarea "x"
type textarea "англ-рус есть юр (апостиль)"
type textarea "x"
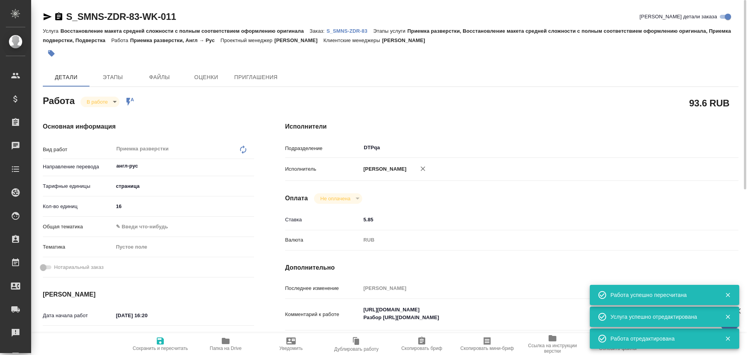
type textarea "x"
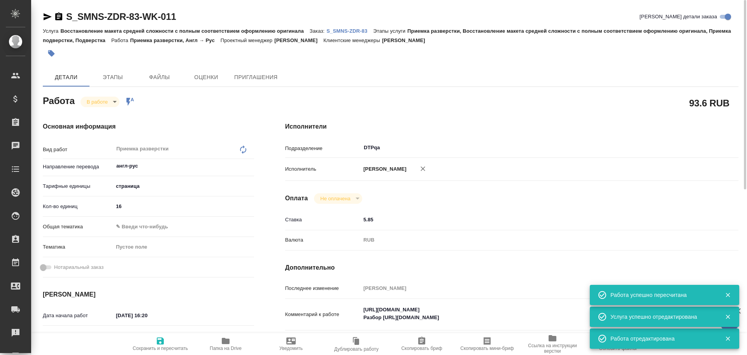
type textarea "x"
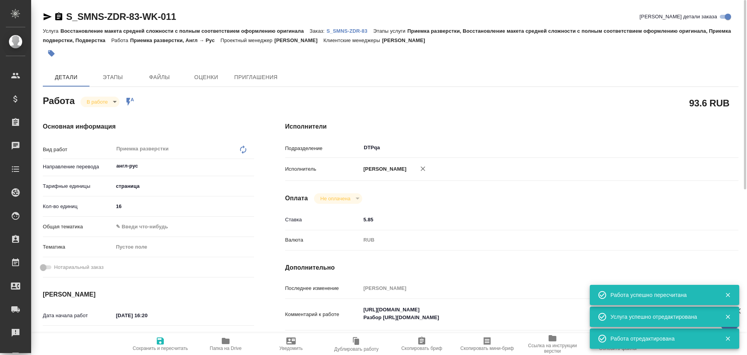
type textarea "x"
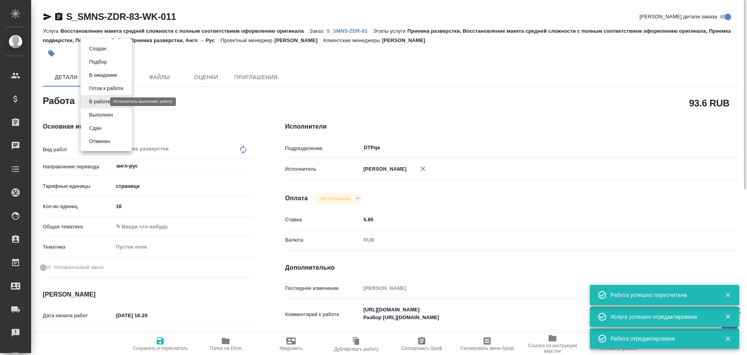
click at [100, 100] on body "🙏 .cls-1 fill:#fff; AWATERA Chulets Elena Клиенты Спецификации Заказы 0 Чаты To…" at bounding box center [373, 177] width 747 height 355
click at [98, 118] on button "Выполнен" at bounding box center [101, 115] width 28 height 9
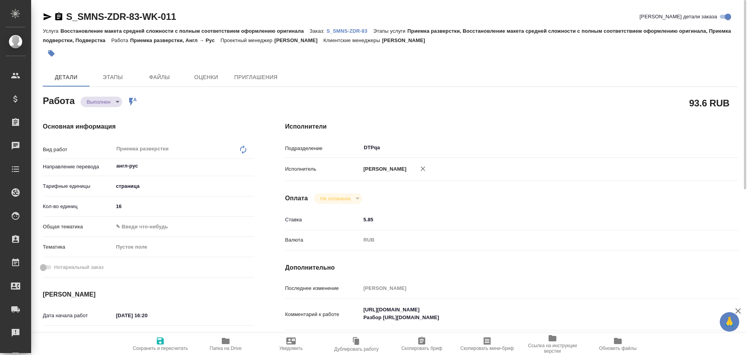
click at [156, 335] on button "Сохранить и пересчитать" at bounding box center [160, 344] width 65 height 22
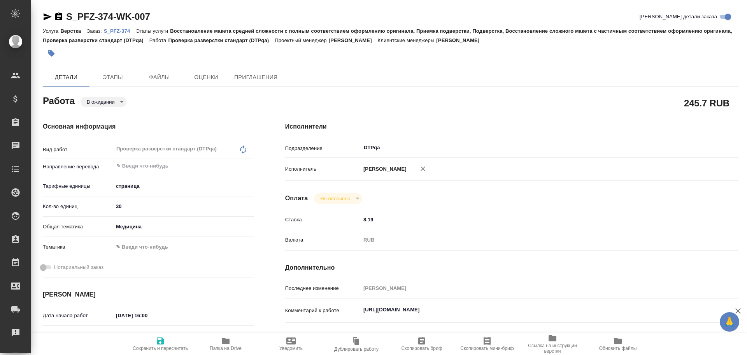
type textarea "x"
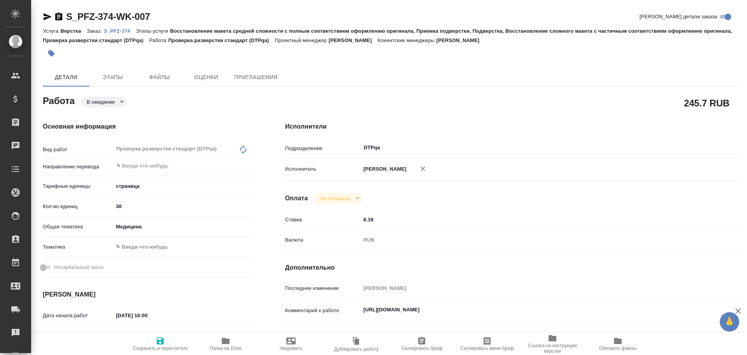
type textarea "x"
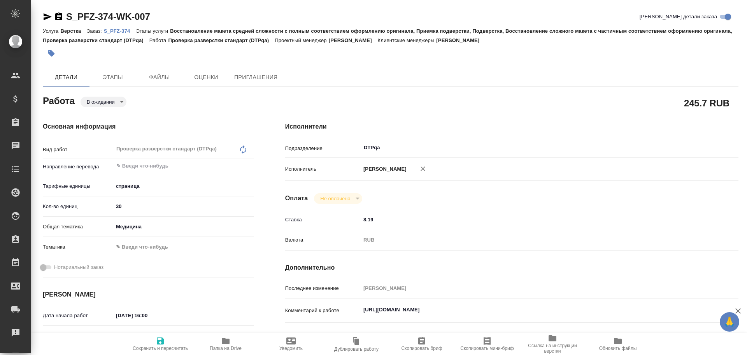
type textarea "x"
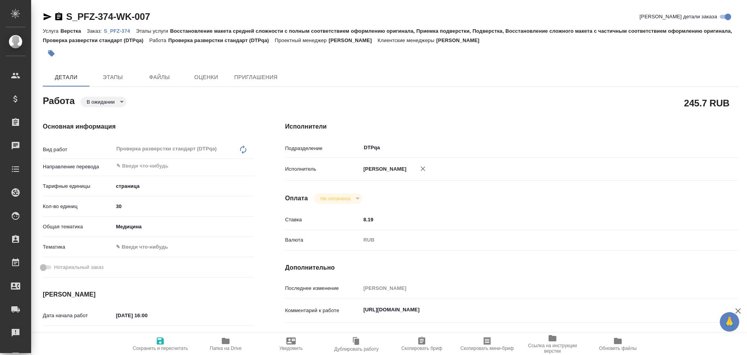
type textarea "x"
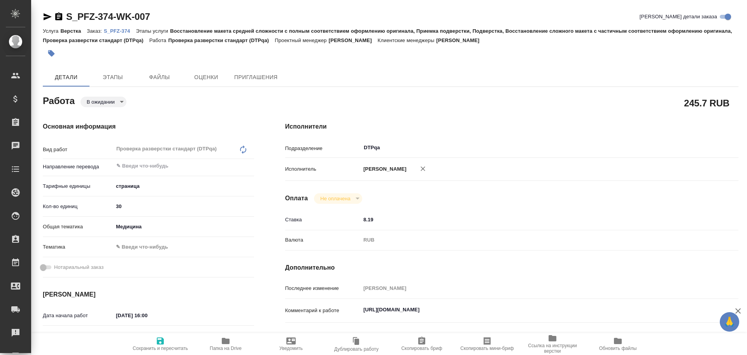
type textarea "x"
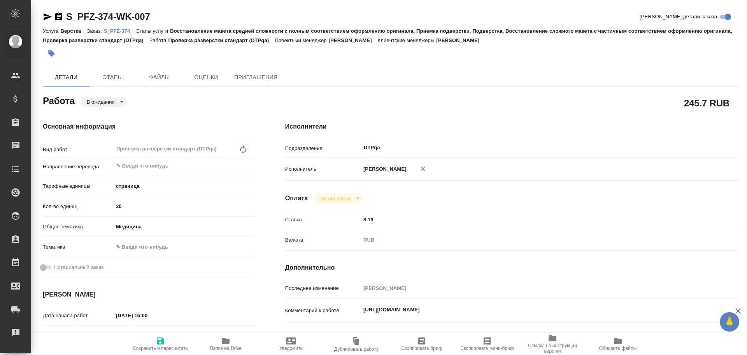
scroll to position [39, 0]
